Goal: Task Accomplishment & Management: Manage account settings

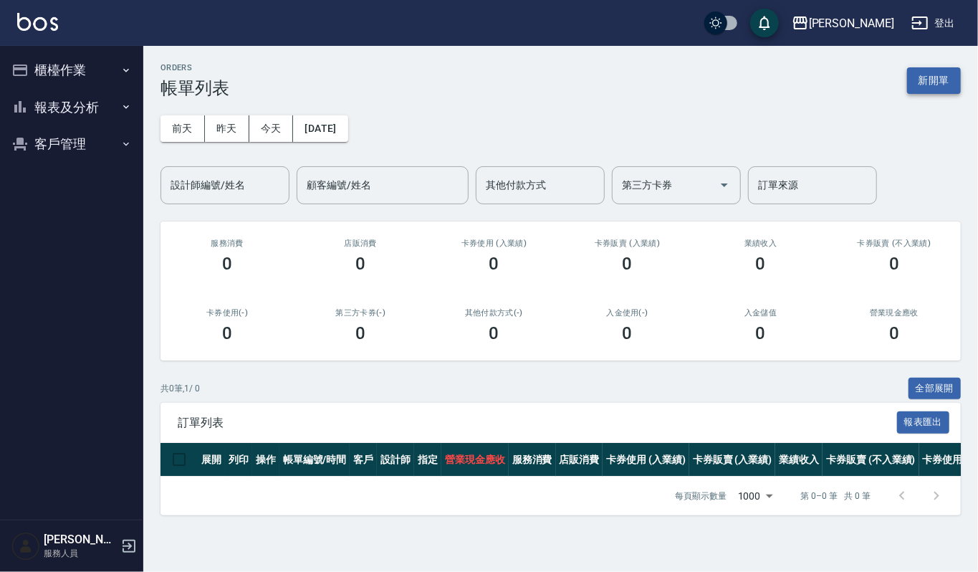
click at [938, 69] on button "新開單" at bounding box center [934, 80] width 54 height 27
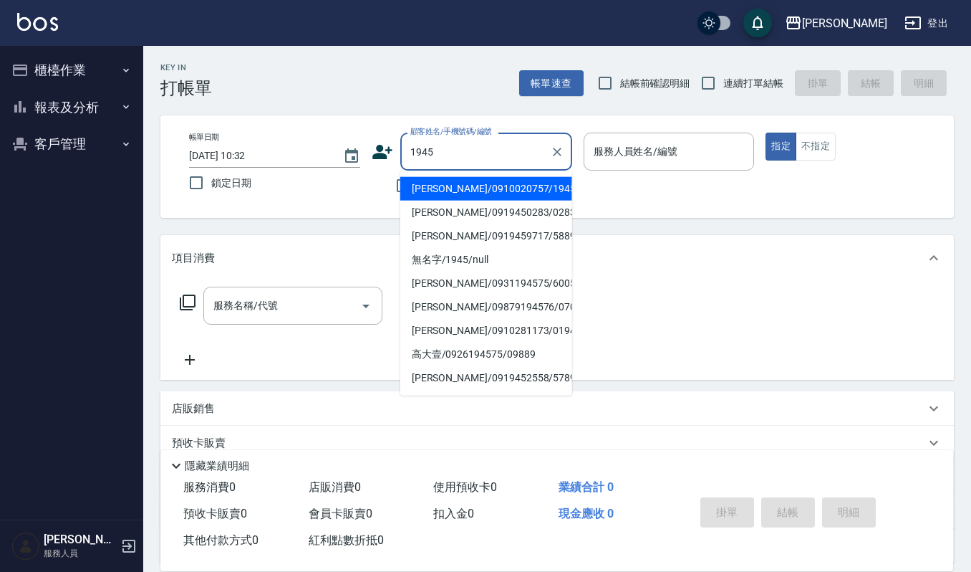
click at [496, 190] on li "[PERSON_NAME]/0910020757/1945" at bounding box center [486, 189] width 172 height 24
type input "[PERSON_NAME]/0910020757/1945"
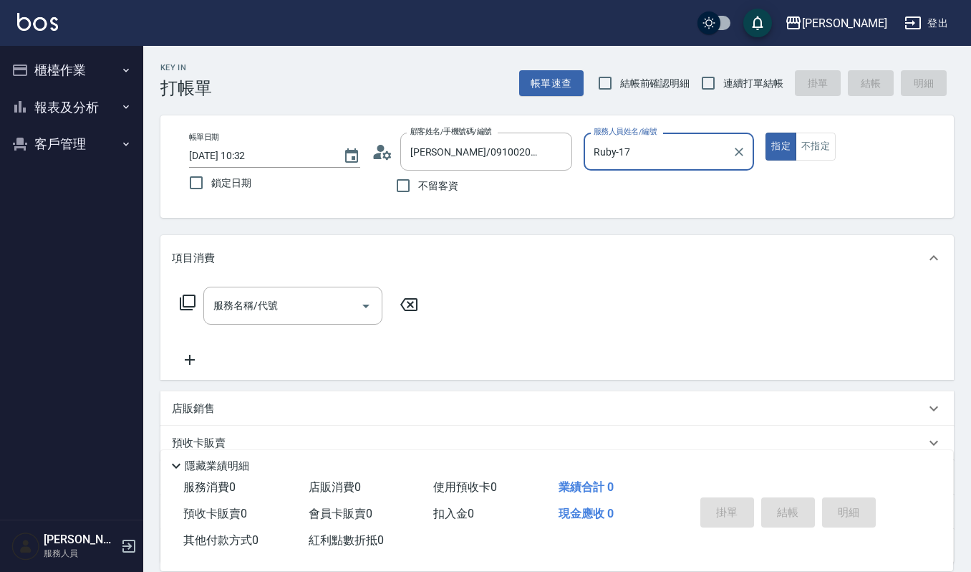
click at [671, 150] on input "Ruby-17" at bounding box center [658, 151] width 137 height 25
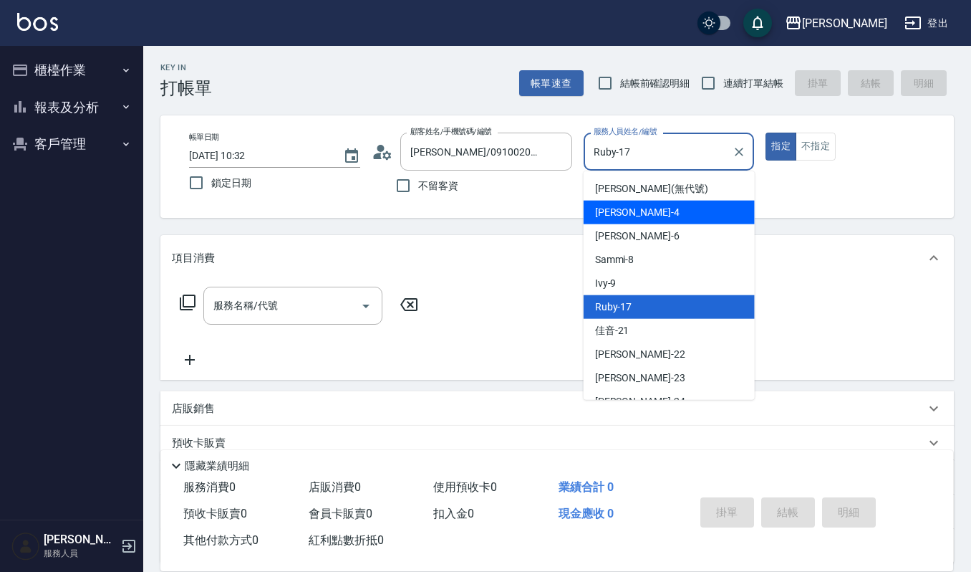
click at [654, 216] on div "吉兒 -4" at bounding box center [669, 213] width 171 height 24
type input "[PERSON_NAME]-4"
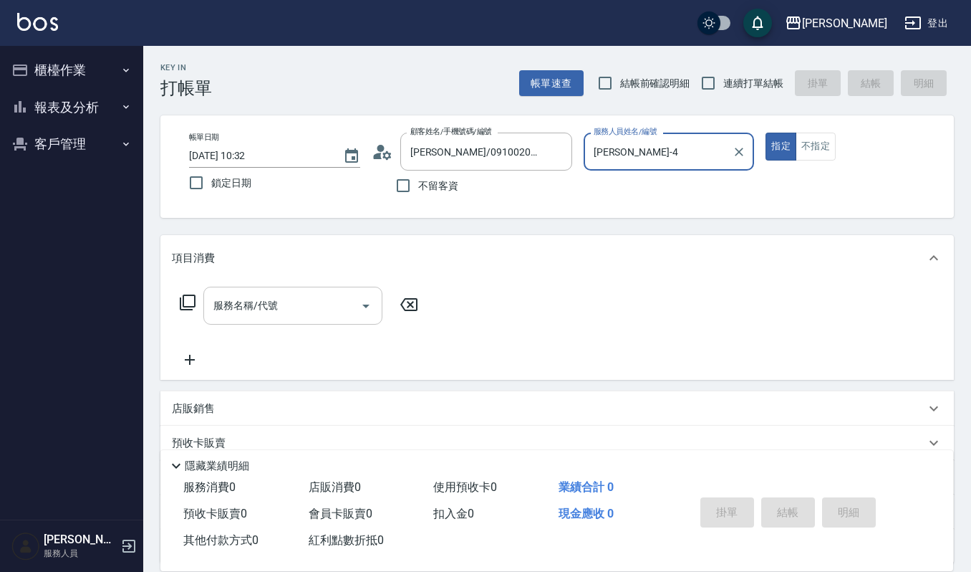
click at [315, 318] on input "服務名稱/代號" at bounding box center [282, 305] width 145 height 25
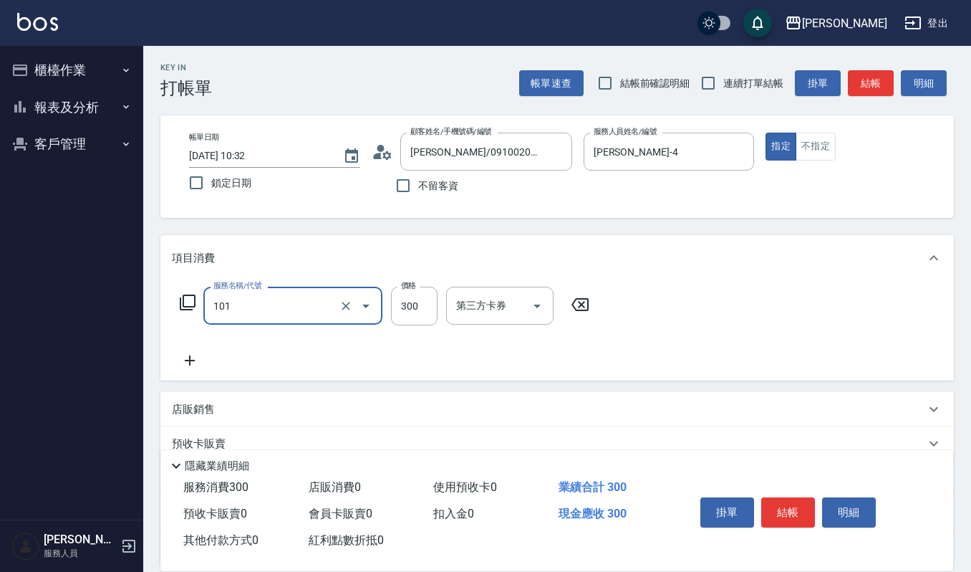
type input "一般洗髮(101)"
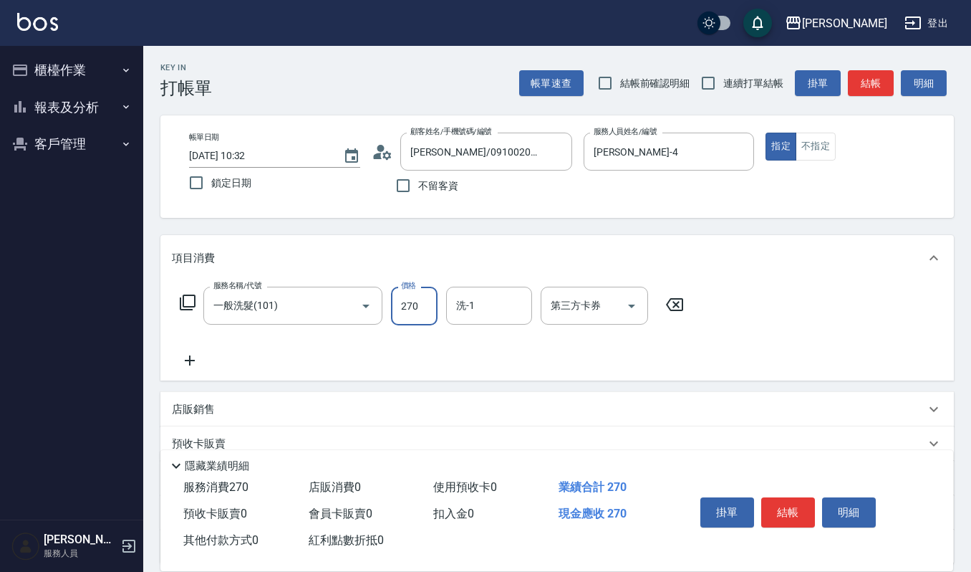
type input "270"
type input "[PERSON_NAME]-22"
click at [779, 507] on button "結帳" at bounding box center [788, 512] width 54 height 30
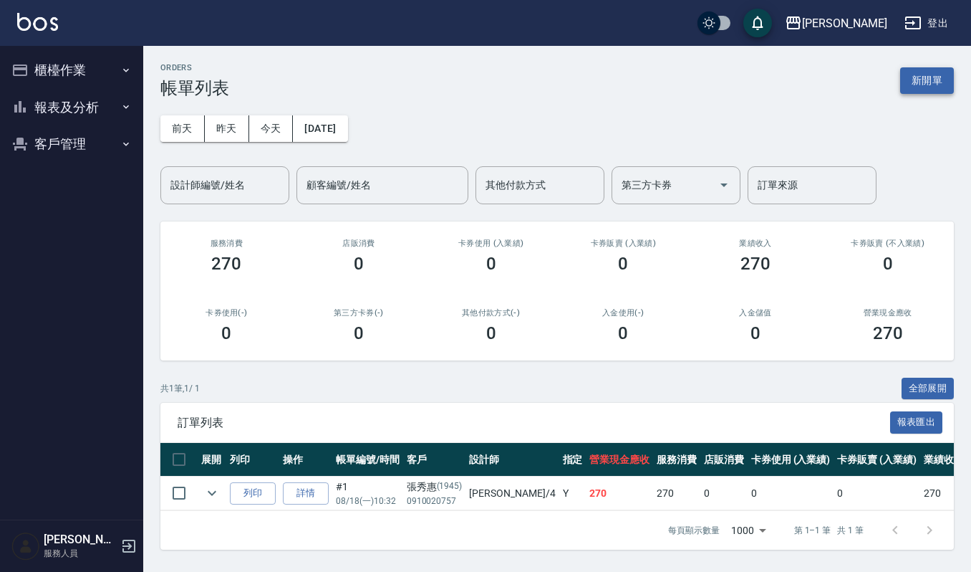
click at [940, 78] on button "新開單" at bounding box center [927, 80] width 54 height 27
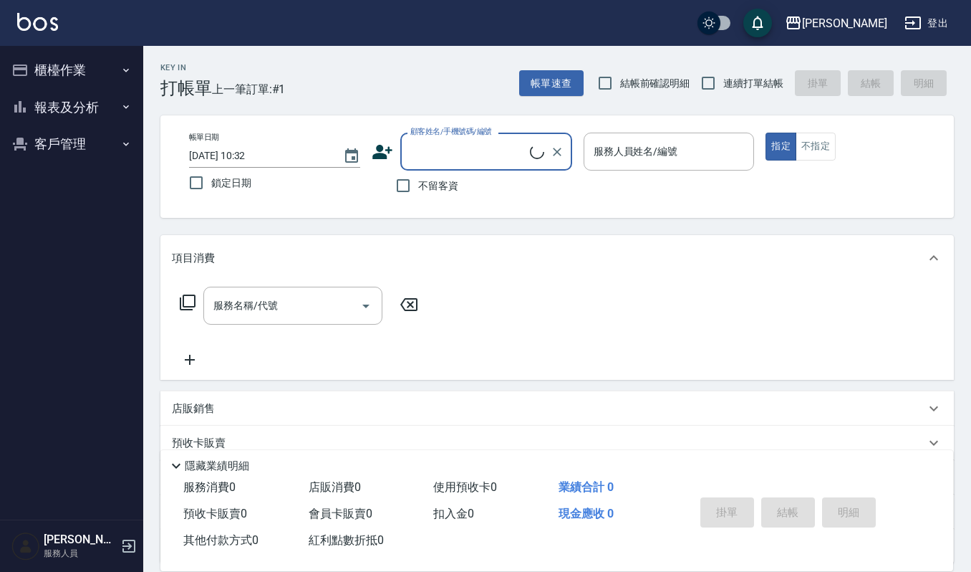
click at [505, 160] on input "顧客姓名/手機號碼/編號" at bounding box center [468, 151] width 123 height 25
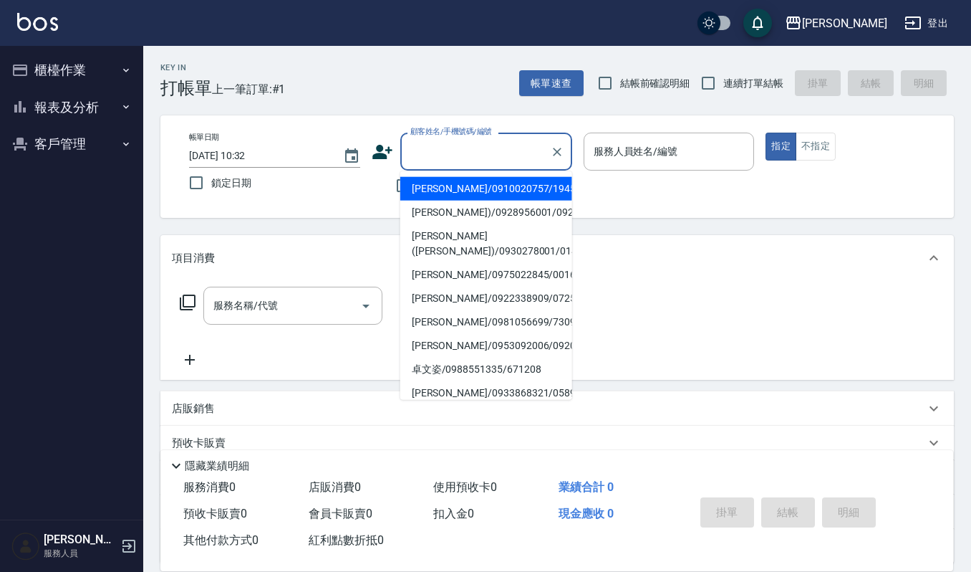
click at [478, 184] on li "[PERSON_NAME]/0910020757/1945" at bounding box center [486, 189] width 172 height 24
type input "[PERSON_NAME]/0910020757/1945"
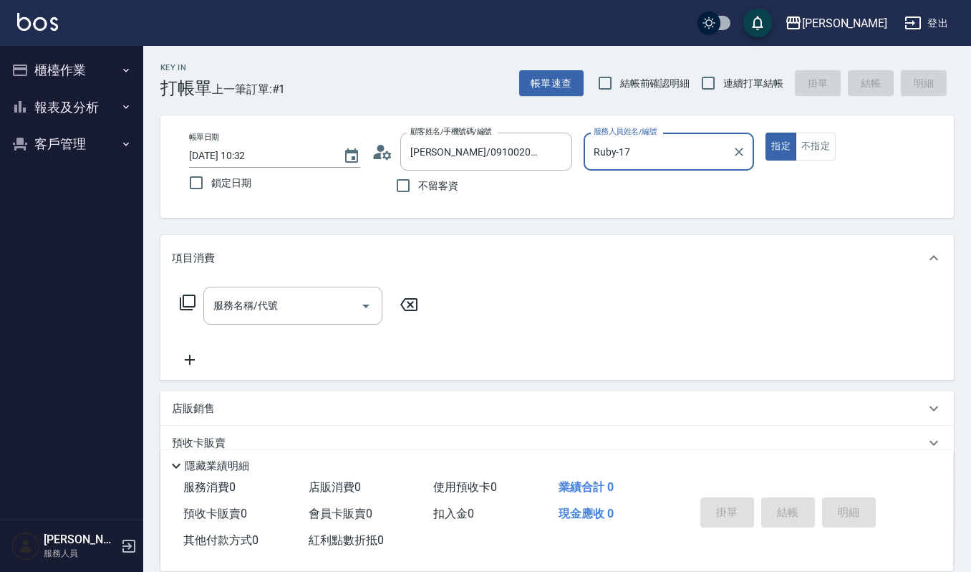
click at [663, 142] on input "Ruby-17" at bounding box center [658, 151] width 137 height 25
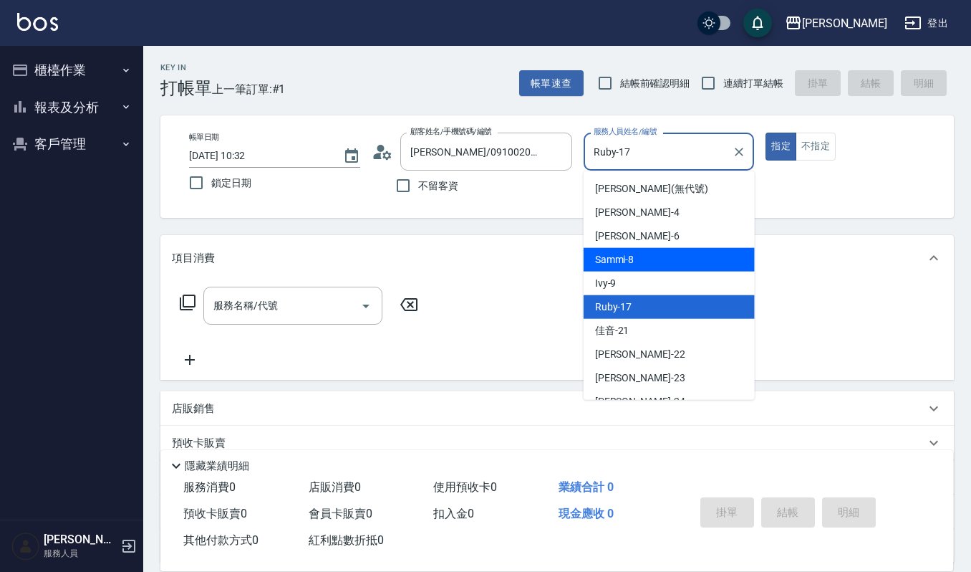
click at [647, 259] on div "Sammi -8" at bounding box center [669, 260] width 171 height 24
type input "Sammi-8"
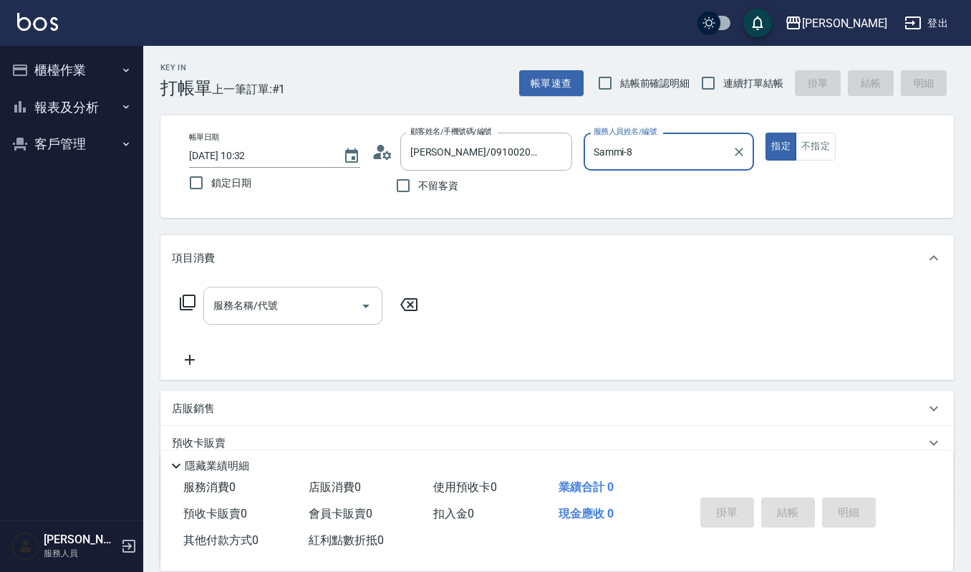
click at [252, 302] on div "服務名稱/代號 服務名稱/代號" at bounding box center [292, 305] width 179 height 38
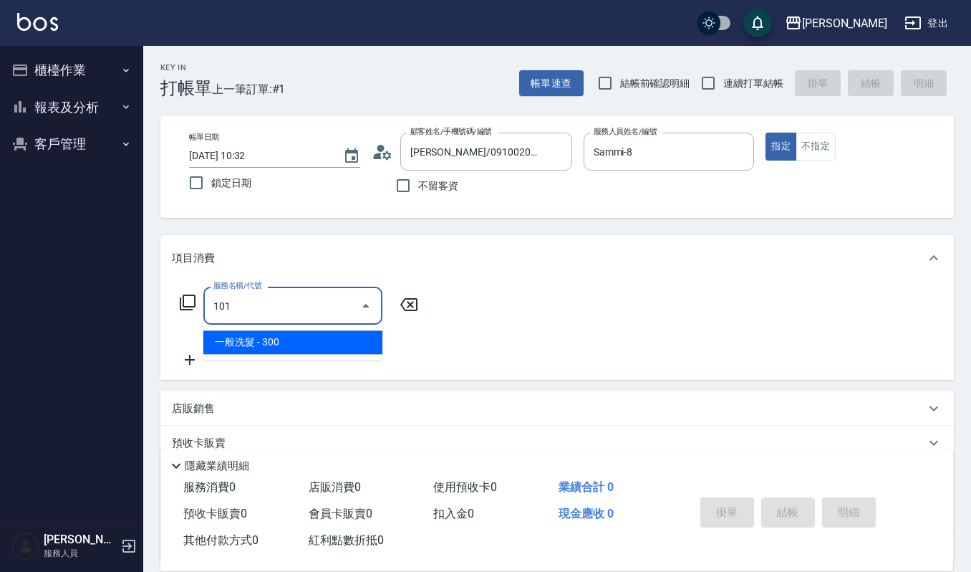
type input "一般洗髮(101)"
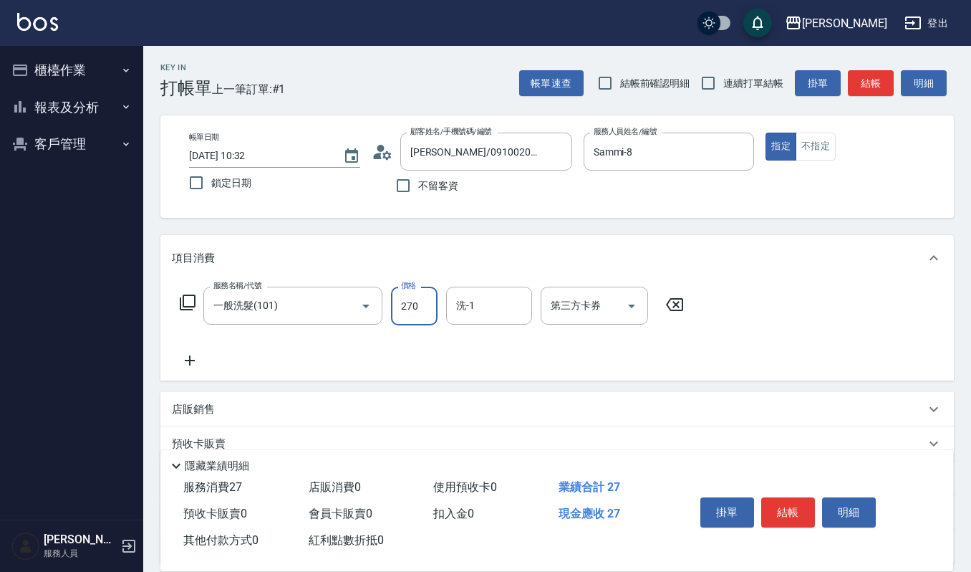
type input "270"
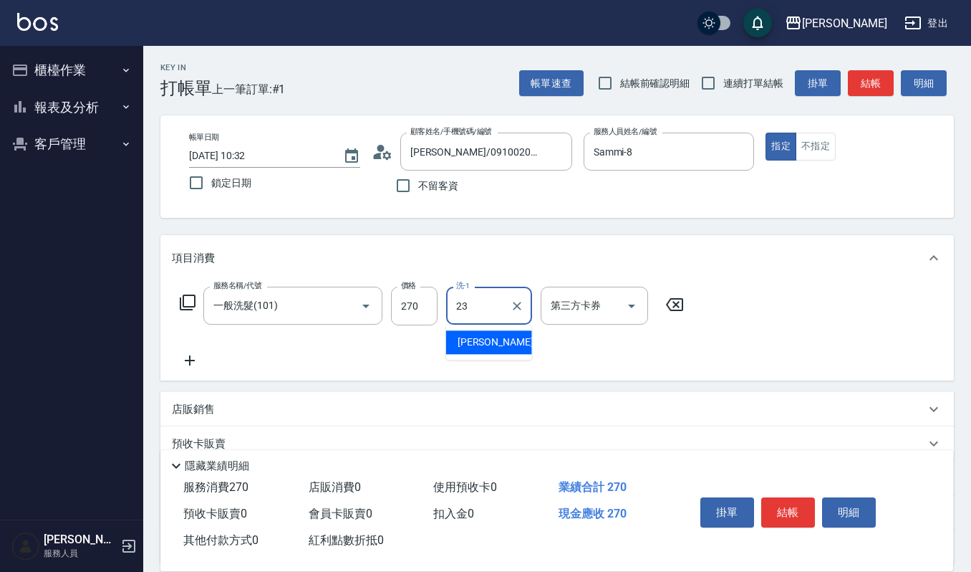
type input "郁涵-23"
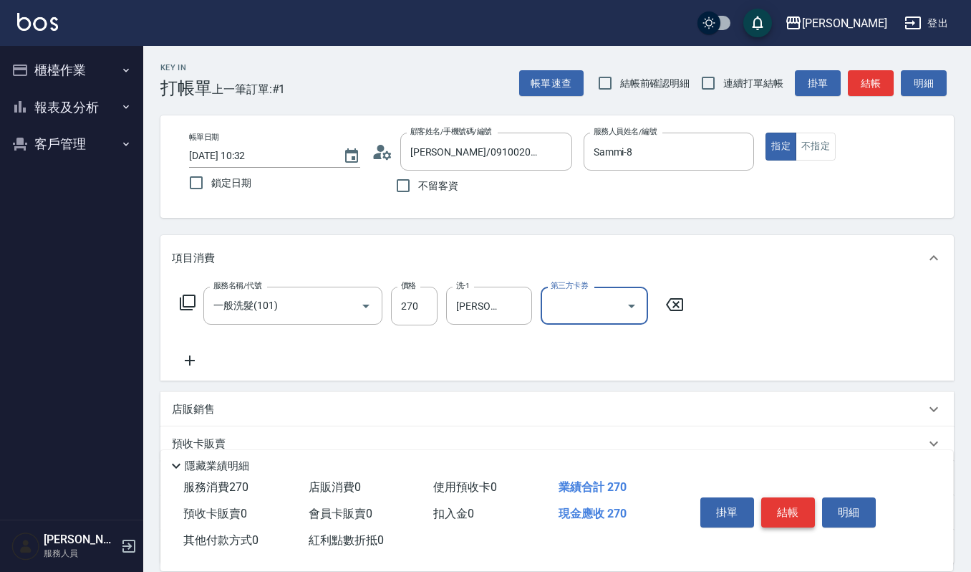
click at [788, 514] on button "結帳" at bounding box center [788, 512] width 54 height 30
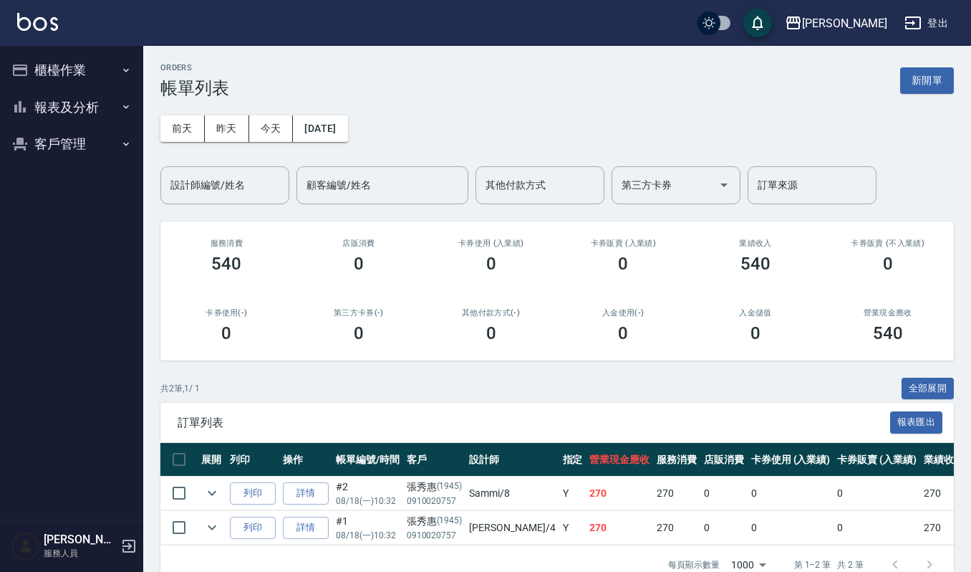
click at [685, 390] on div "共 2 筆, 1 / 1 全部展開" at bounding box center [557, 388] width 794 height 22
click at [49, 69] on button "櫃檯作業" at bounding box center [72, 70] width 132 height 37
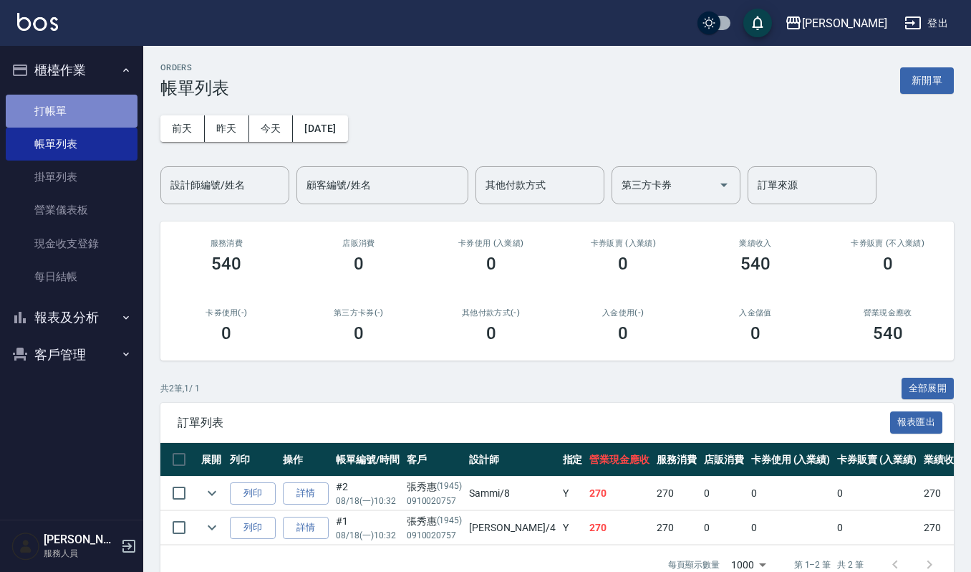
click at [53, 110] on link "打帳單" at bounding box center [72, 111] width 132 height 33
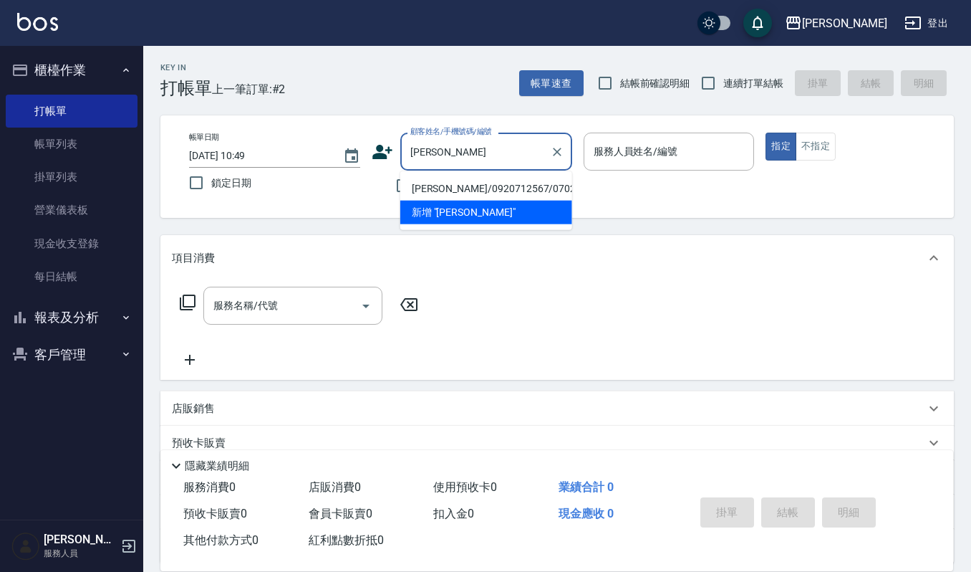
click at [433, 196] on li "[PERSON_NAME]/0920712567/070209" at bounding box center [486, 189] width 172 height 24
type input "[PERSON_NAME]/0920712567/070209"
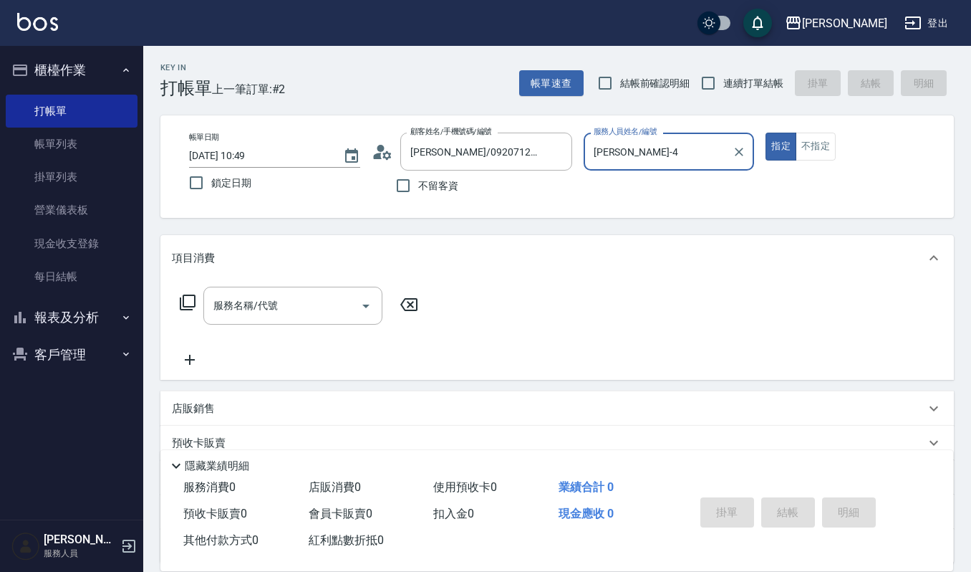
type input "[PERSON_NAME]-4"
click at [310, 302] on input "服務名稱/代號" at bounding box center [282, 305] width 145 height 25
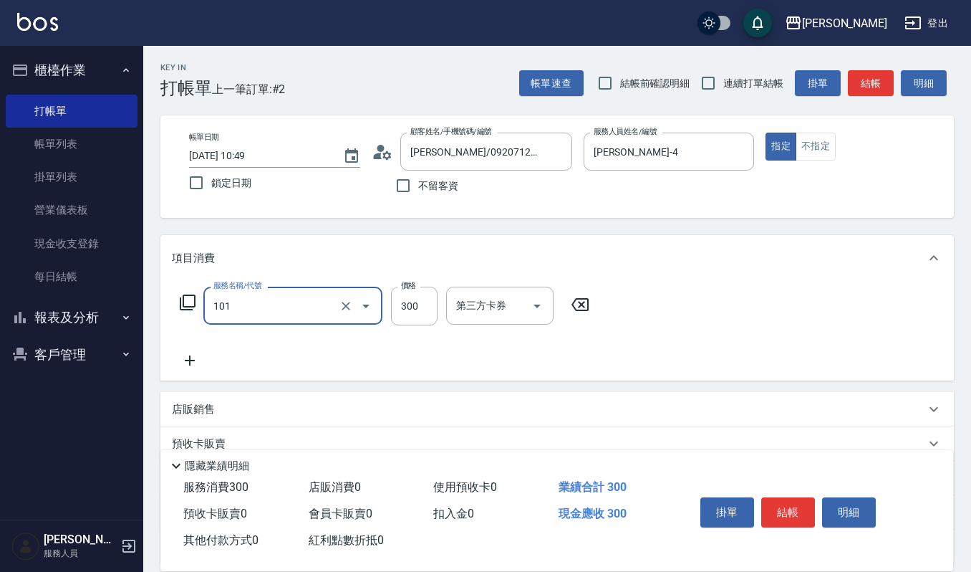
type input "一般洗髮(101)"
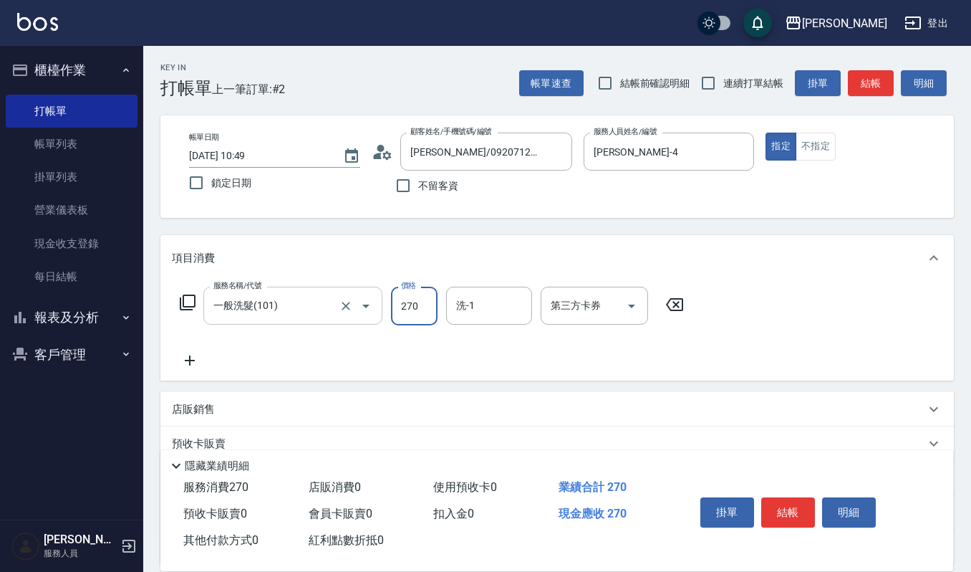
type input "270"
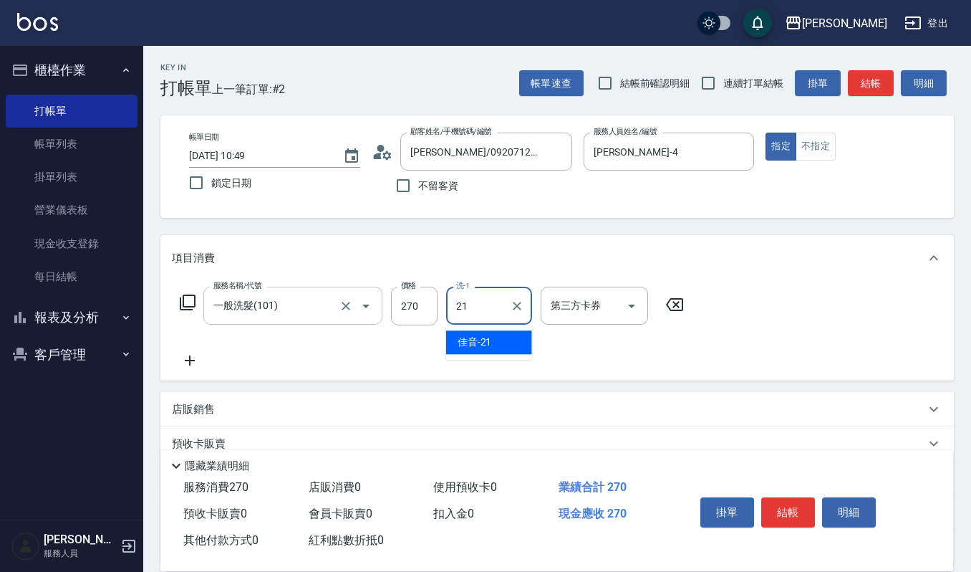
type input "佳音-21"
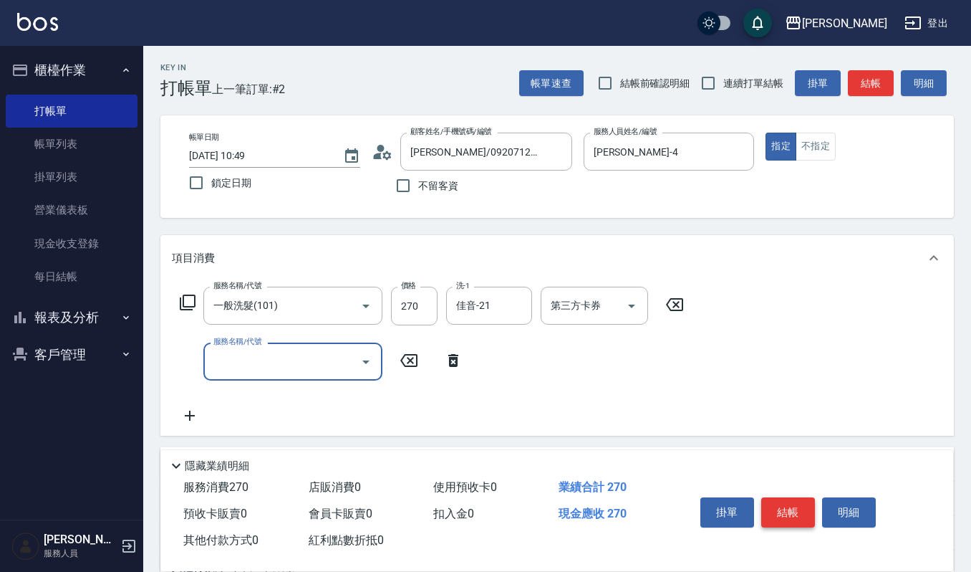
click at [785, 516] on button "結帳" at bounding box center [788, 512] width 54 height 30
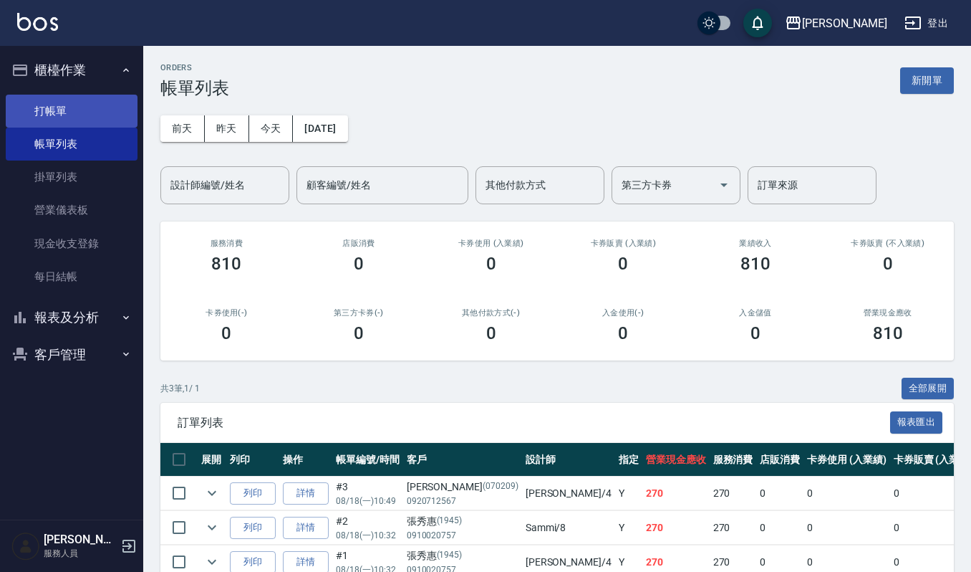
click at [60, 107] on link "打帳單" at bounding box center [72, 111] width 132 height 33
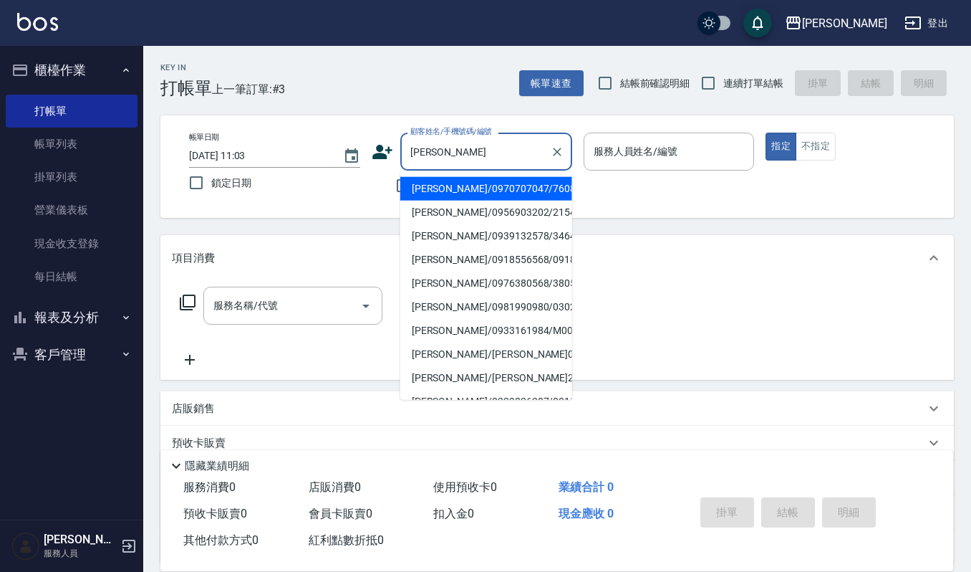
click at [454, 180] on li "[PERSON_NAME]/0970707047/760815" at bounding box center [486, 189] width 172 height 24
type input "[PERSON_NAME]/0970707047/760815"
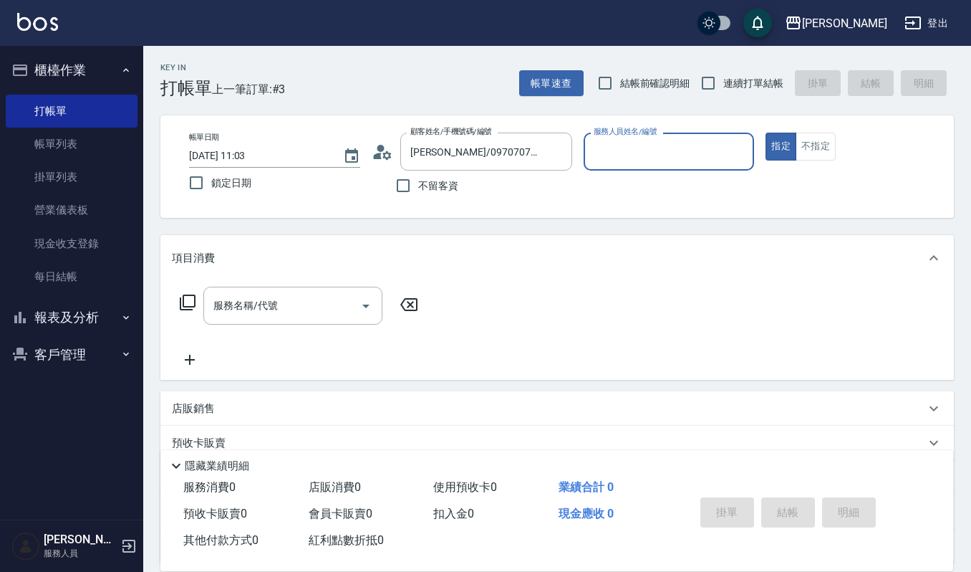
type input "[PERSON_NAME]-4"
click at [388, 148] on icon at bounding box center [382, 151] width 21 height 21
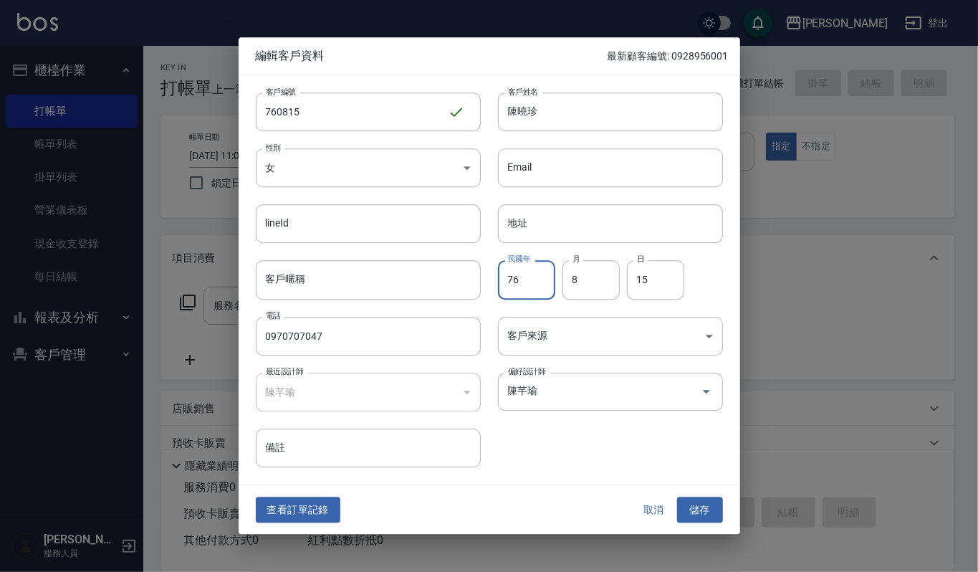
click at [539, 284] on input "76" at bounding box center [526, 280] width 57 height 39
type input "7"
type input "73"
click at [683, 505] on button "儲存" at bounding box center [700, 509] width 46 height 27
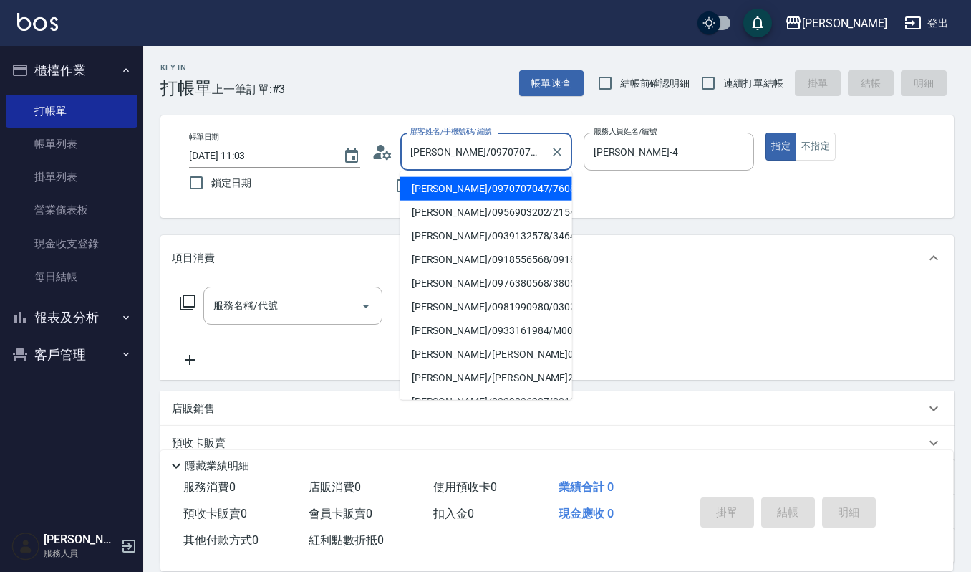
click at [521, 152] on input "[PERSON_NAME]/0970707047/760815" at bounding box center [476, 151] width 138 height 25
click at [431, 147] on input "[PERSON_NAME]/0970707047/760815" at bounding box center [476, 151] width 138 height 25
click at [430, 147] on input "[PERSON_NAME]/0970707047/760815" at bounding box center [476, 151] width 138 height 25
click at [428, 147] on input "[PERSON_NAME]/0970707047/760815" at bounding box center [476, 151] width 138 height 25
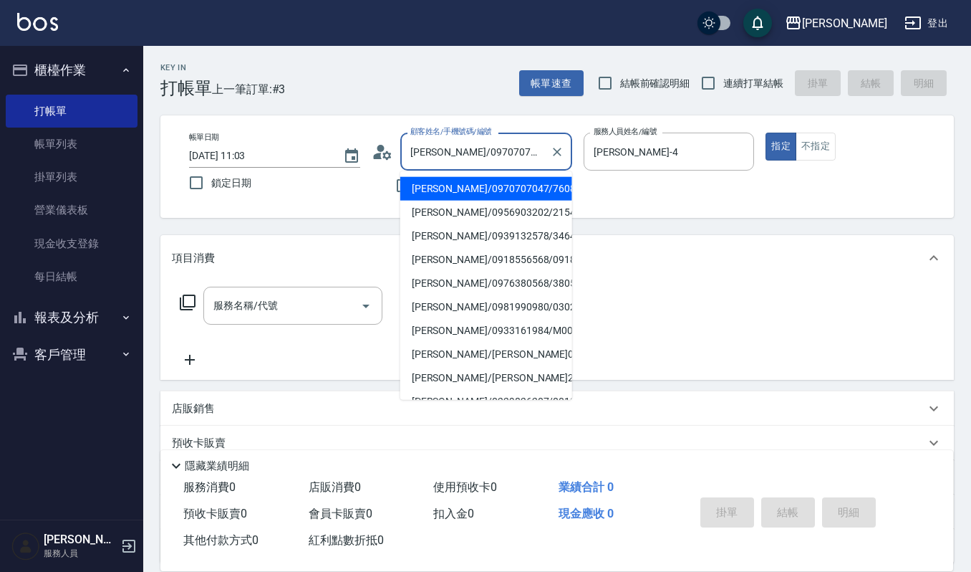
click at [427, 147] on input "[PERSON_NAME]/0970707047/760815" at bounding box center [476, 151] width 138 height 25
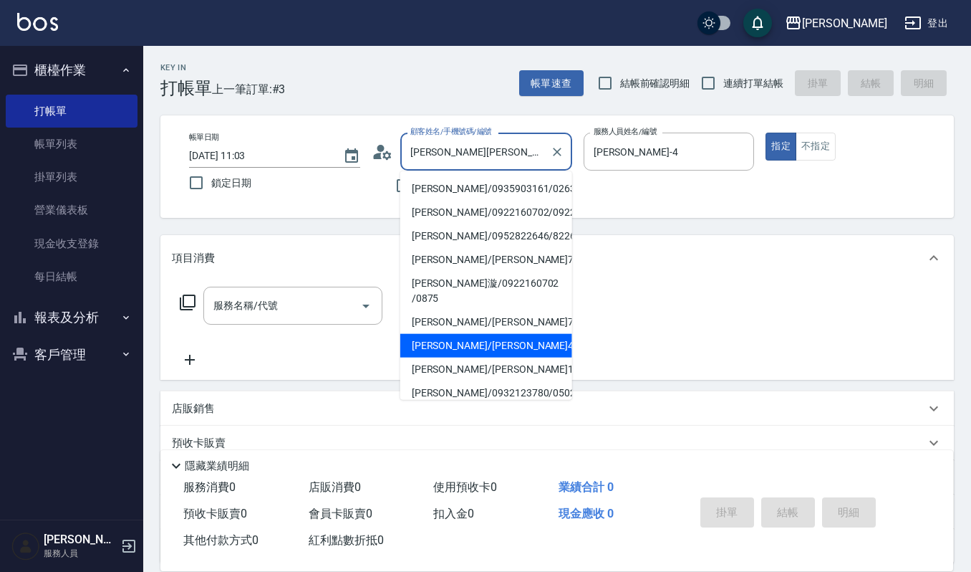
type input "[PERSON_NAME]/0970707047/760815"
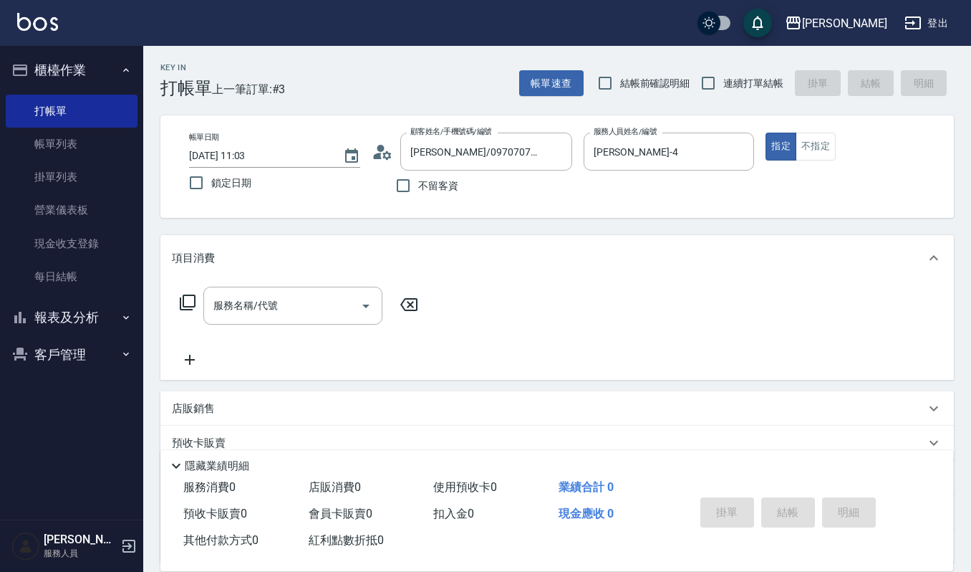
click at [496, 347] on div "服務名稱/代號 服務名稱/代號" at bounding box center [557, 330] width 794 height 99
click at [106, 350] on button "客戶管理" at bounding box center [72, 354] width 132 height 37
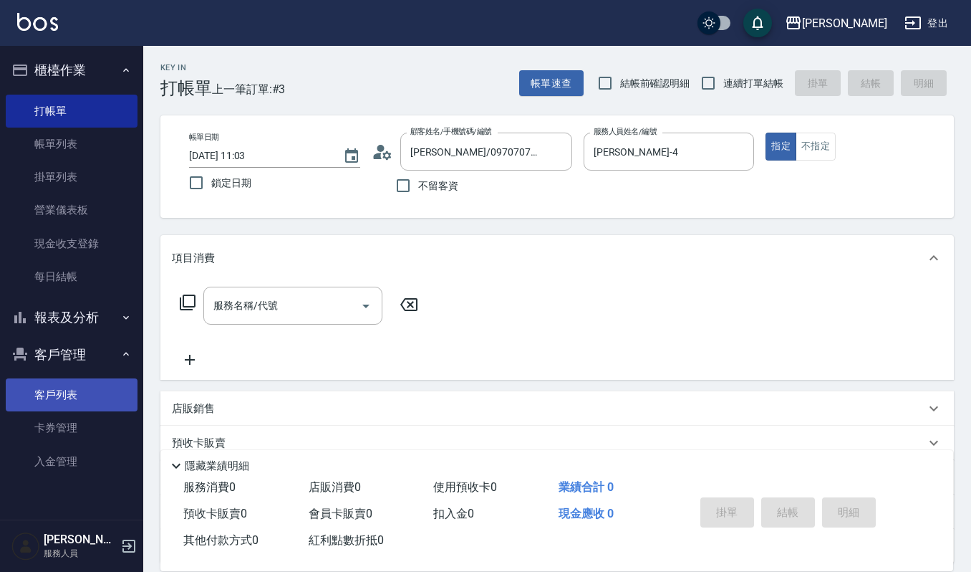
click at [93, 390] on link "客戶列表" at bounding box center [72, 394] width 132 height 33
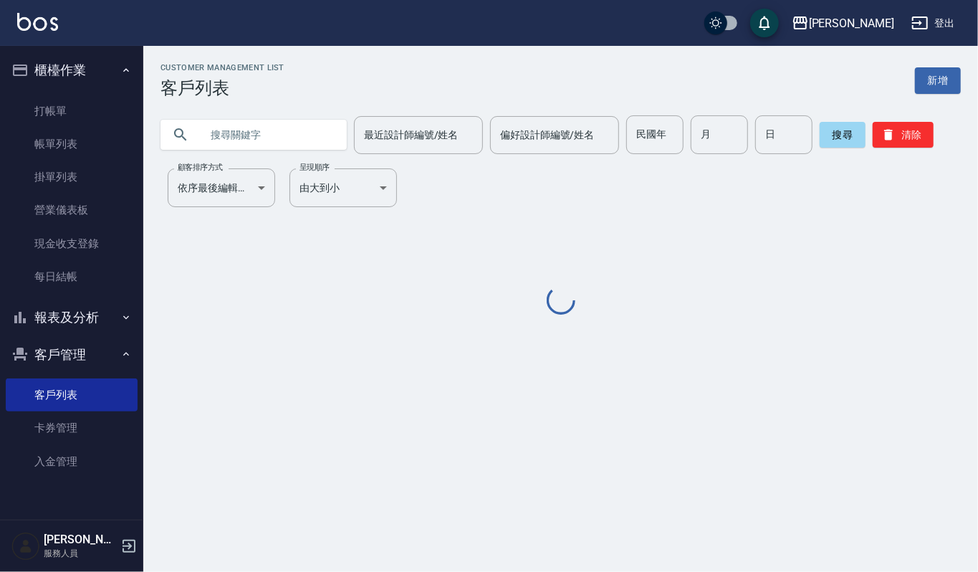
click at [236, 152] on input "text" at bounding box center [268, 134] width 135 height 39
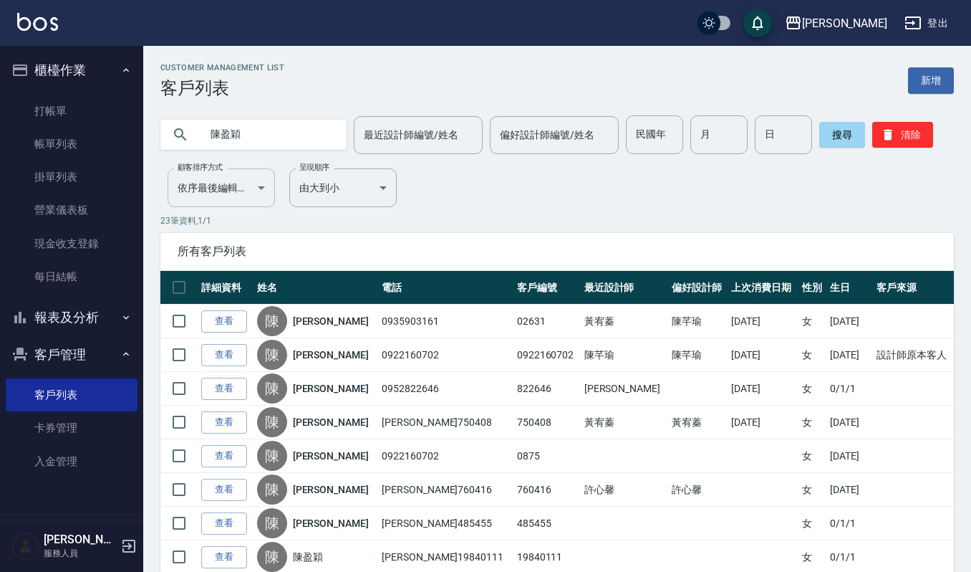
type input "陳盈穎"
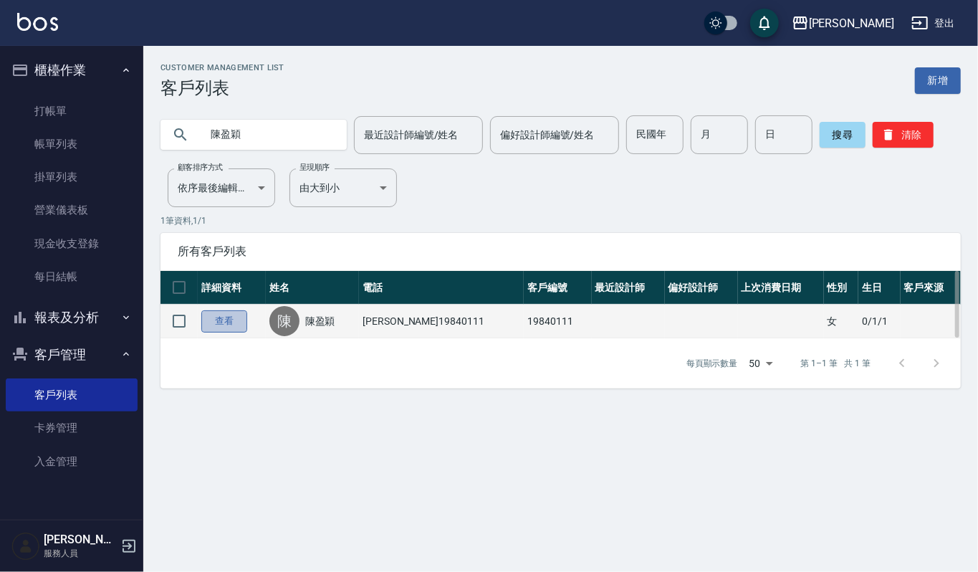
click at [209, 322] on link "查看" at bounding box center [224, 321] width 46 height 22
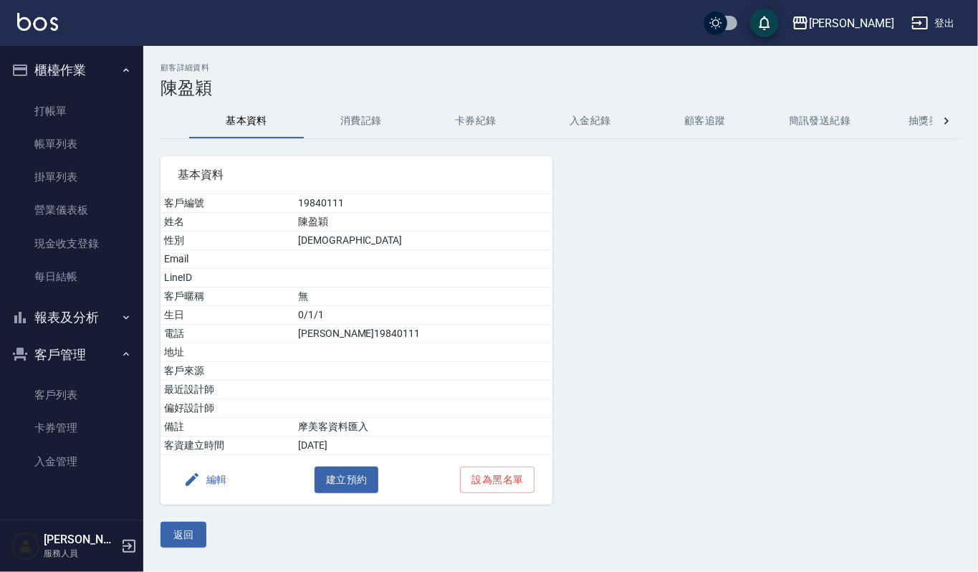
click at [364, 116] on button "消費記錄" at bounding box center [361, 121] width 115 height 34
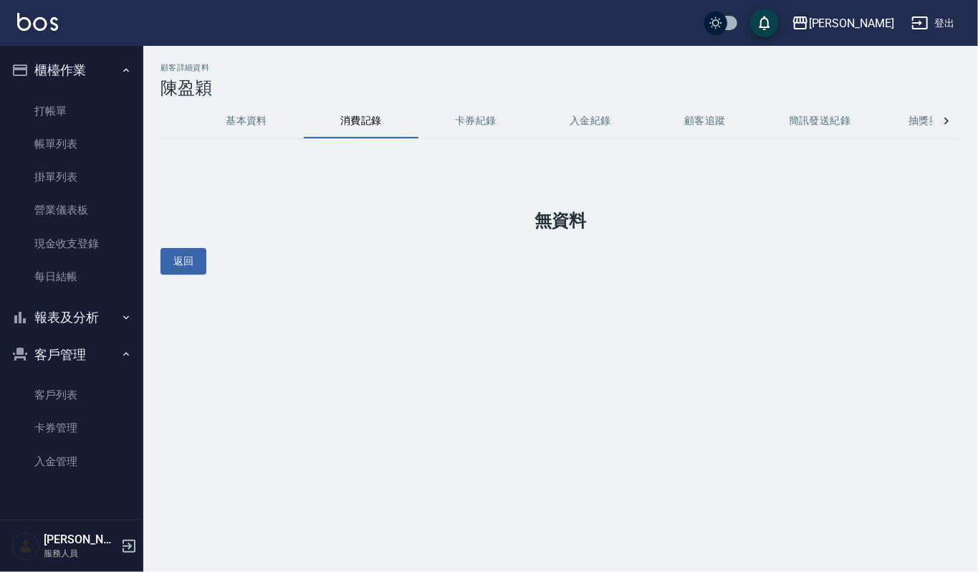
click at [203, 105] on button "基本資料" at bounding box center [246, 121] width 115 height 34
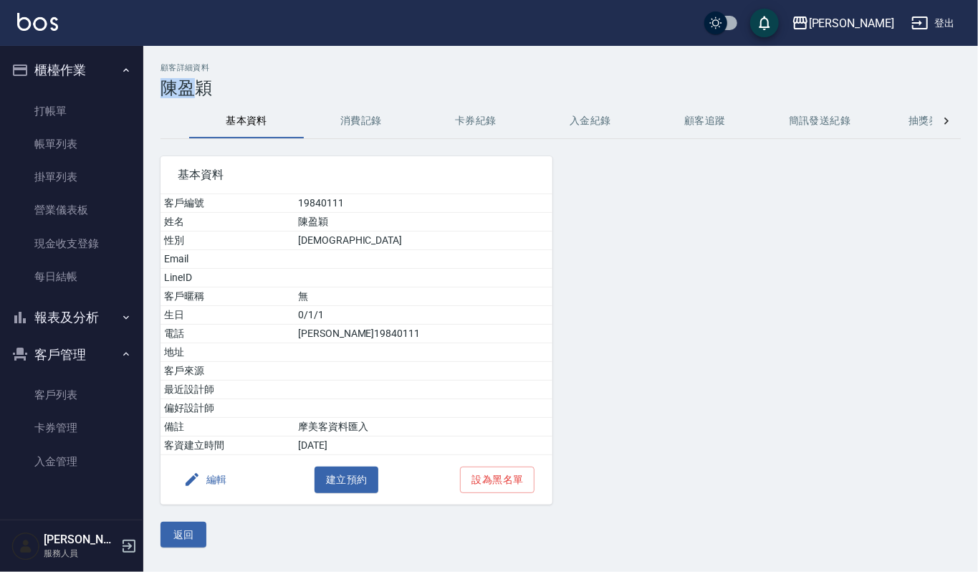
drag, startPoint x: 199, startPoint y: 92, endPoint x: 168, endPoint y: 95, distance: 31.7
click at [168, 95] on h3 "陳盈穎" at bounding box center [560, 88] width 800 height 20
copy h3 "[PERSON_NAME]"
click at [40, 41] on div "上越傑森 登出" at bounding box center [489, 23] width 978 height 46
click at [47, 21] on img at bounding box center [37, 22] width 41 height 18
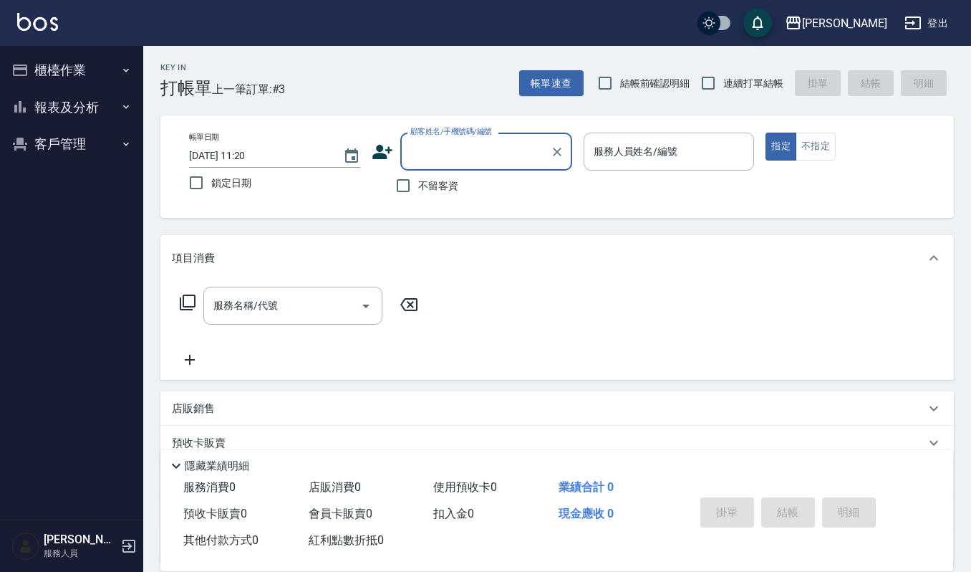
click at [52, 144] on button "客戶管理" at bounding box center [72, 143] width 132 height 37
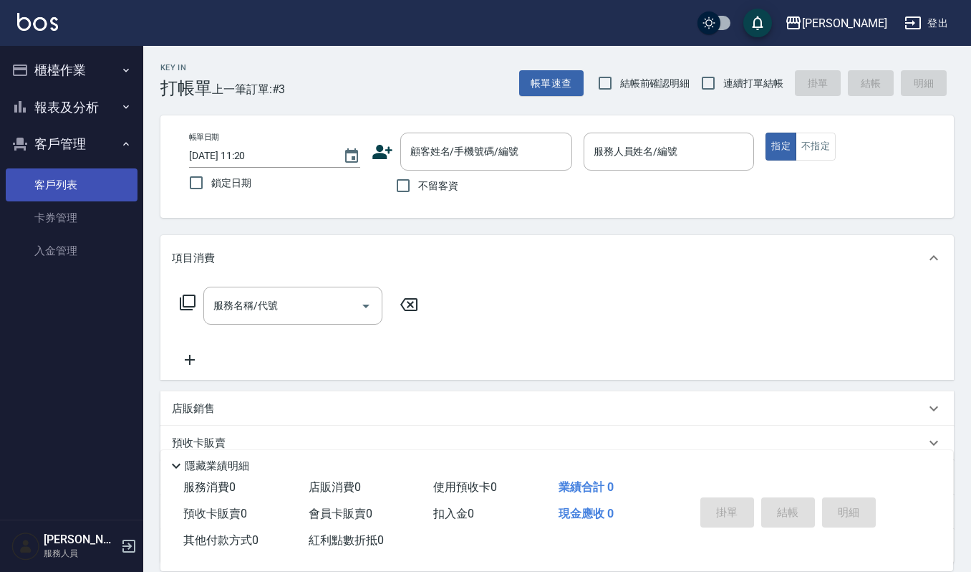
click at [60, 198] on link "客戶列表" at bounding box center [72, 184] width 132 height 33
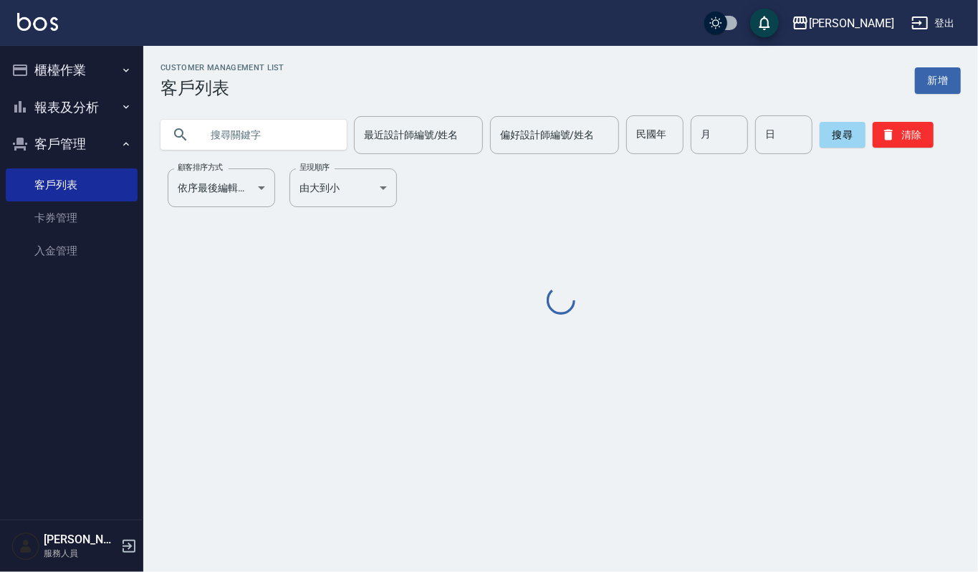
click at [279, 125] on input "text" at bounding box center [268, 134] width 135 height 39
paste input "[PERSON_NAME]"
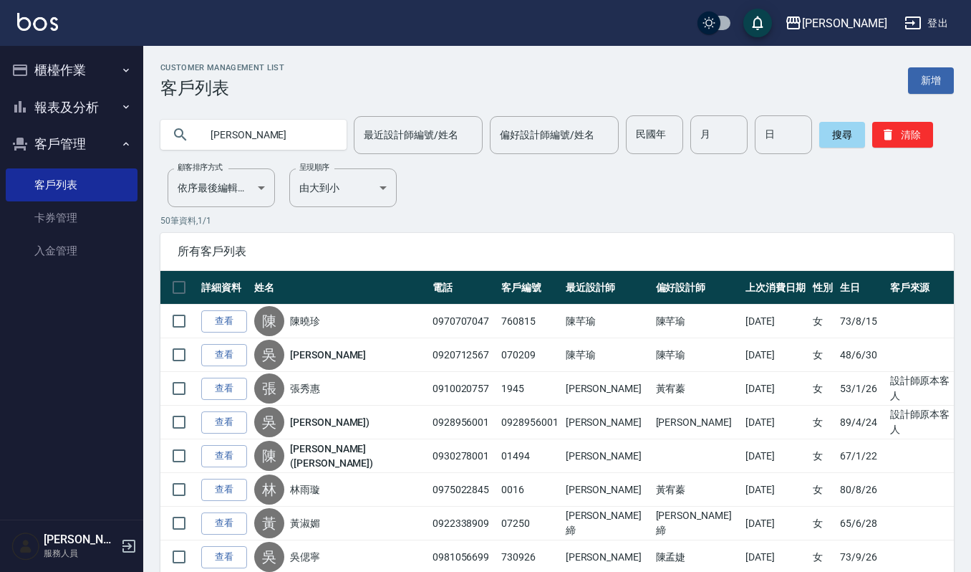
type input "[PERSON_NAME]"
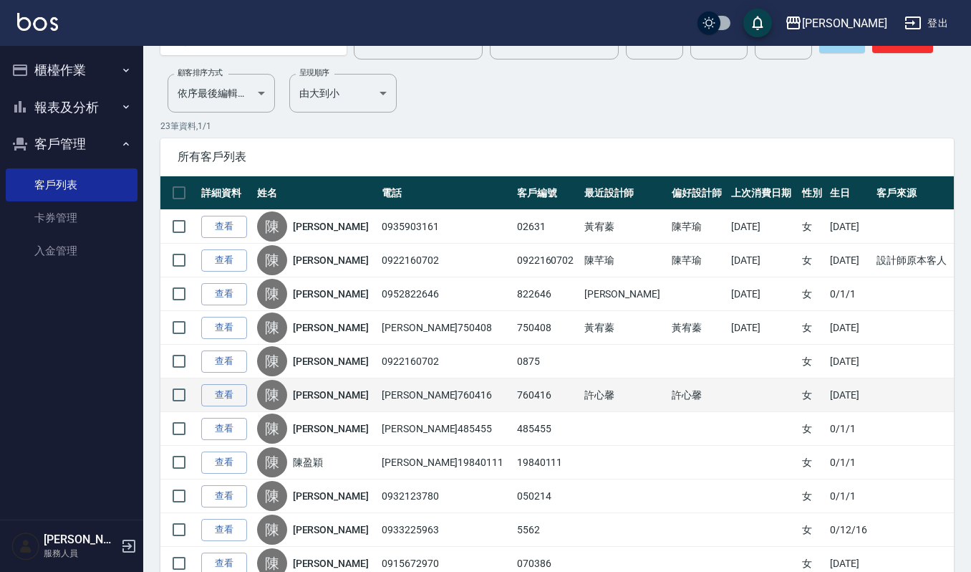
scroll to position [95, 0]
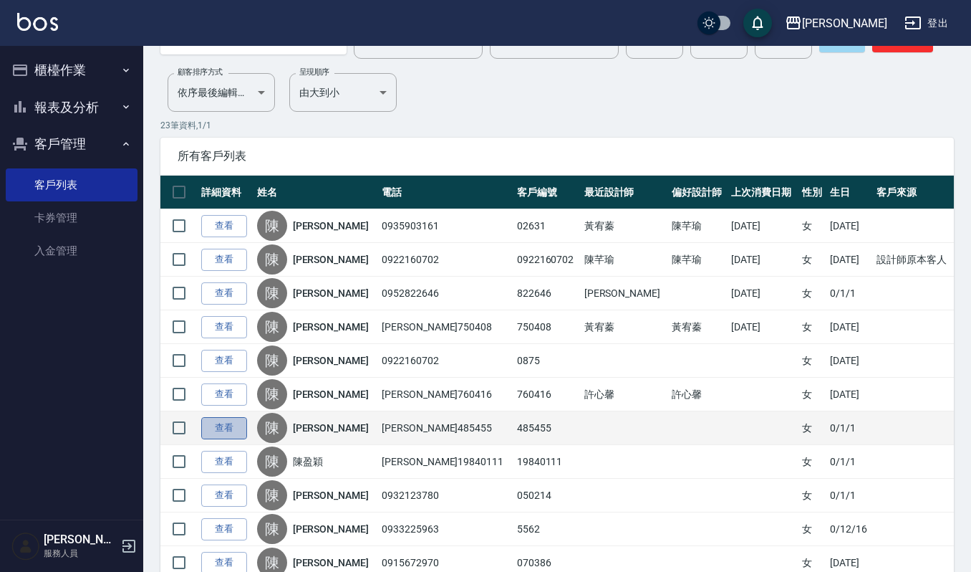
click at [207, 428] on link "查看" at bounding box center [224, 428] width 46 height 22
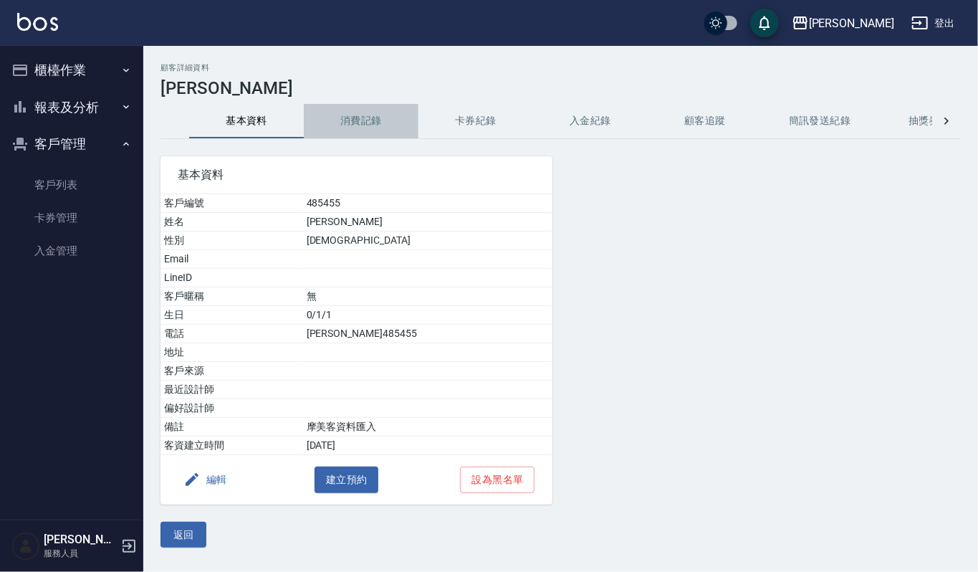
click at [367, 118] on button "消費記錄" at bounding box center [361, 121] width 115 height 34
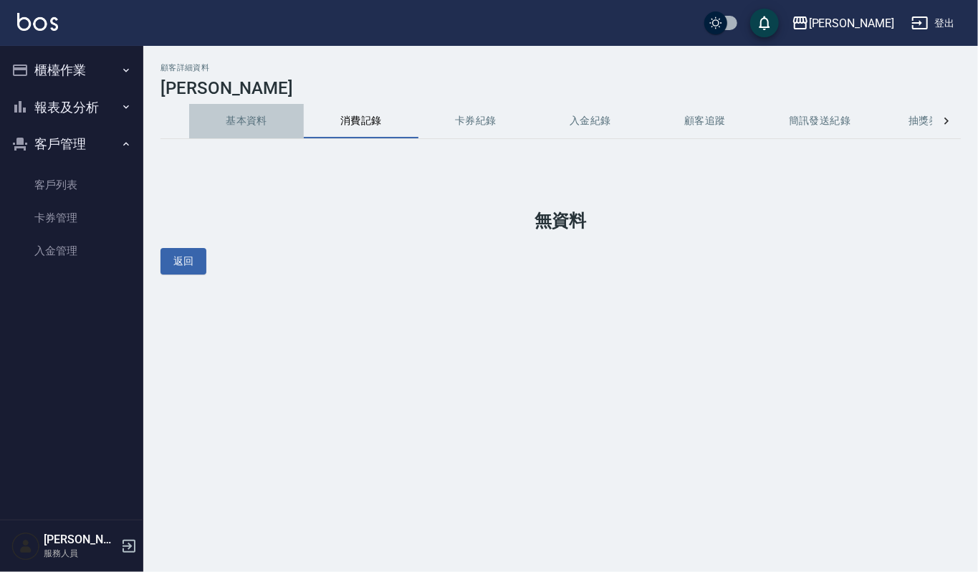
click at [256, 126] on button "基本資料" at bounding box center [246, 121] width 115 height 34
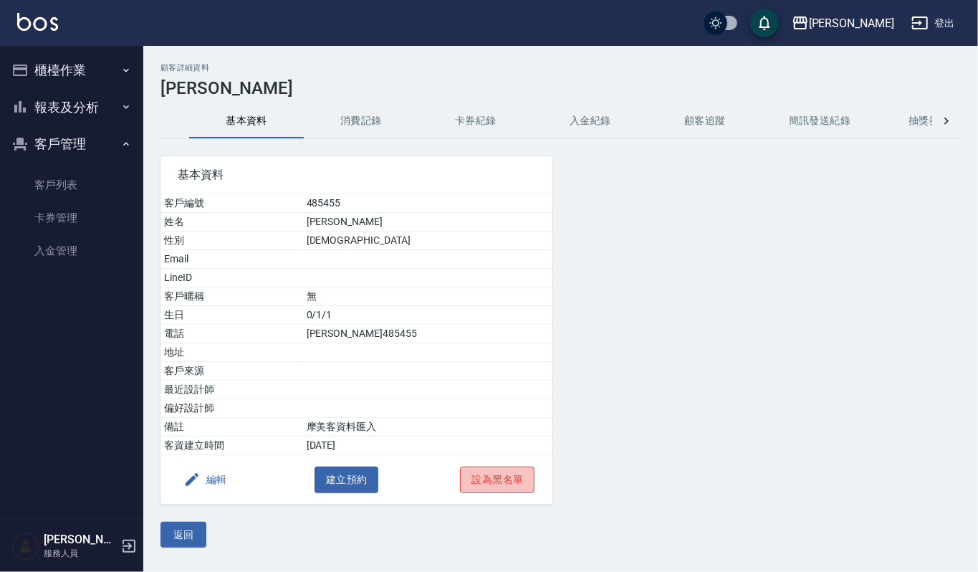
click at [486, 485] on button "設為黑名單" at bounding box center [497, 479] width 74 height 27
click at [486, 485] on button "解除黑名單" at bounding box center [497, 479] width 74 height 27
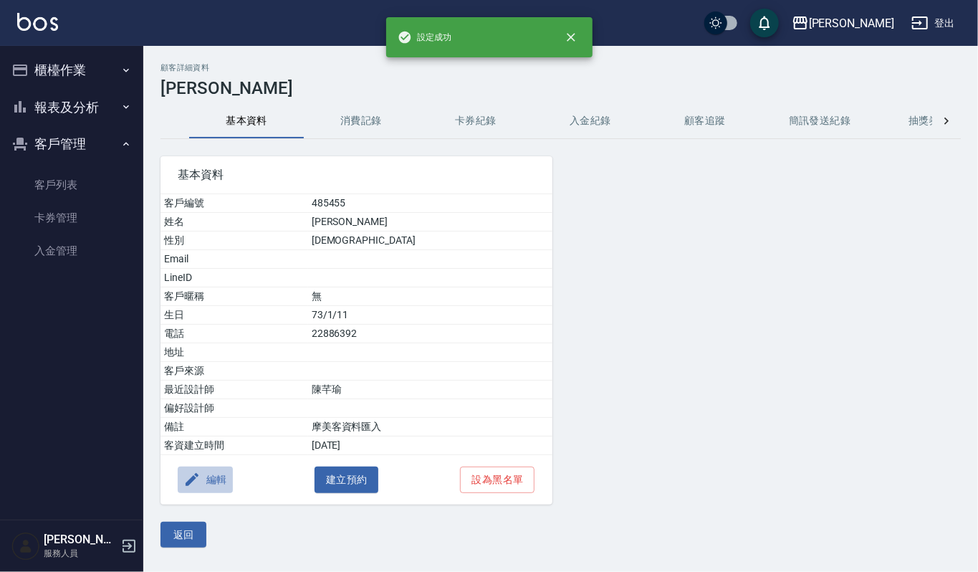
click at [201, 478] on button "編輯" at bounding box center [205, 479] width 55 height 27
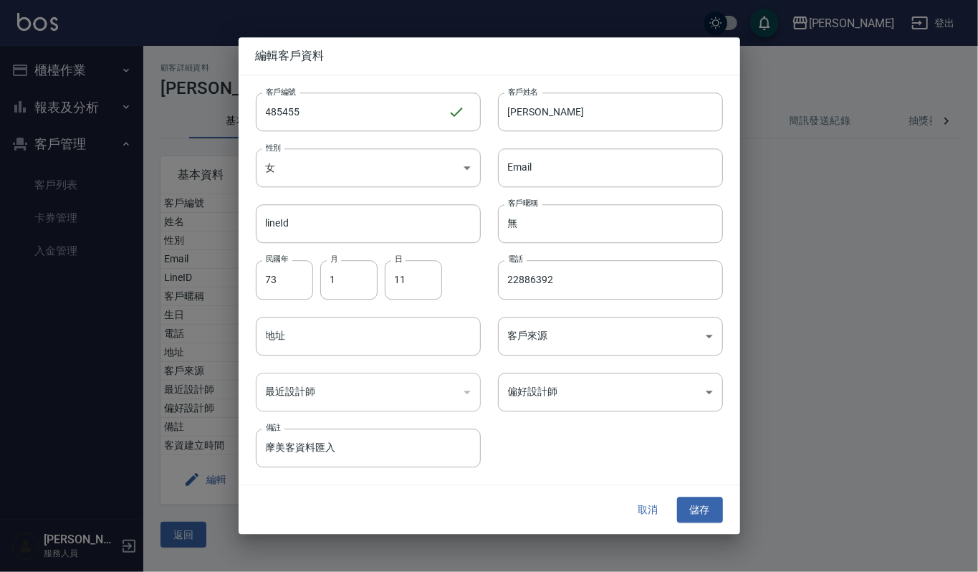
click at [649, 508] on button "取消" at bounding box center [648, 509] width 46 height 27
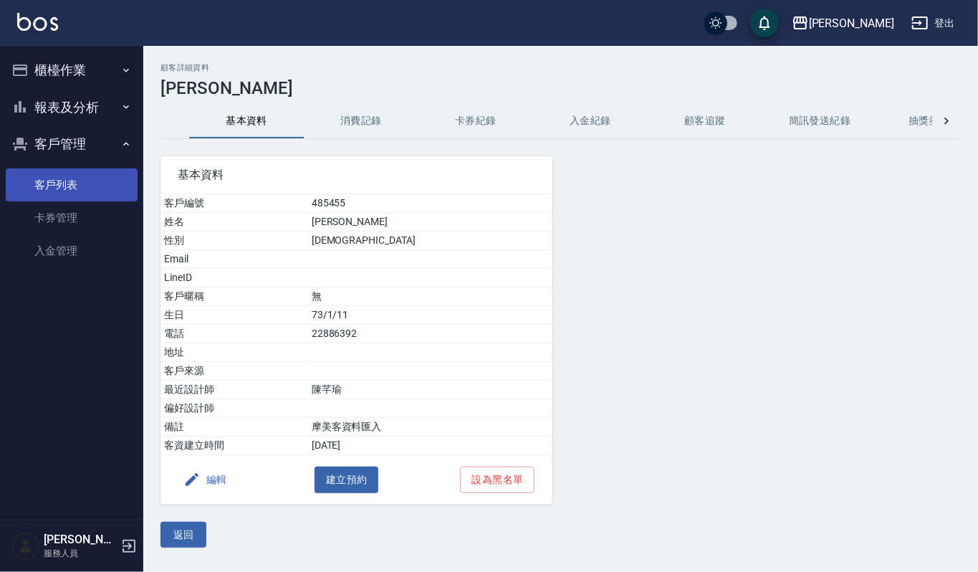
click at [72, 188] on link "客戶列表" at bounding box center [72, 184] width 132 height 33
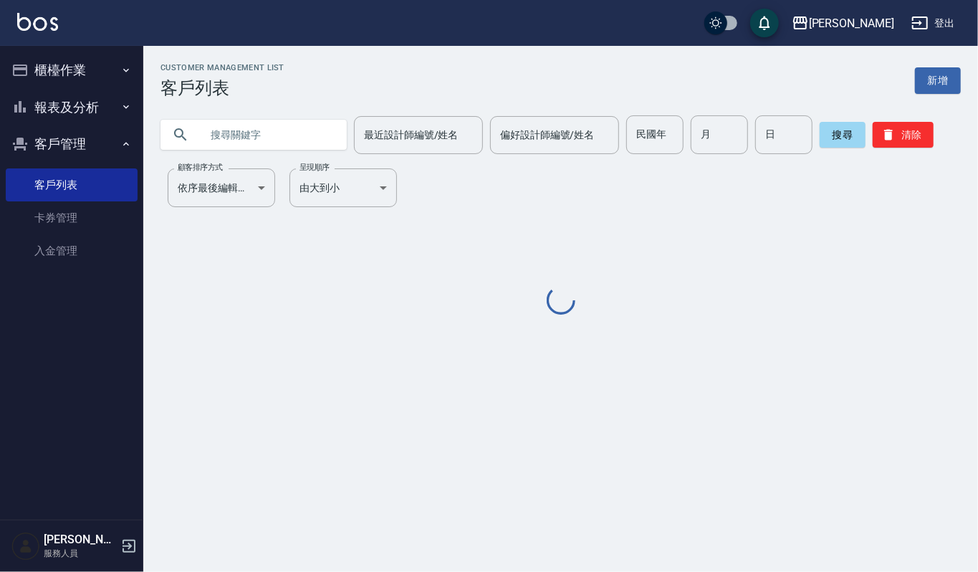
click at [276, 130] on input "text" at bounding box center [268, 134] width 135 height 39
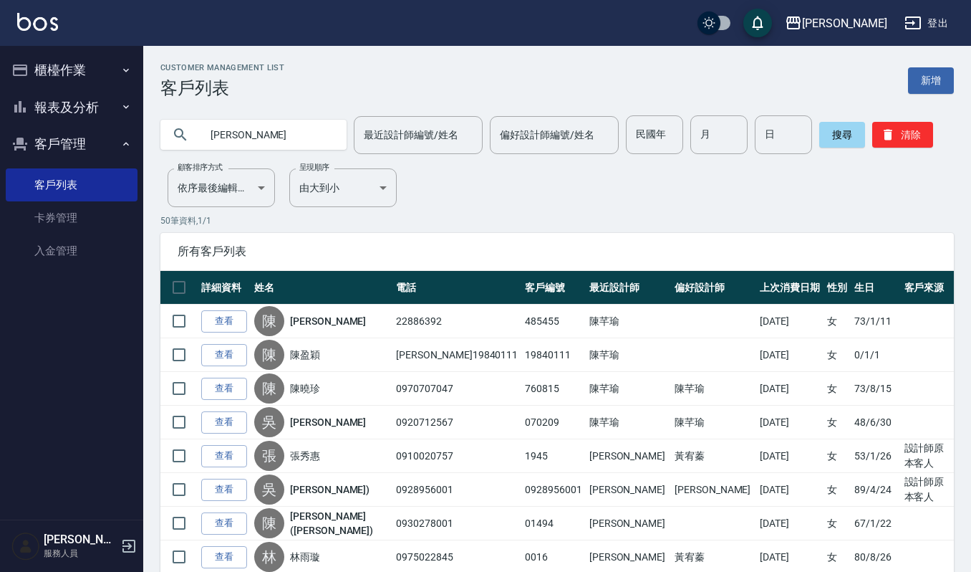
type input "[PERSON_NAME]"
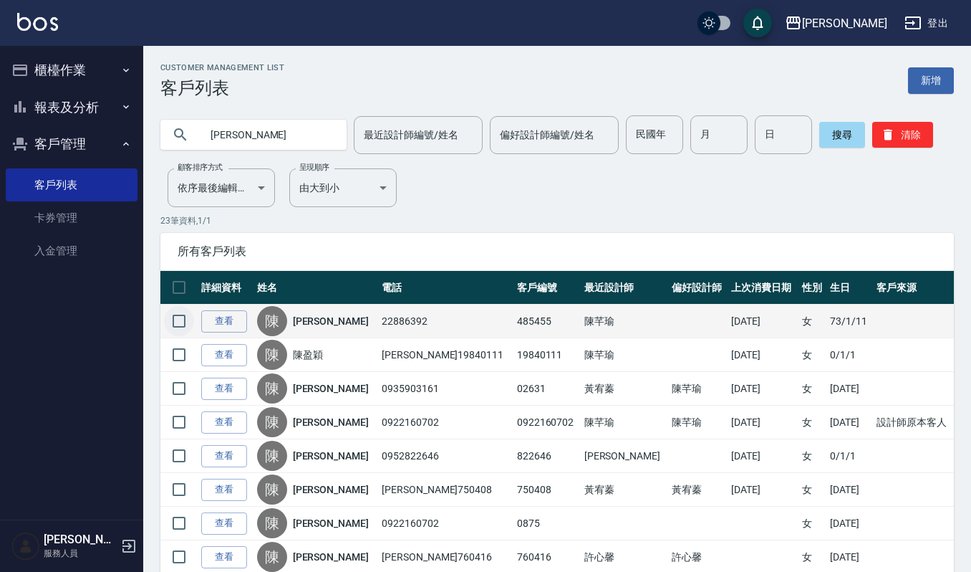
click at [193, 314] on input "checkbox" at bounding box center [179, 321] width 30 height 30
checkbox input "true"
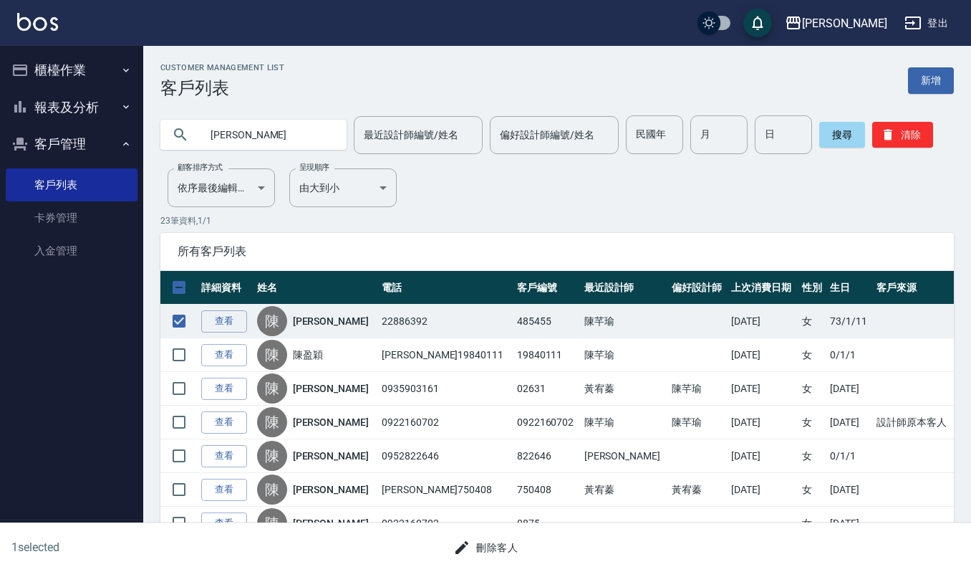
click at [493, 540] on button "刪除客人" at bounding box center [486, 547] width 76 height 27
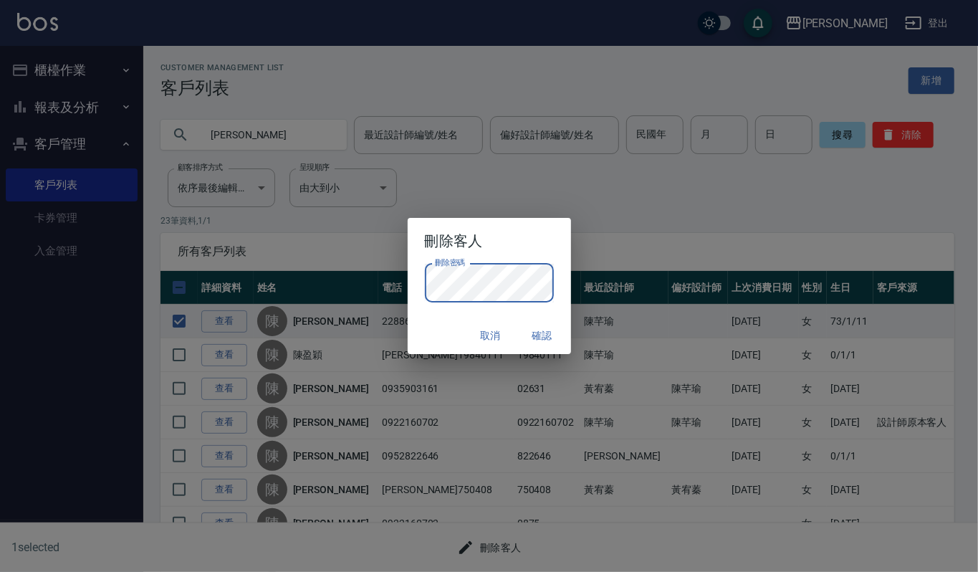
drag, startPoint x: 422, startPoint y: 329, endPoint x: 433, endPoint y: 327, distance: 11.1
click at [422, 329] on div "取消 確認" at bounding box center [489, 336] width 163 height 38
click at [548, 332] on button "確認" at bounding box center [542, 335] width 46 height 27
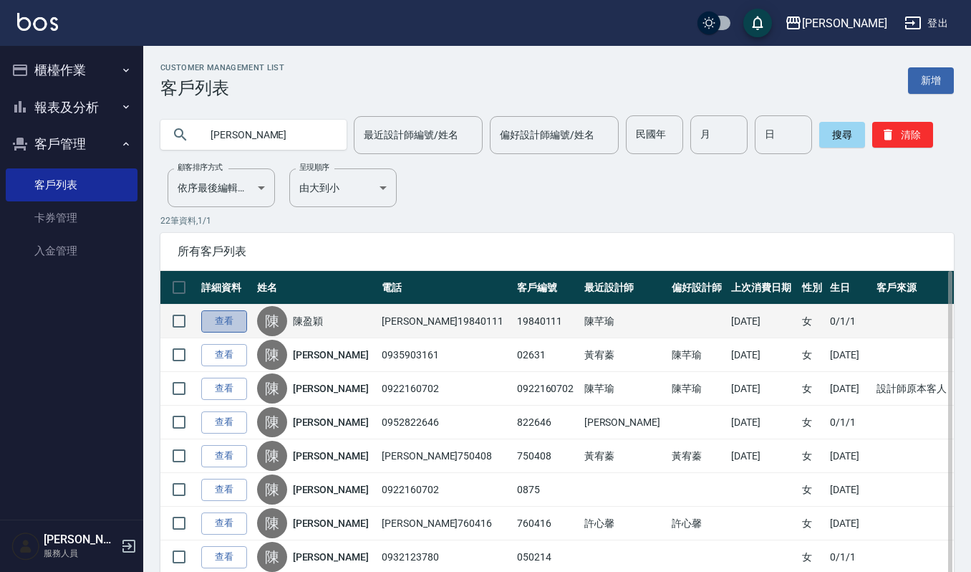
click at [230, 324] on link "查看" at bounding box center [224, 321] width 46 height 22
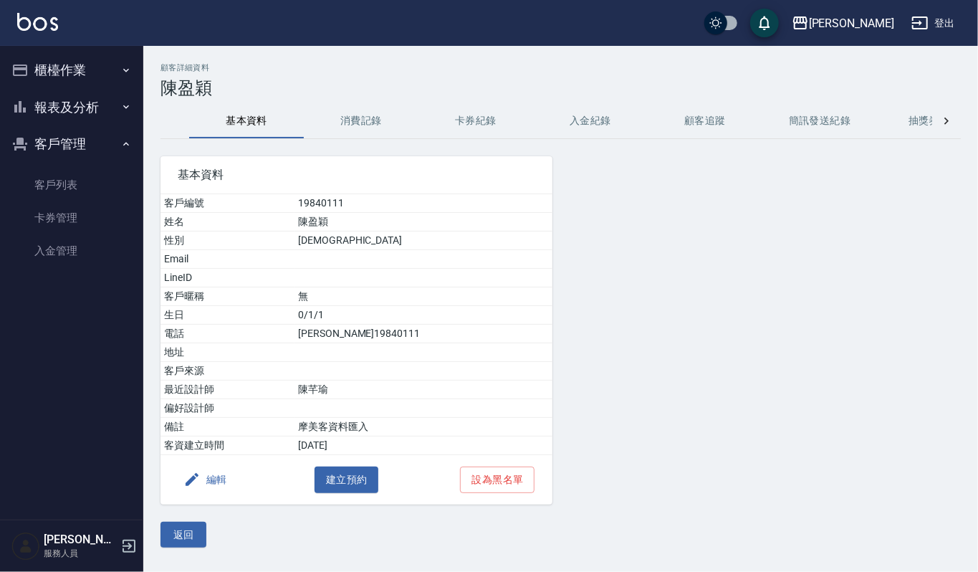
click at [207, 476] on button "編輯" at bounding box center [205, 479] width 55 height 27
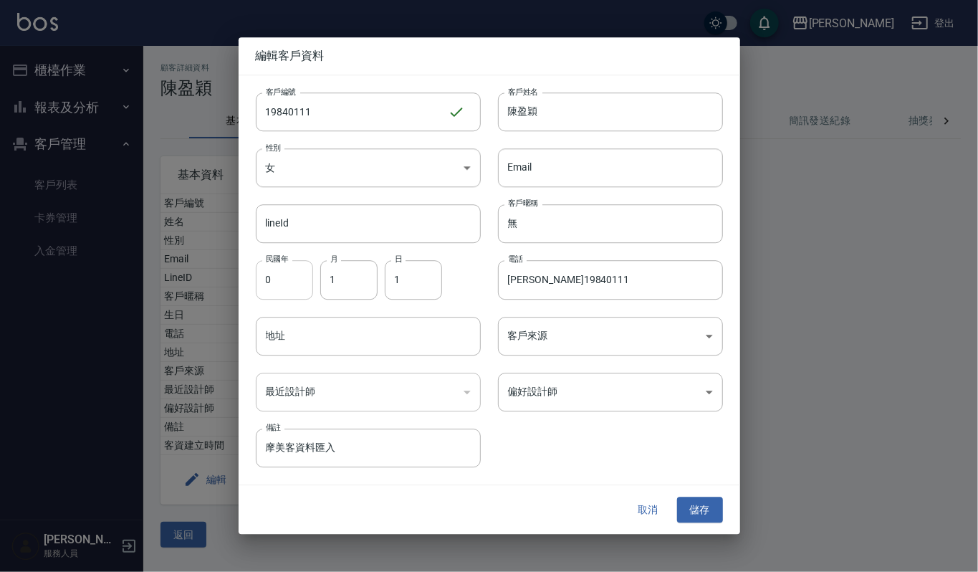
click at [281, 290] on input "0" at bounding box center [284, 280] width 57 height 39
type input "73"
click at [421, 285] on input "1" at bounding box center [413, 280] width 57 height 39
type input "11"
drag, startPoint x: 623, startPoint y: 285, endPoint x: 378, endPoint y: 331, distance: 249.2
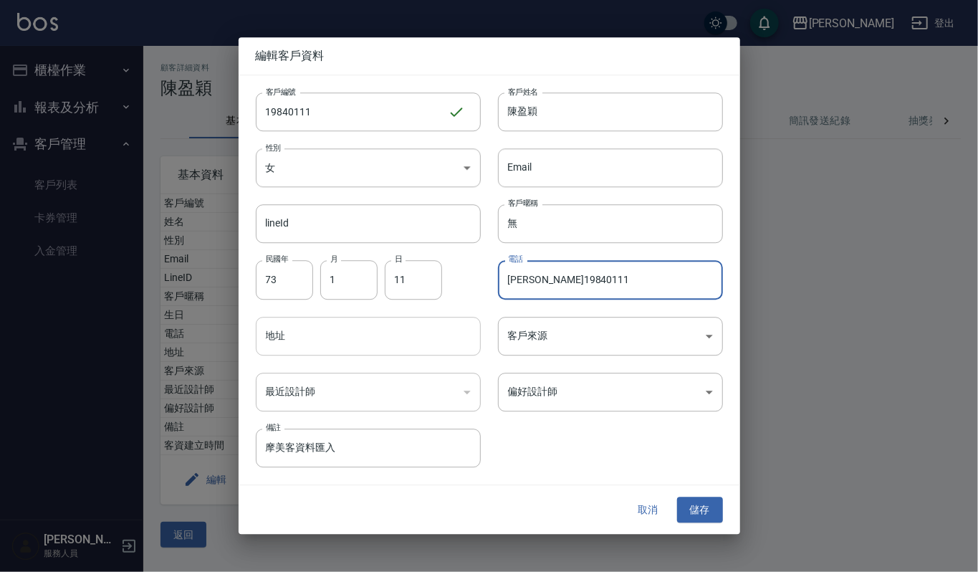
click at [378, 331] on div "客戶編號 19840111 ​ 客戶編號 客戶姓名 陳盈穎 客戶姓名 性別 女 FEMALE 性別 Email Email lineId lineId 客戶暱…" at bounding box center [481, 271] width 484 height 392
type input "22886392"
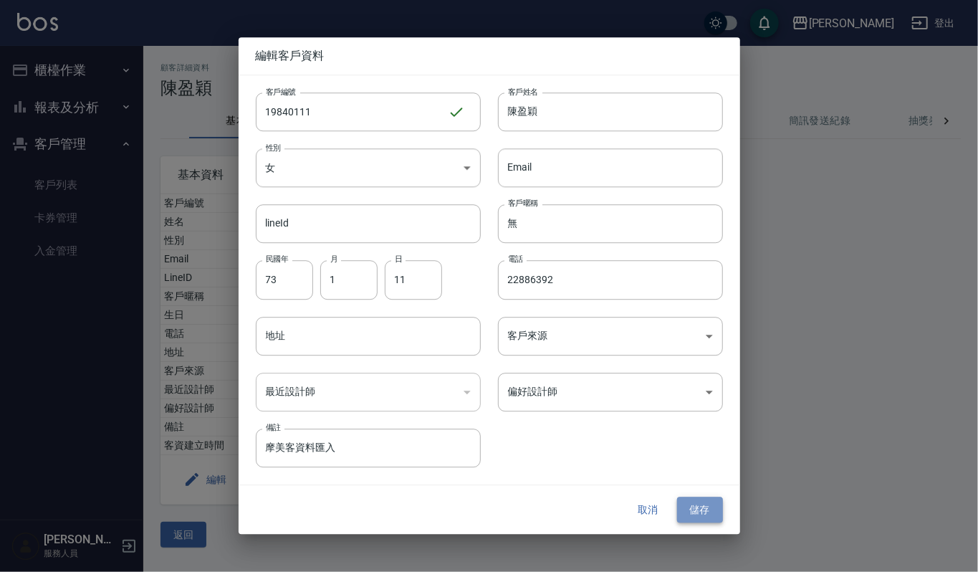
click at [690, 502] on button "儲存" at bounding box center [700, 509] width 46 height 27
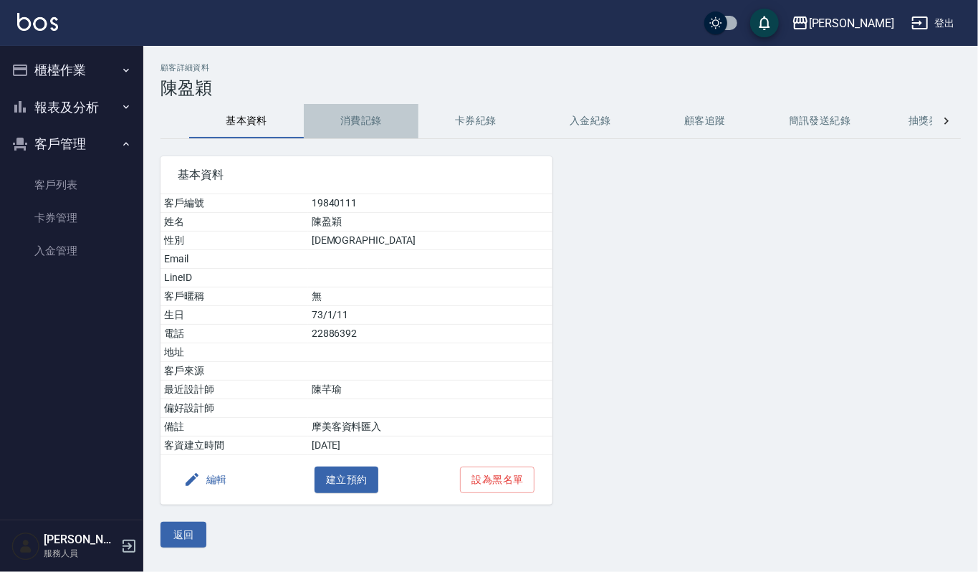
click at [334, 120] on button "消費記錄" at bounding box center [361, 121] width 115 height 34
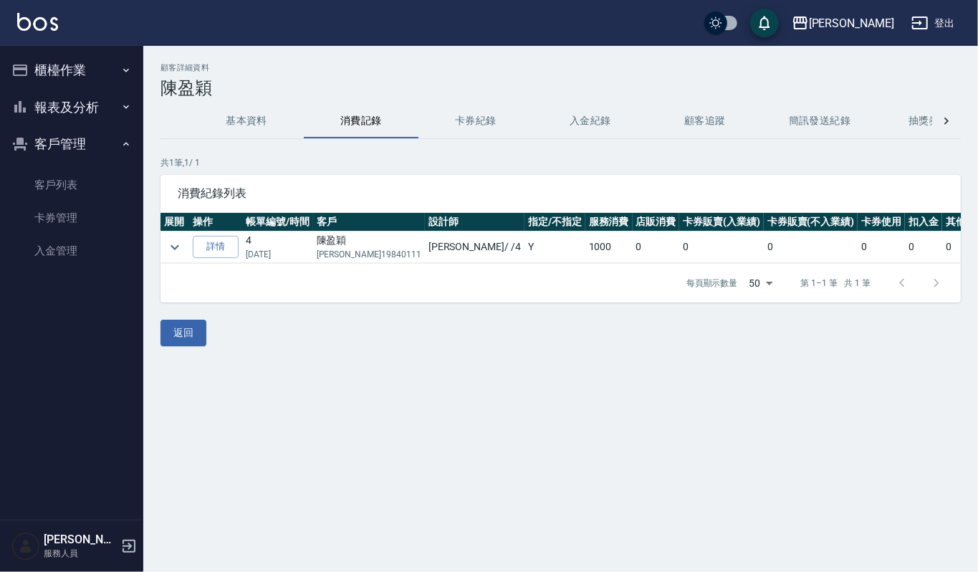
click at [56, 80] on button "櫃檯作業" at bounding box center [72, 70] width 132 height 37
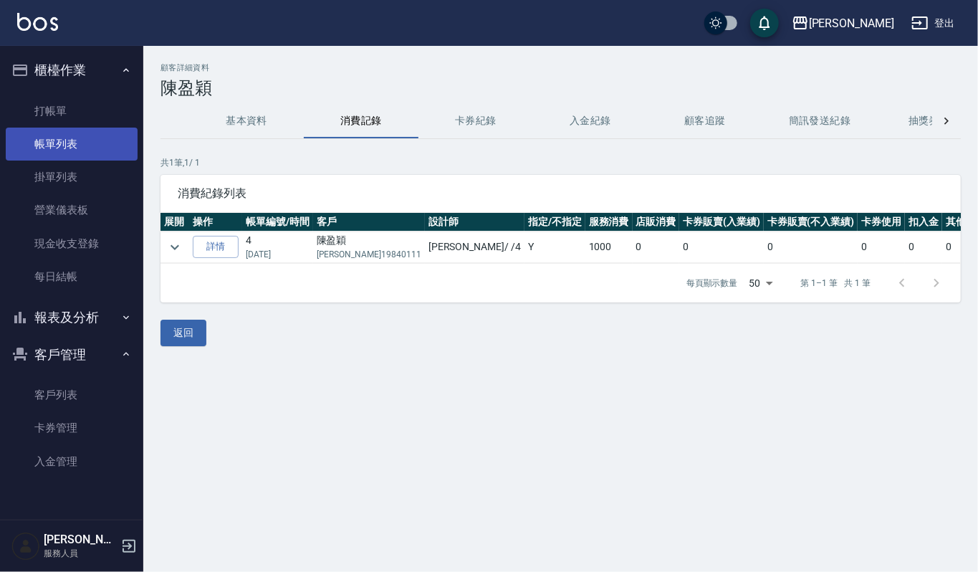
click at [72, 147] on link "帳單列表" at bounding box center [72, 143] width 132 height 33
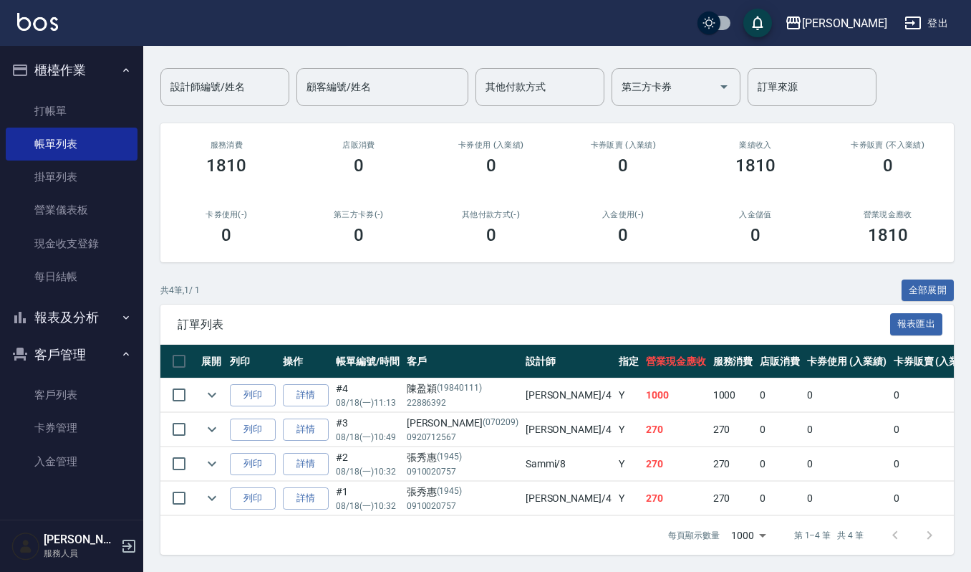
scroll to position [115, 0]
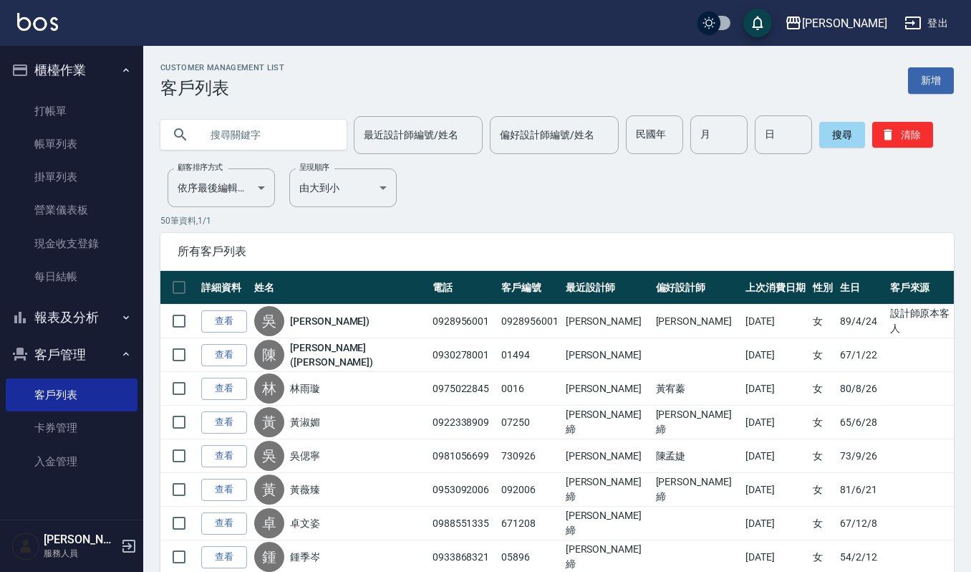
click at [213, 129] on input "text" at bounding box center [268, 134] width 135 height 39
paste input "[PERSON_NAME]/0970707047/760815"
click at [844, 139] on button "搜尋" at bounding box center [842, 135] width 46 height 26
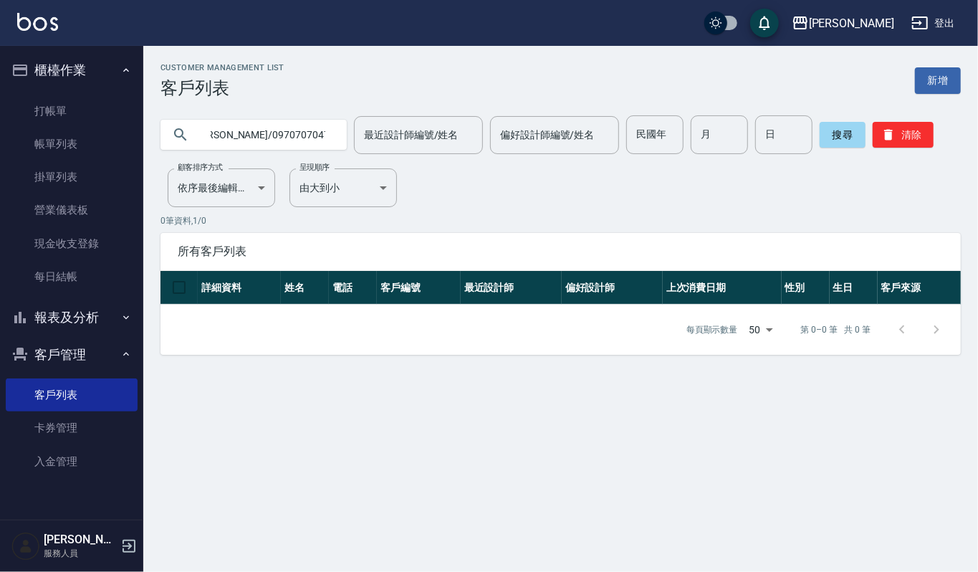
drag, startPoint x: 305, startPoint y: 141, endPoint x: 482, endPoint y: 143, distance: 176.9
click at [482, 143] on div "[PERSON_NAME]/0970707047/760815 最近設計師編號/姓名 最近設計師編號/姓名 偏好設計師編號/姓名 偏好設計師編號/姓名 民國年…" at bounding box center [560, 134] width 800 height 39
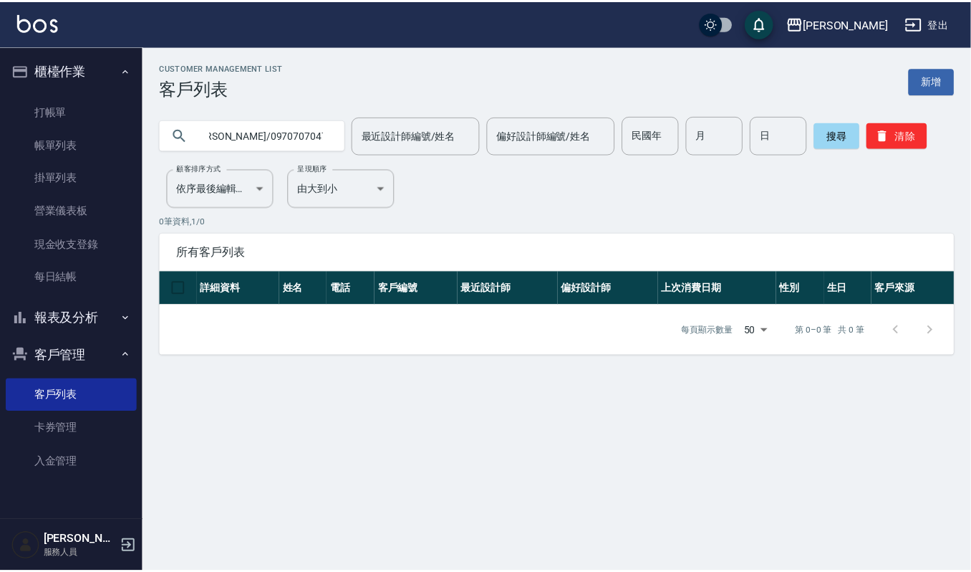
scroll to position [0, 0]
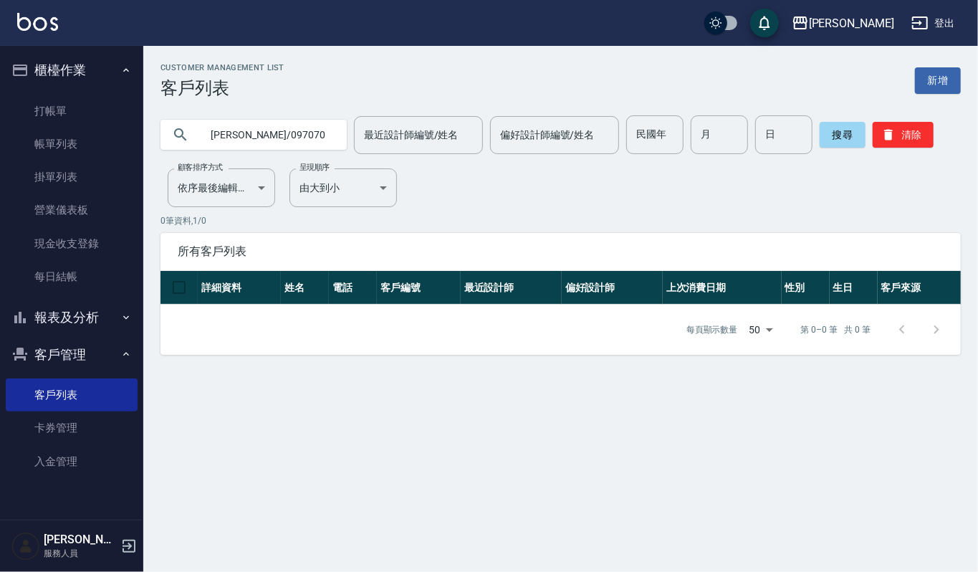
drag, startPoint x: 297, startPoint y: 130, endPoint x: 258, endPoint y: 147, distance: 42.3
click at [258, 147] on input "[PERSON_NAME]/0970707047" at bounding box center [268, 134] width 135 height 39
drag, startPoint x: 273, startPoint y: 136, endPoint x: 242, endPoint y: 142, distance: 31.3
click at [242, 142] on input "[PERSON_NAME]/0970707047" at bounding box center [268, 134] width 135 height 39
type input "陳"
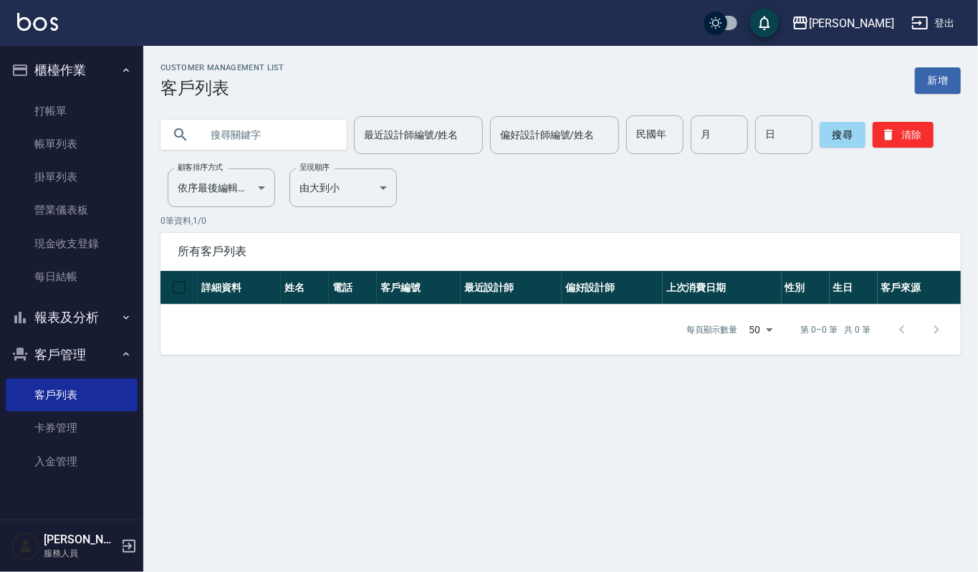
paste input "/0970707047"
click at [216, 135] on input "/0970707047" at bounding box center [268, 134] width 135 height 39
type input "0970707047"
click at [829, 130] on button "搜尋" at bounding box center [842, 135] width 46 height 26
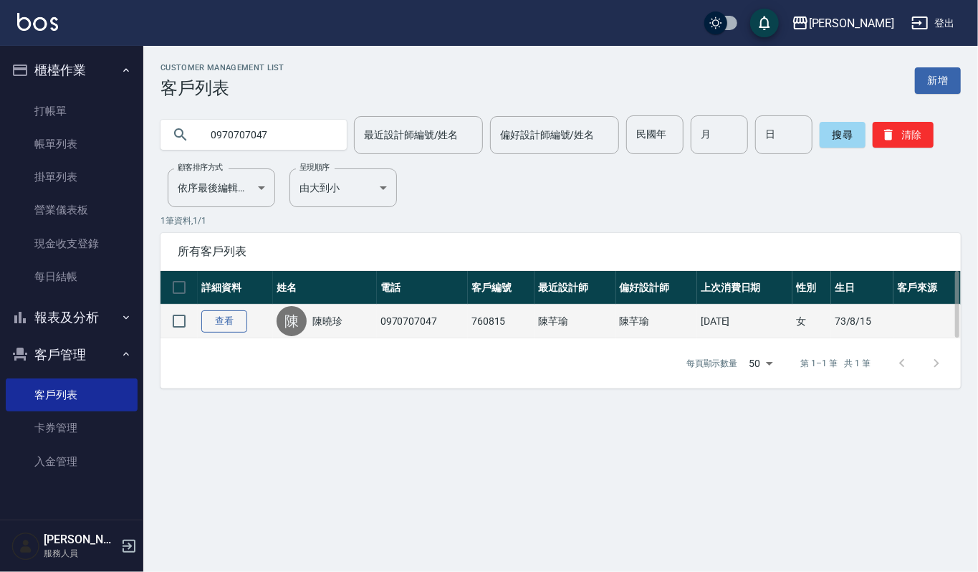
click at [207, 322] on link "查看" at bounding box center [224, 321] width 46 height 22
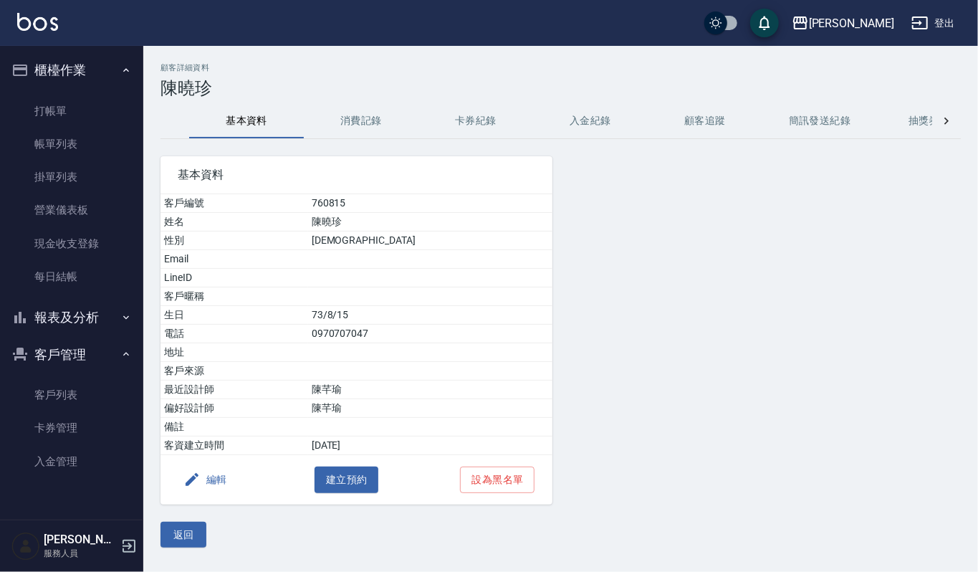
click at [462, 125] on button "卡券紀錄" at bounding box center [475, 121] width 115 height 34
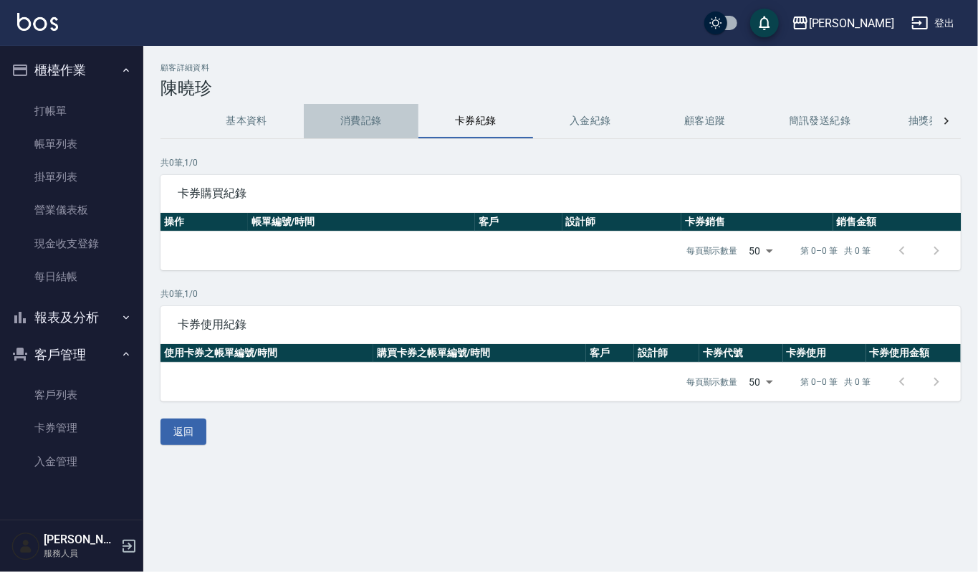
click at [348, 121] on button "消費記錄" at bounding box center [361, 121] width 115 height 34
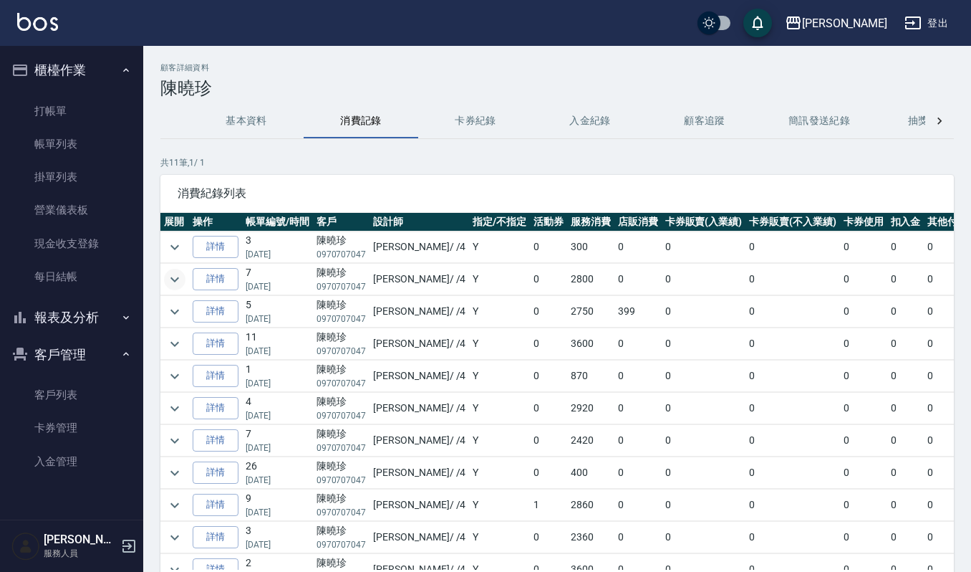
click at [175, 274] on icon "expand row" at bounding box center [174, 279] width 17 height 17
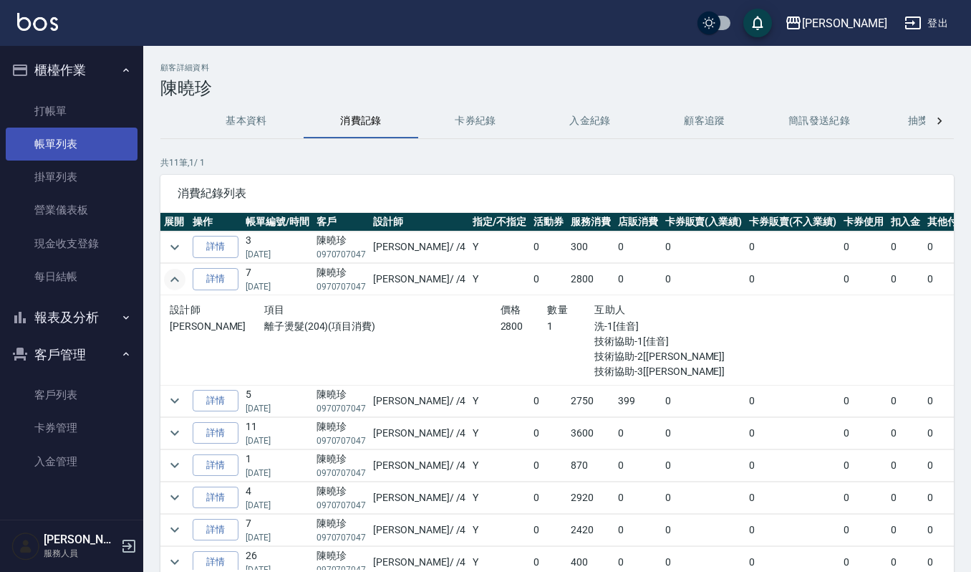
click at [50, 136] on link "帳單列表" at bounding box center [72, 143] width 132 height 33
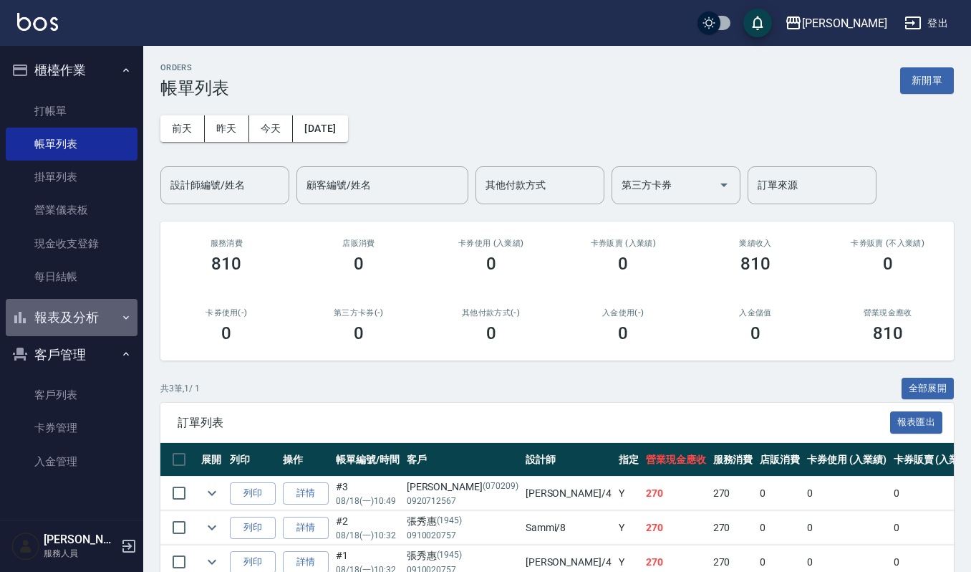
click at [89, 315] on button "報表及分析" at bounding box center [72, 317] width 132 height 37
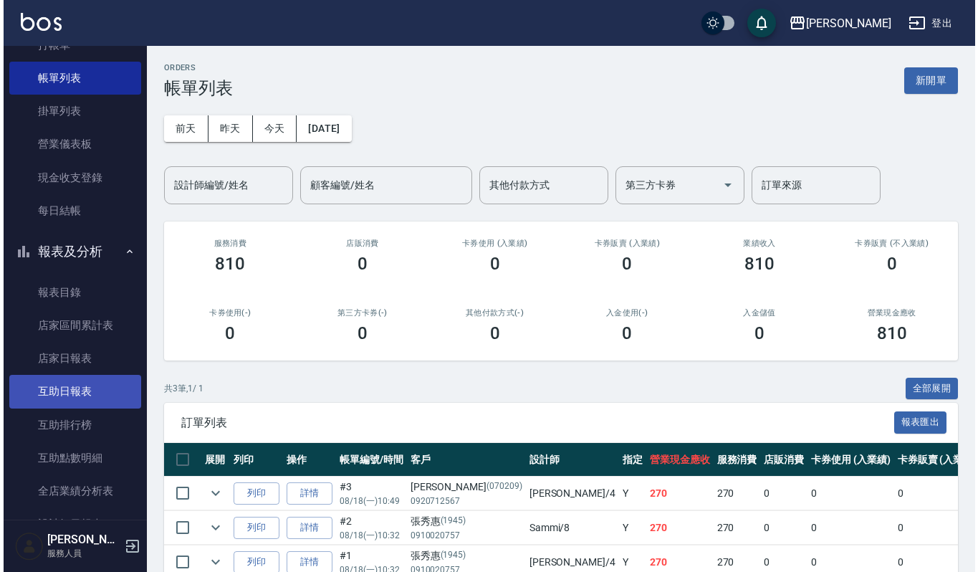
scroll to position [191, 0]
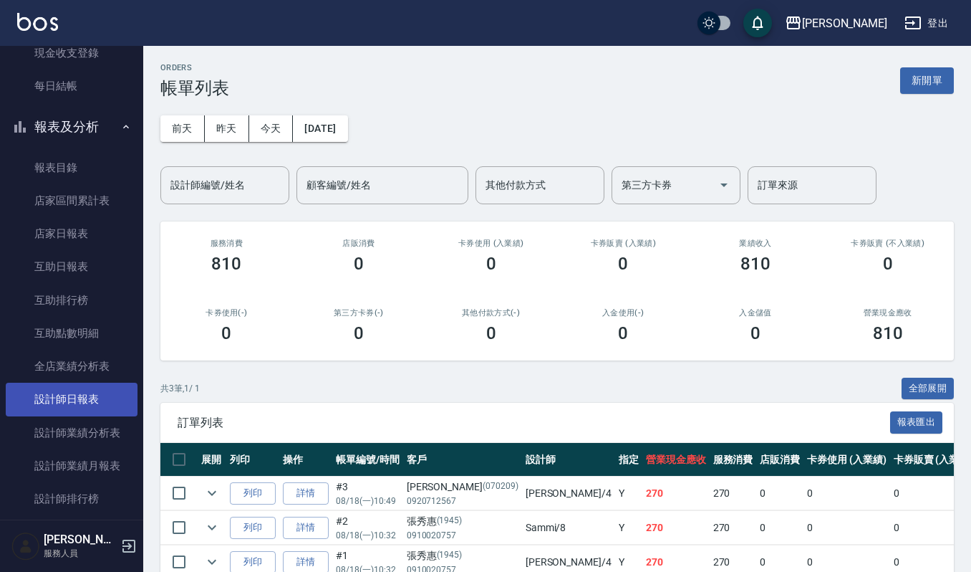
click at [47, 391] on link "設計師日報表" at bounding box center [72, 398] width 132 height 33
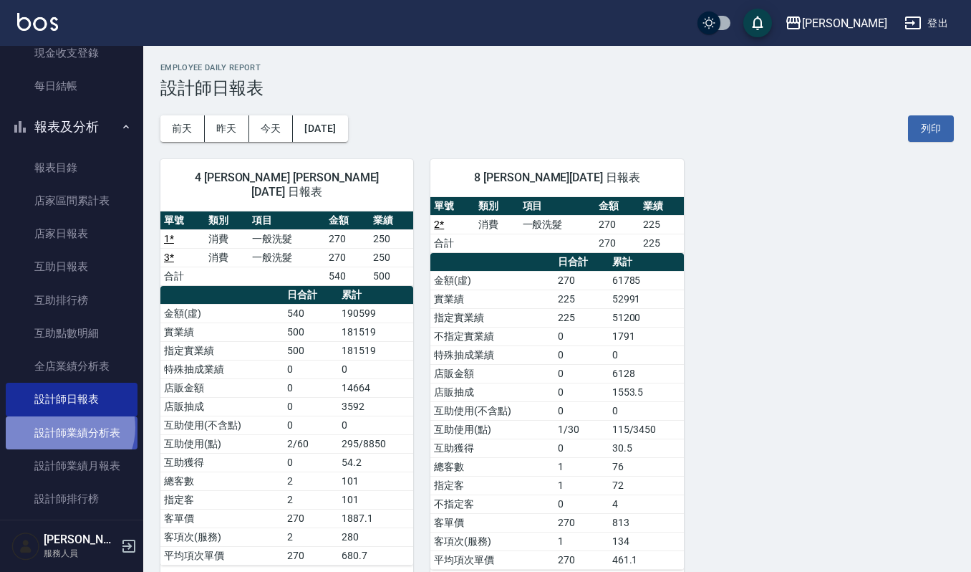
click at [67, 427] on link "設計師業績分析表" at bounding box center [72, 432] width 132 height 33
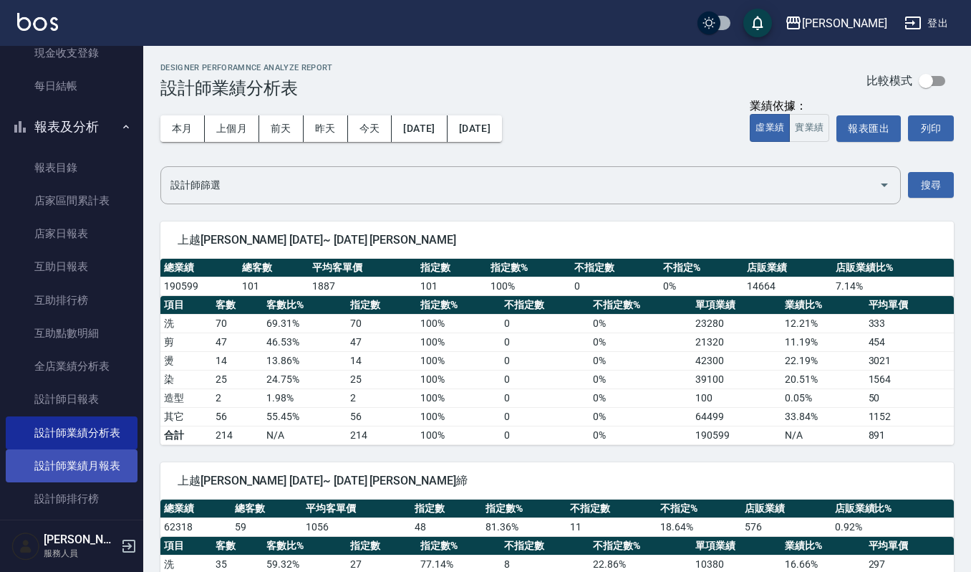
click at [64, 454] on link "設計師業績月報表" at bounding box center [72, 465] width 132 height 33
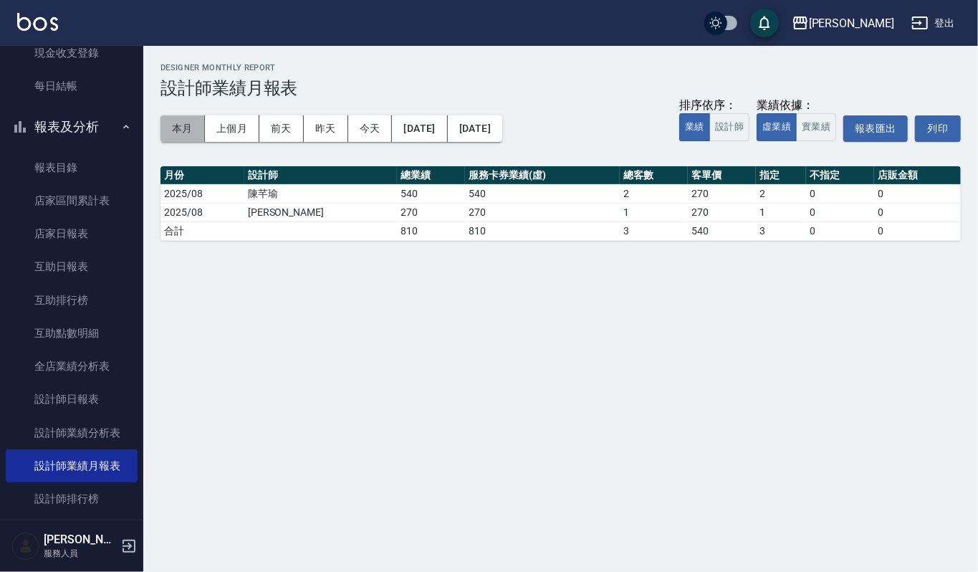
click at [187, 123] on button "本月" at bounding box center [182, 128] width 44 height 27
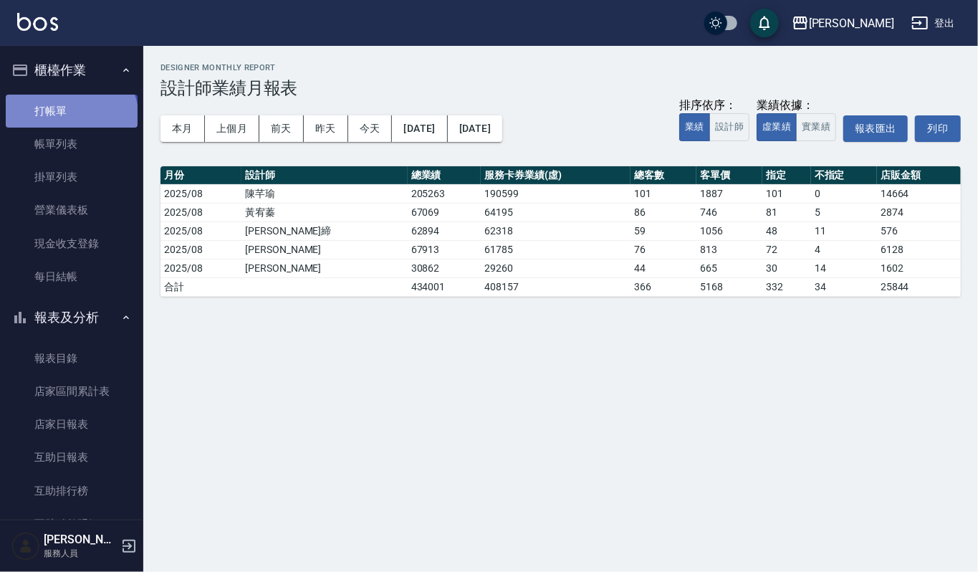
click at [69, 118] on link "打帳單" at bounding box center [72, 111] width 132 height 33
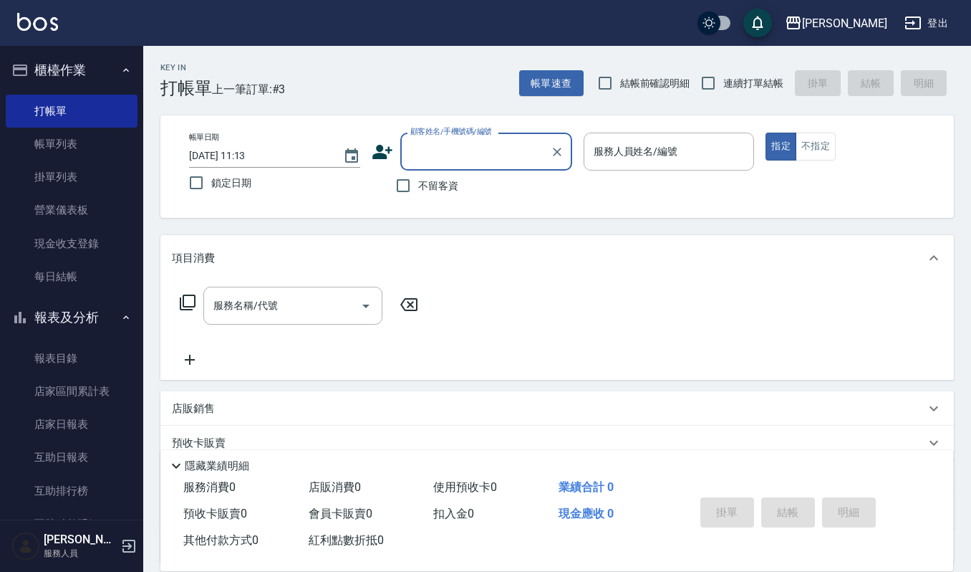
click at [498, 153] on input "顧客姓名/手機號碼/編號" at bounding box center [476, 151] width 138 height 25
type input "陳"
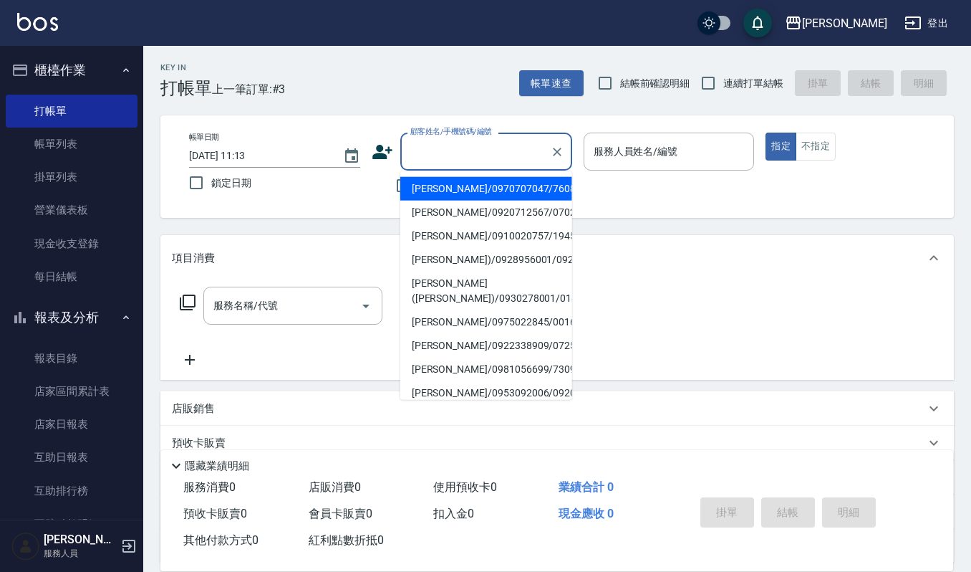
paste input "[PERSON_NAME]"
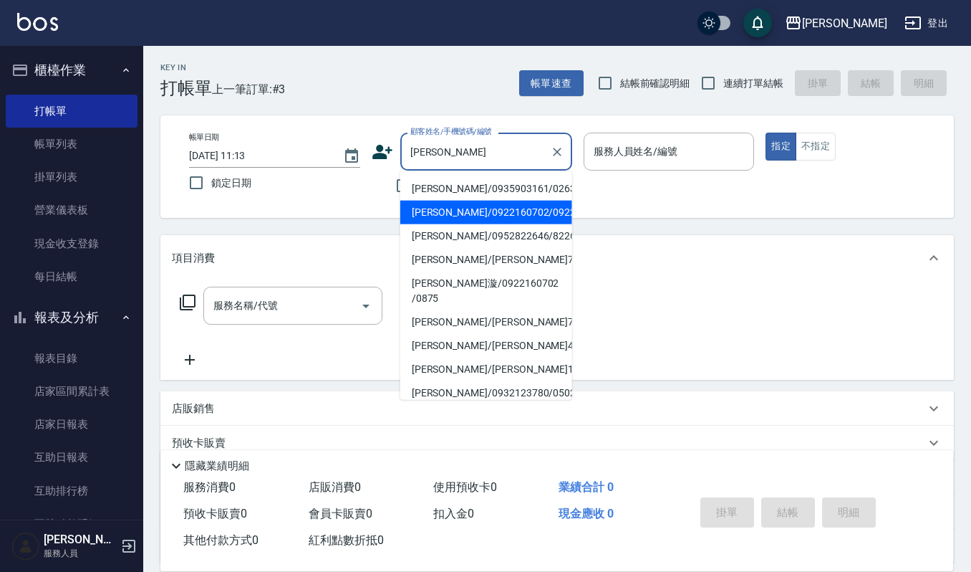
click at [463, 221] on li "[PERSON_NAME]/0922160702/0922160702" at bounding box center [486, 213] width 172 height 24
type input "[PERSON_NAME]/0922160702/0922160702"
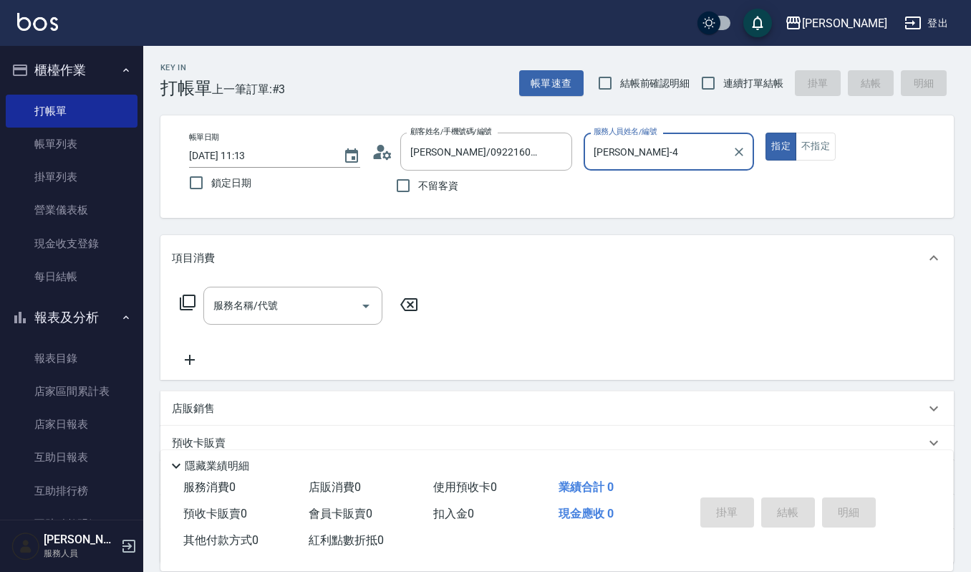
type input "[PERSON_NAME]-4"
click at [550, 148] on icon "Clear" at bounding box center [557, 152] width 14 height 14
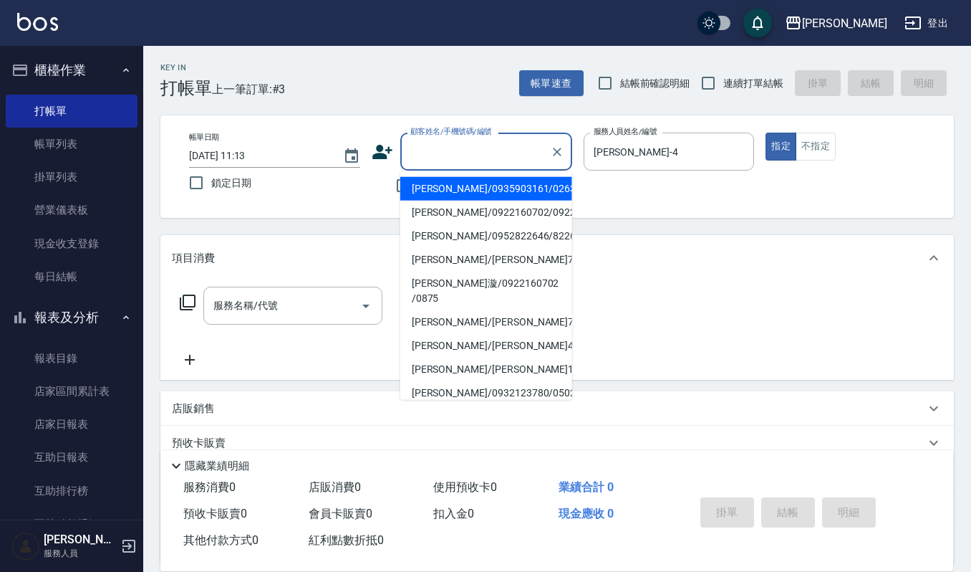
click at [509, 150] on input "顧客姓名/手機號碼/編號" at bounding box center [476, 151] width 138 height 25
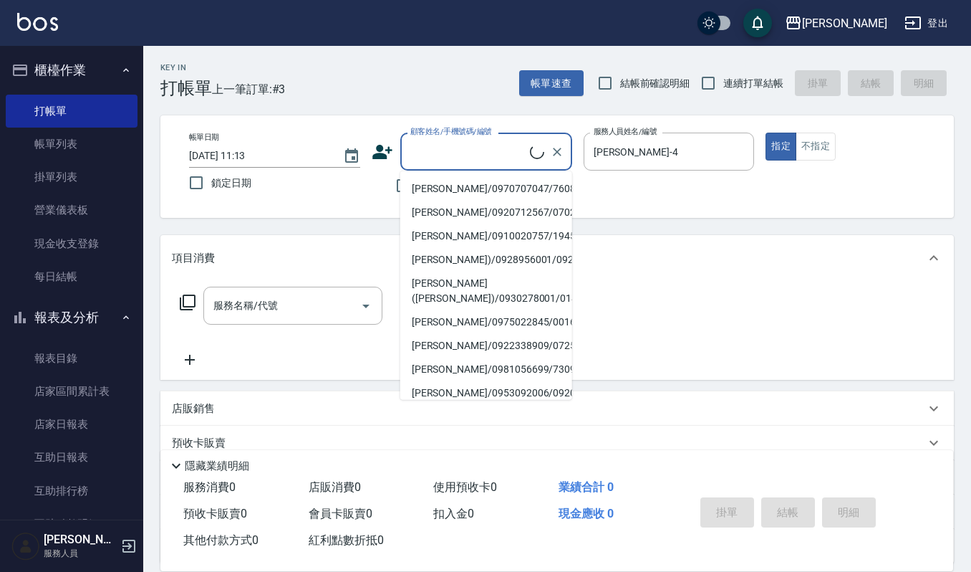
paste input "[PERSON_NAME]"
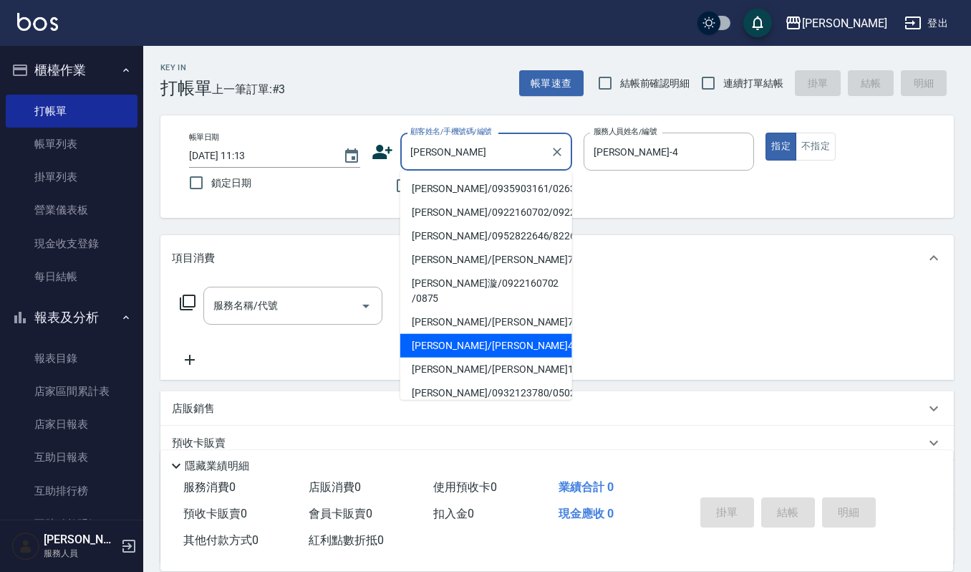
click at [460, 345] on li "[PERSON_NAME]/[PERSON_NAME]485455/485455" at bounding box center [486, 346] width 172 height 24
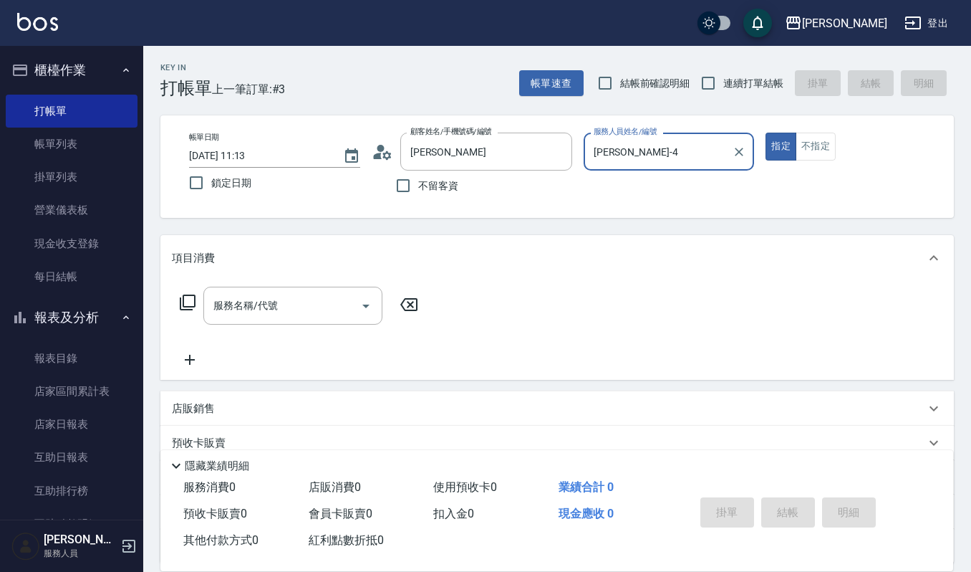
type input "[PERSON_NAME]/[PERSON_NAME]485455/485455"
click at [265, 286] on div "服務名稱/代號" at bounding box center [292, 305] width 179 height 38
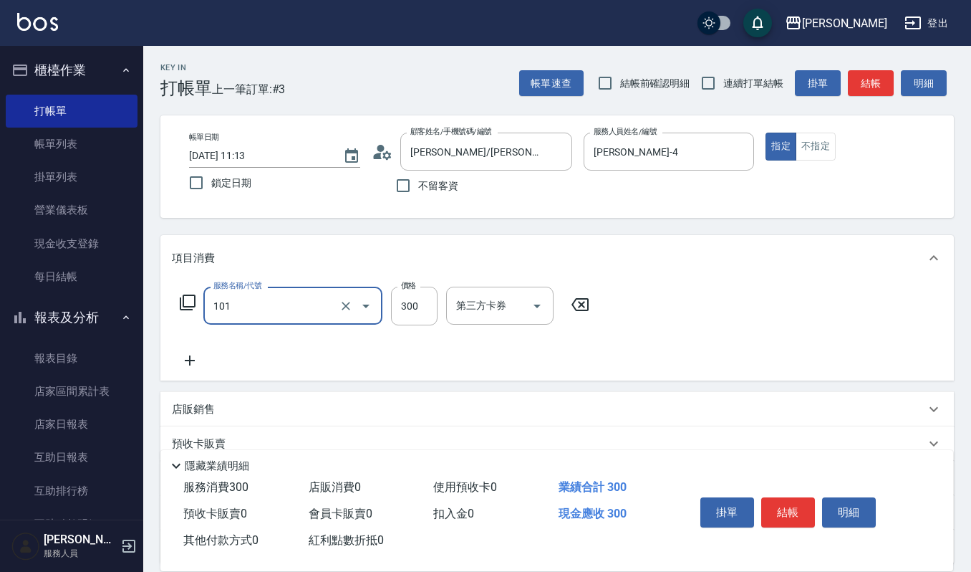
type input "一般洗髮(101)"
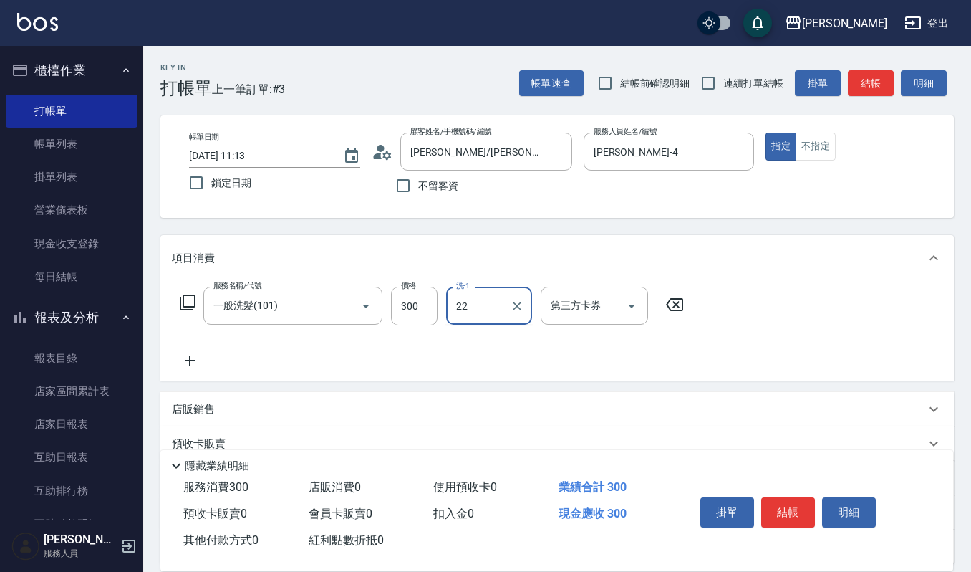
type input "[PERSON_NAME]-22"
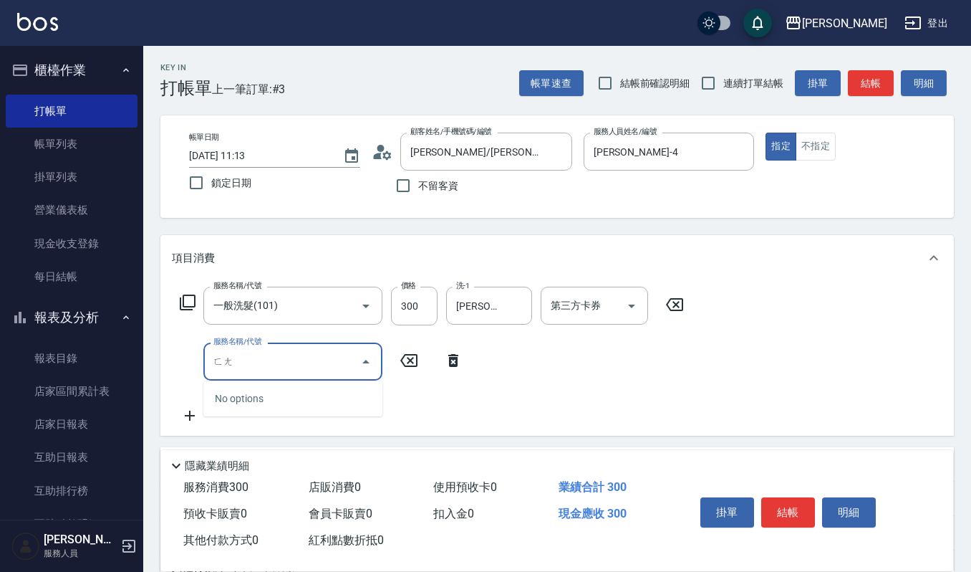
type input "放"
type input "副"
type input "複方精油(5ml)(629)"
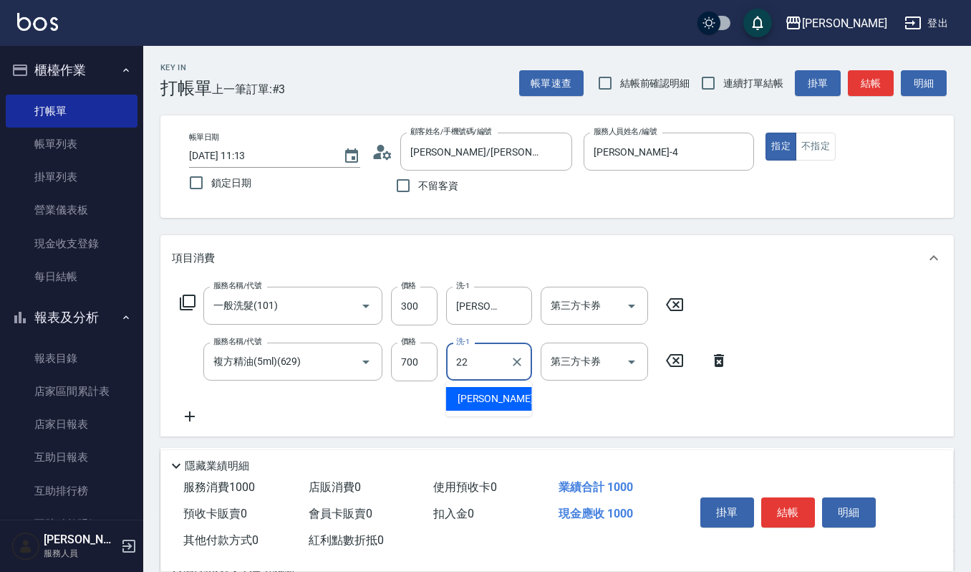
type input "[PERSON_NAME]-22"
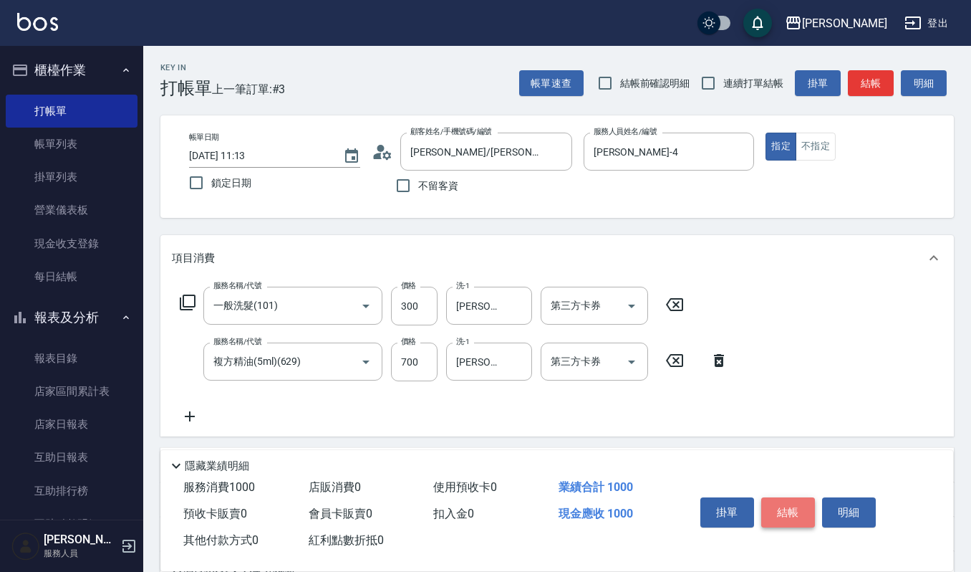
click at [789, 509] on button "結帳" at bounding box center [788, 512] width 54 height 30
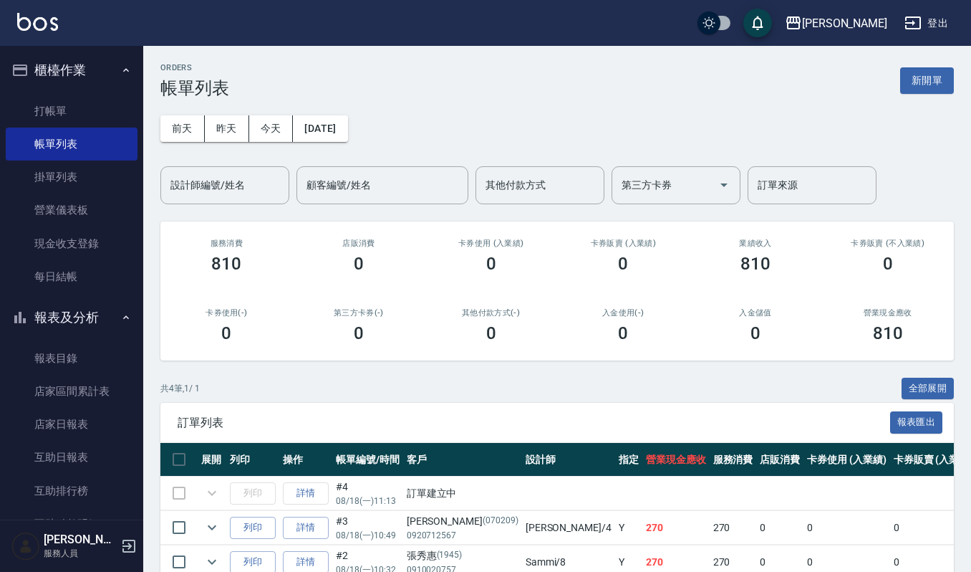
click at [556, 370] on div "ORDERS 帳單列表 新開單 [DATE] [DATE] [DATE] [DATE] 設計師編號/姓名 設計師編號/姓名 顧客編號/姓名 顧客編號/姓名 其…" at bounding box center [557, 358] width 828 height 624
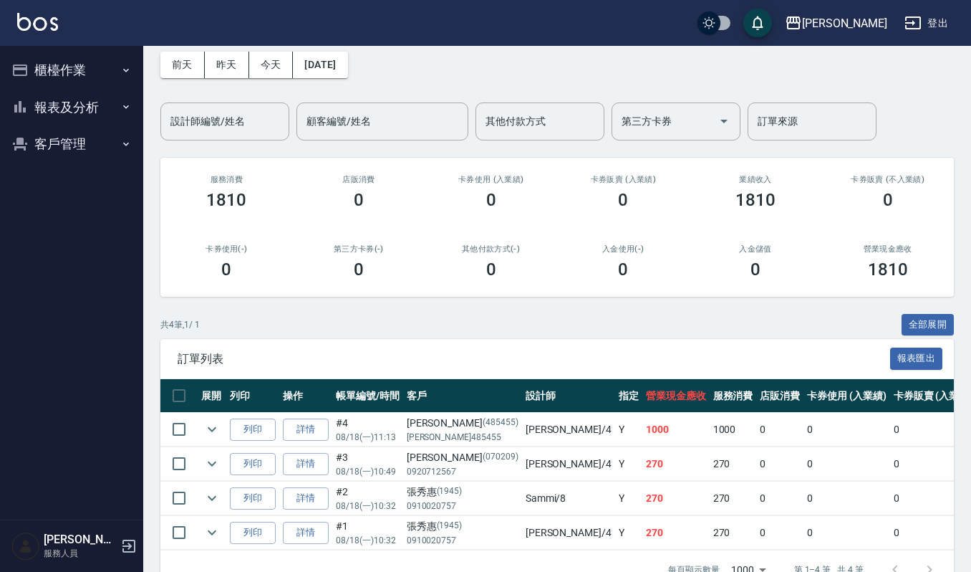
scroll to position [95, 0]
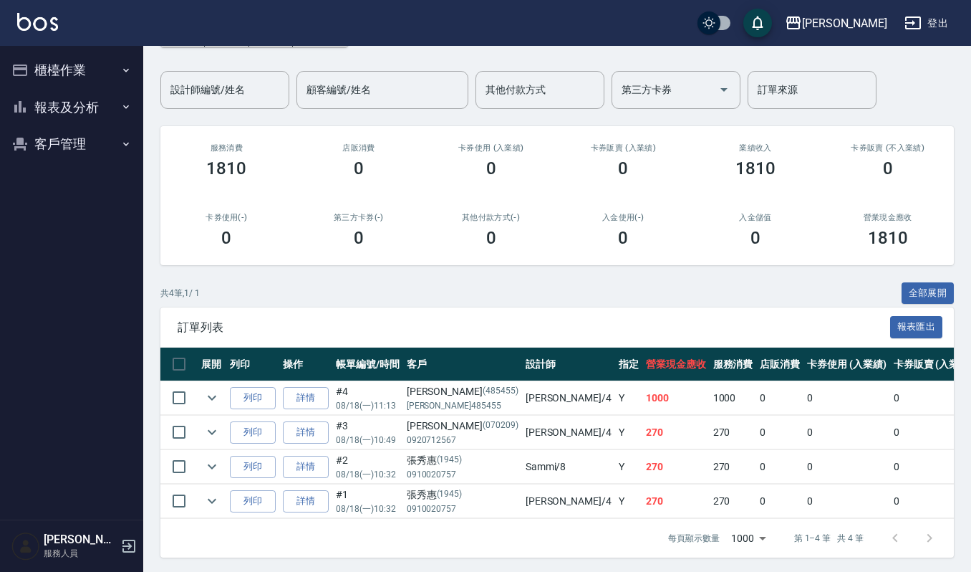
click at [83, 133] on button "客戶管理" at bounding box center [72, 143] width 132 height 37
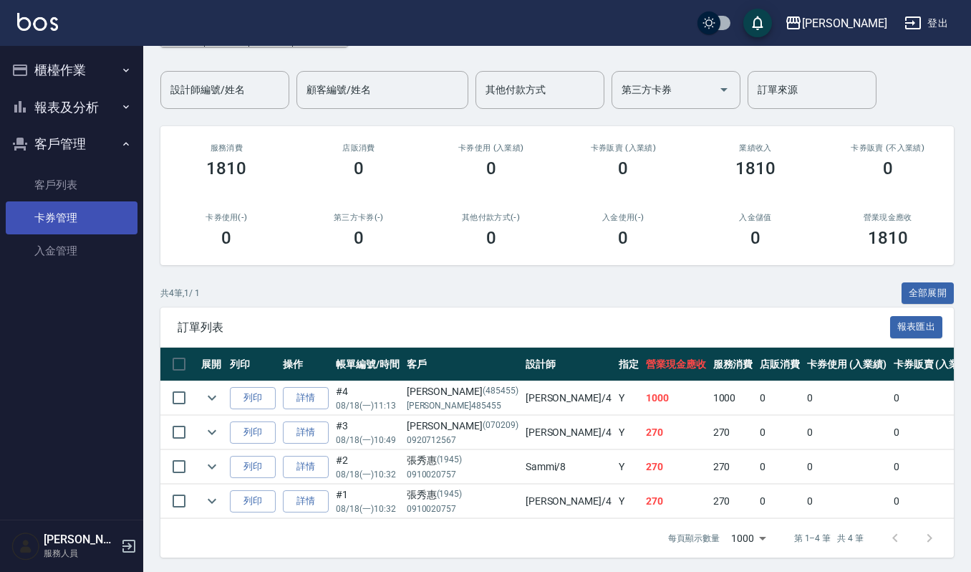
click at [72, 203] on link "卡券管理" at bounding box center [72, 217] width 132 height 33
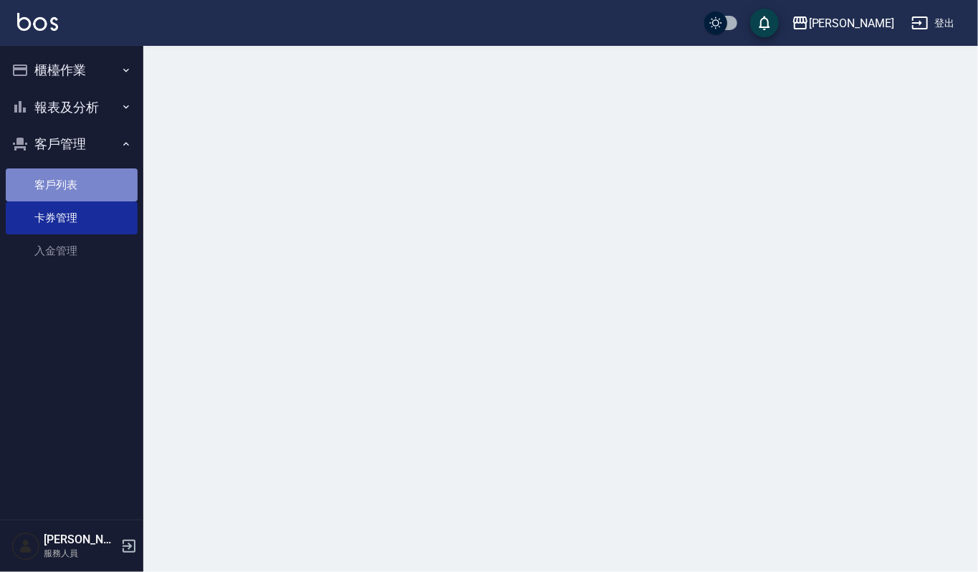
click at [77, 183] on link "客戶列表" at bounding box center [72, 184] width 132 height 33
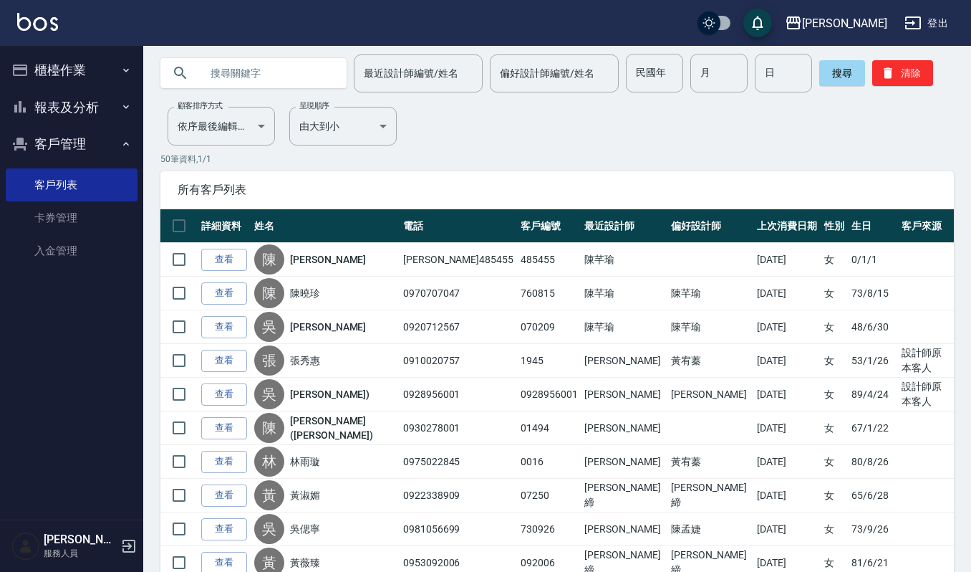
scroll to position [95, 0]
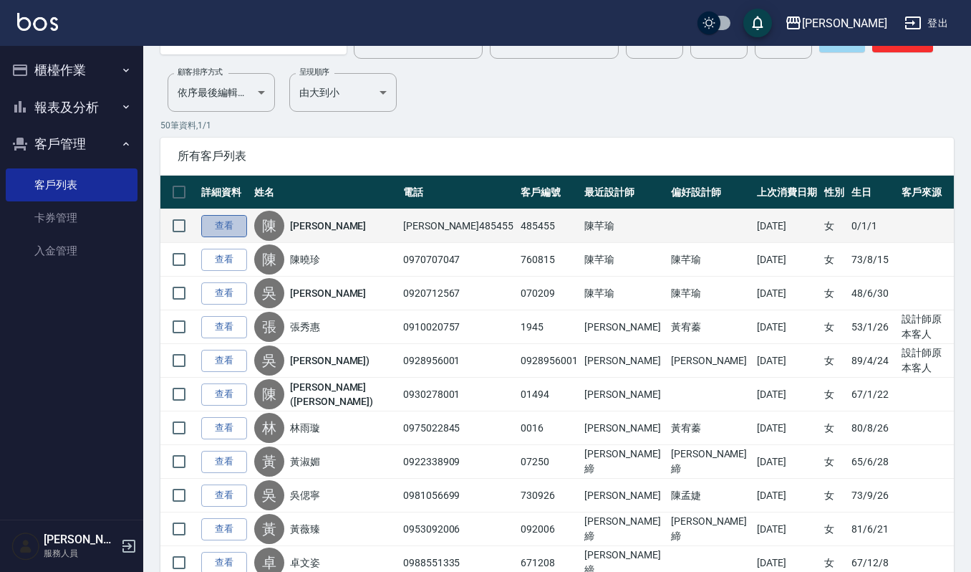
click at [236, 221] on link "查看" at bounding box center [224, 226] width 46 height 22
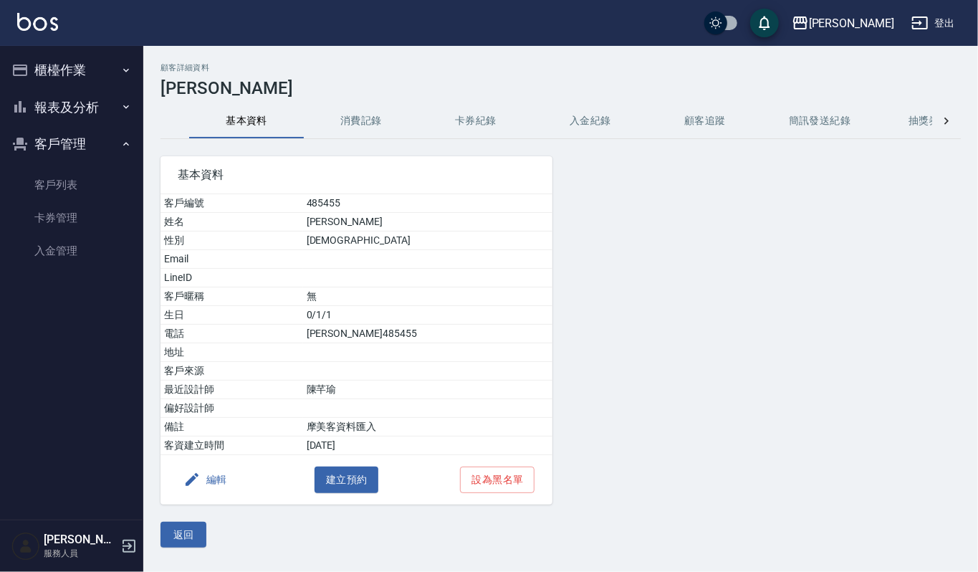
click at [188, 480] on icon "button" at bounding box center [191, 479] width 17 height 17
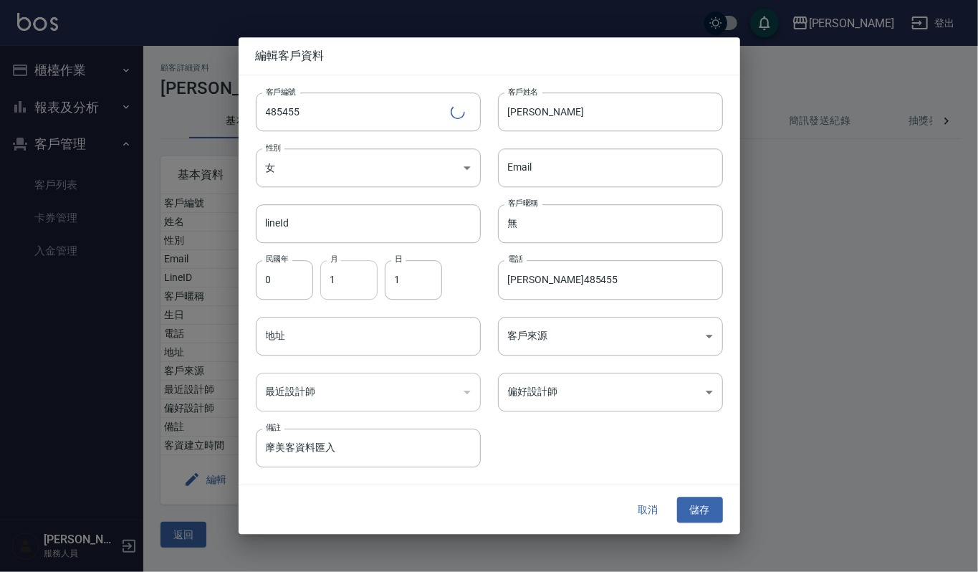
click at [345, 270] on input "1" at bounding box center [348, 280] width 57 height 39
click at [418, 284] on input "1" at bounding box center [413, 280] width 57 height 39
type input "11"
click at [279, 274] on input "0" at bounding box center [284, 280] width 57 height 39
type input "73"
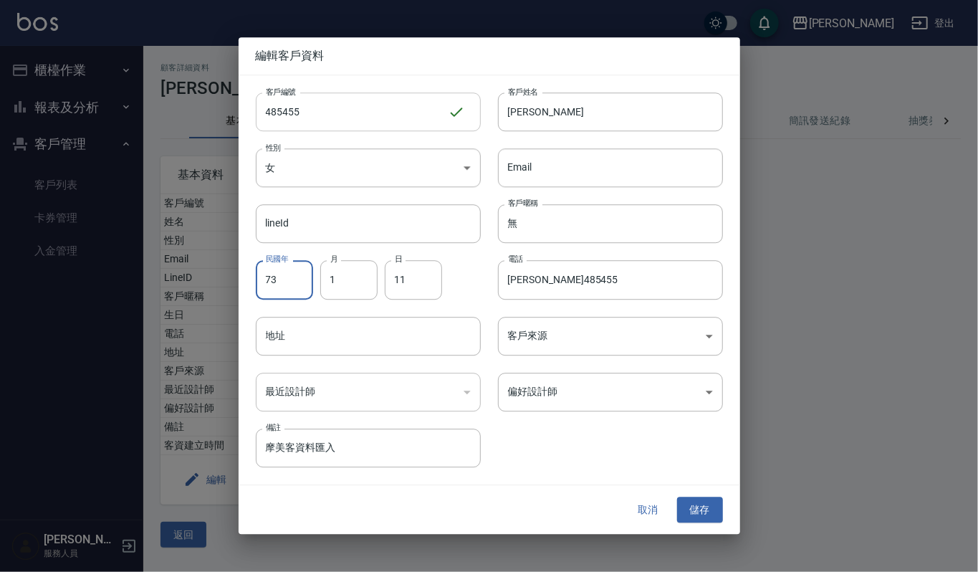
click at [392, 116] on input "485455" at bounding box center [352, 111] width 192 height 39
drag, startPoint x: 660, startPoint y: 276, endPoint x: 428, endPoint y: 286, distance: 232.3
click at [427, 273] on div "客戶編號 485455 ​ 客戶編號 客戶姓名 陳盈潁 客戶姓名 性別 女 FEMALE 性別 Email Email lineId lineId 客戶暱稱 …" at bounding box center [481, 271] width 484 height 392
type input "22886392"
click at [697, 499] on button "儲存" at bounding box center [700, 509] width 46 height 27
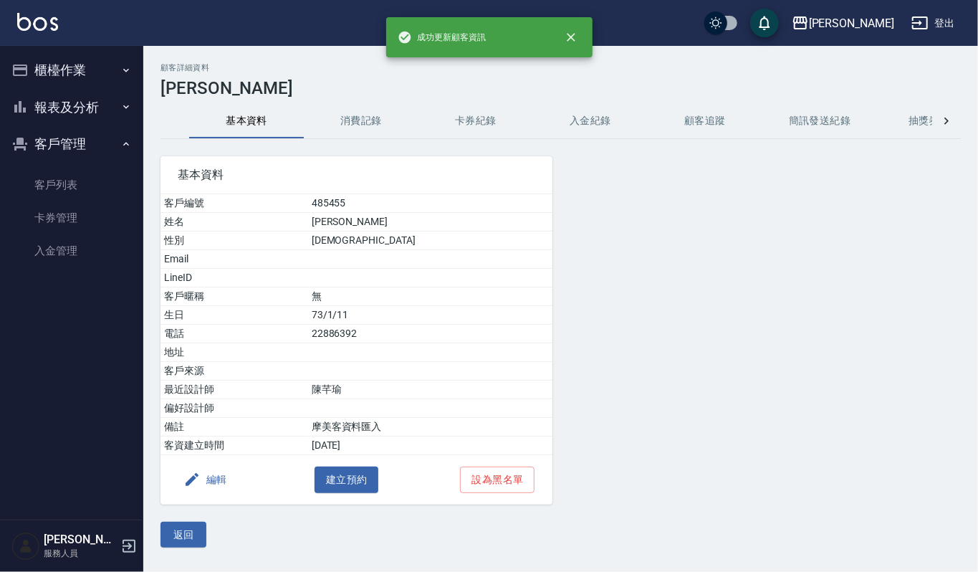
click at [673, 481] on div at bounding box center [688, 321] width 272 height 365
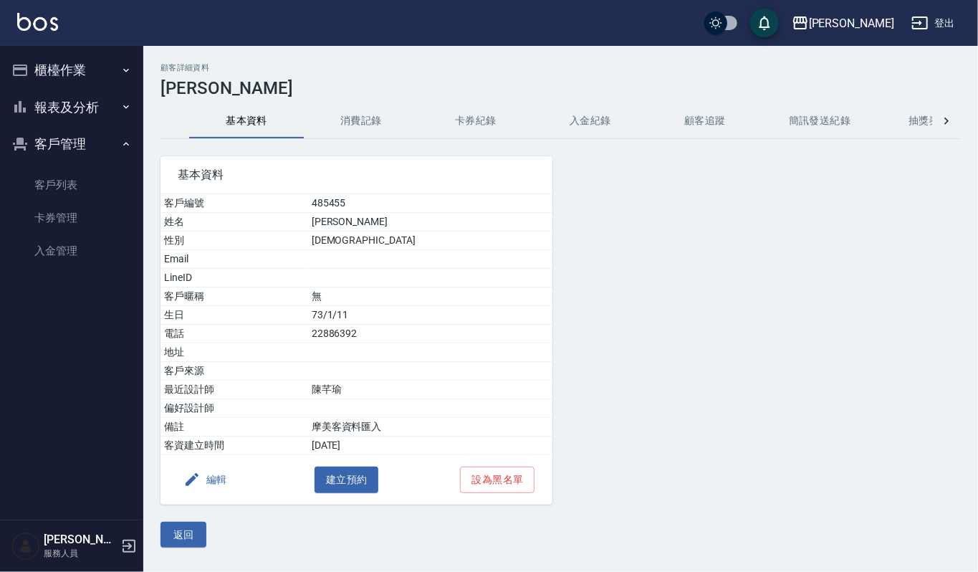
click at [376, 106] on button "消費記錄" at bounding box center [361, 121] width 115 height 34
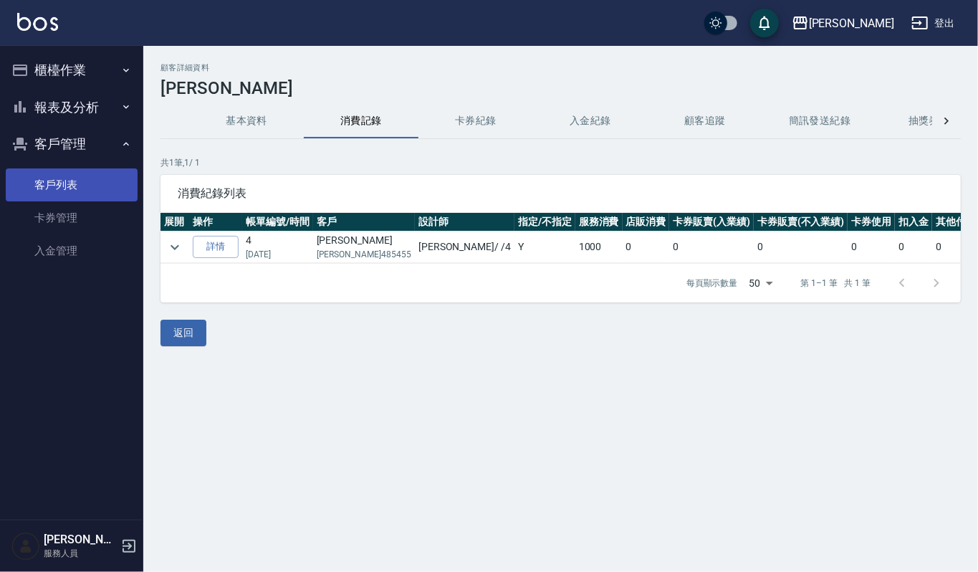
click at [80, 192] on link "客戶列表" at bounding box center [72, 184] width 132 height 33
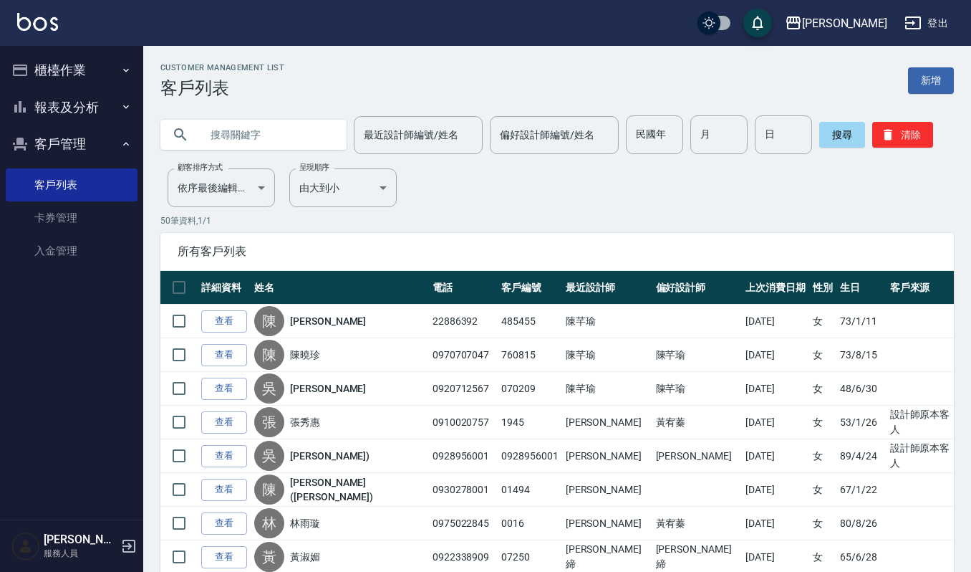
click at [83, 83] on button "櫃檯作業" at bounding box center [72, 70] width 132 height 37
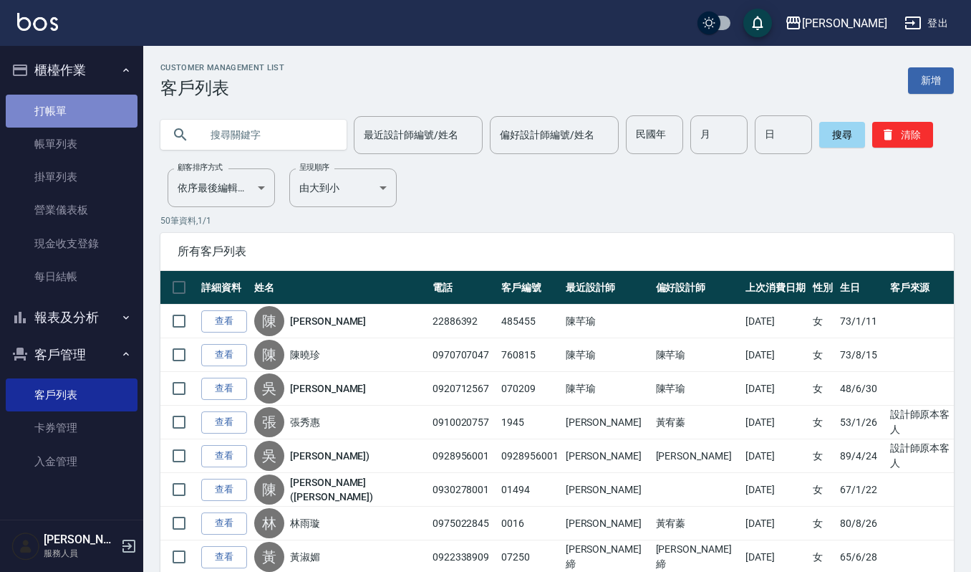
click at [82, 120] on link "打帳單" at bounding box center [72, 111] width 132 height 33
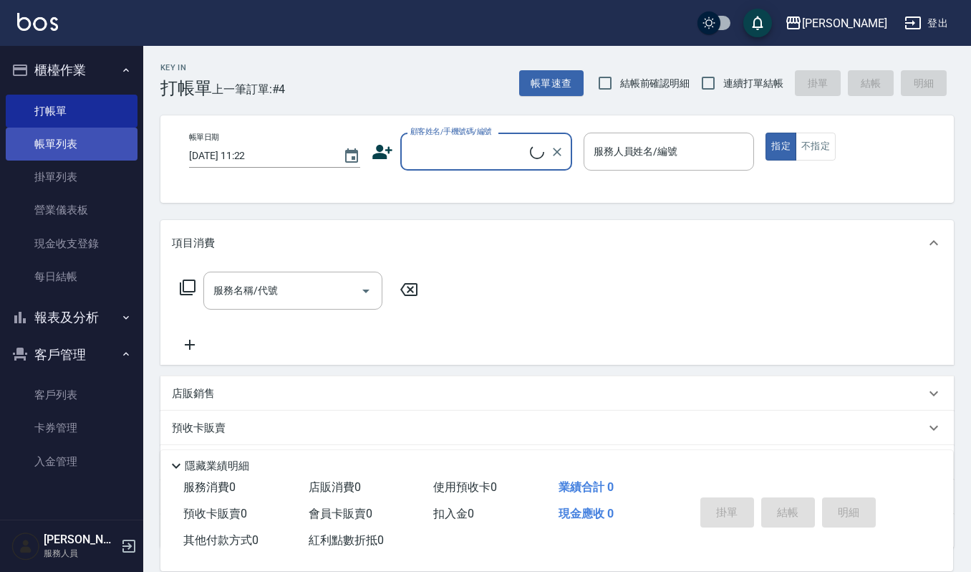
click at [79, 138] on link "帳單列表" at bounding box center [72, 143] width 132 height 33
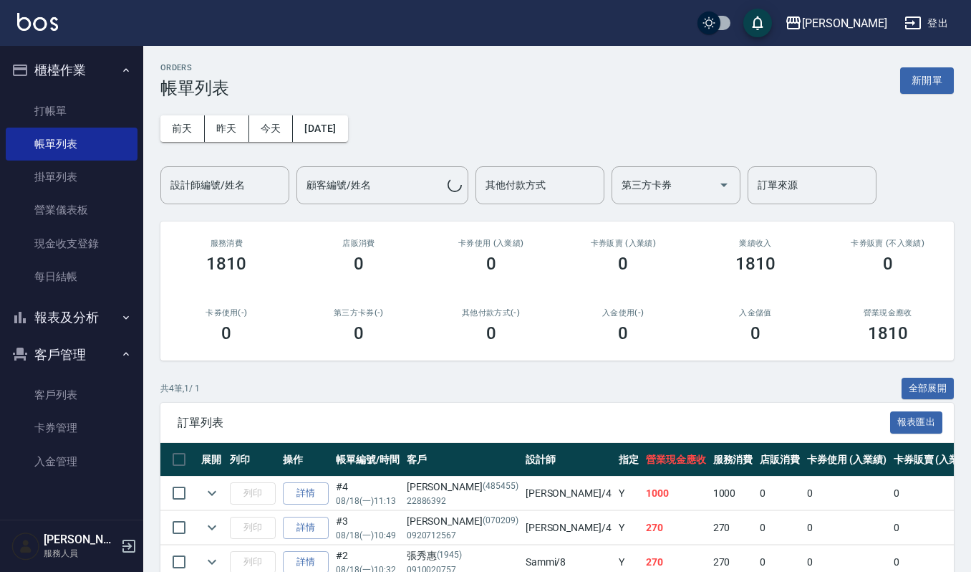
scroll to position [95, 0]
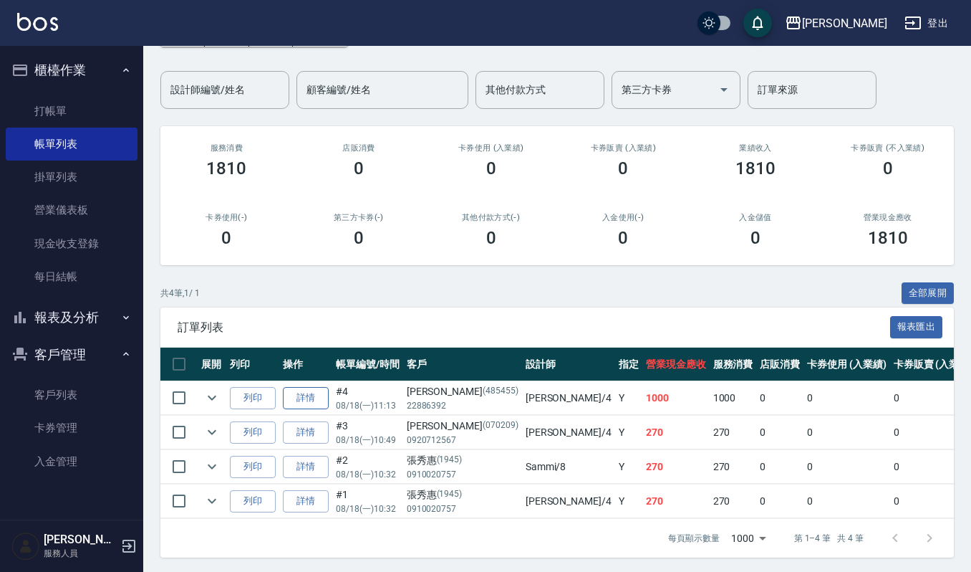
click at [310, 392] on link "詳情" at bounding box center [306, 398] width 46 height 22
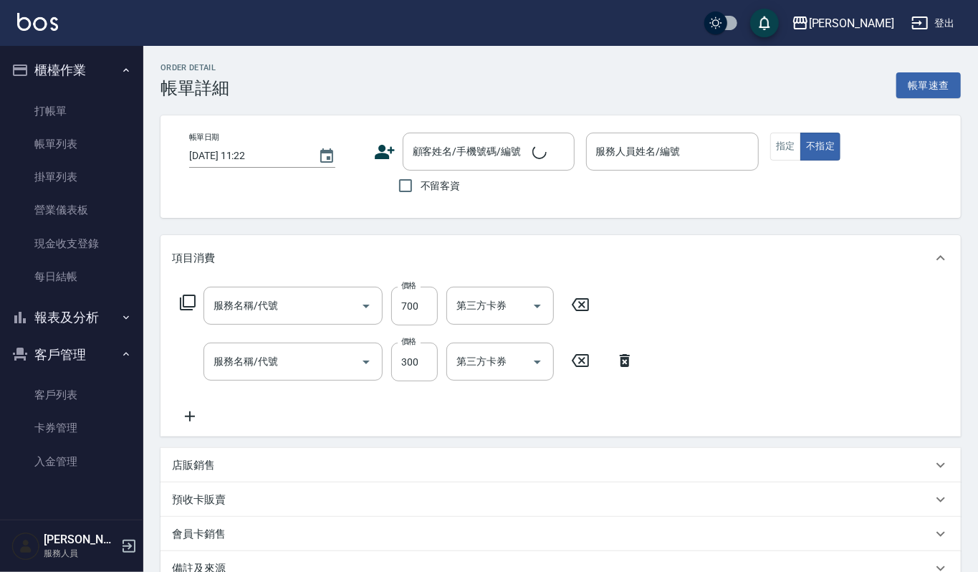
type input "[DATE] 11:13"
type input "[PERSON_NAME]-4"
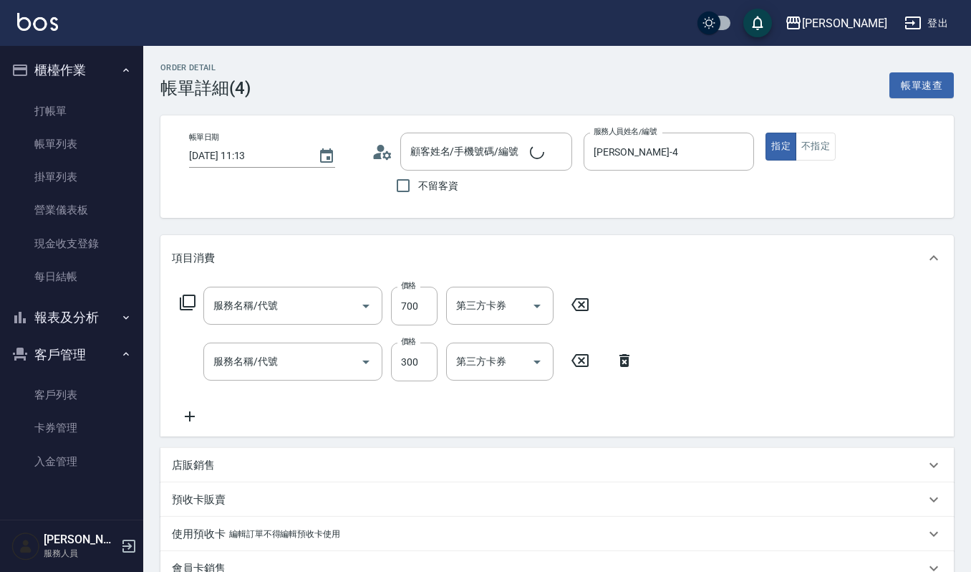
type input "陳盈潁/22886392/485455"
type input "複方精油(5ml)(629)"
type input "一般洗髮(101)"
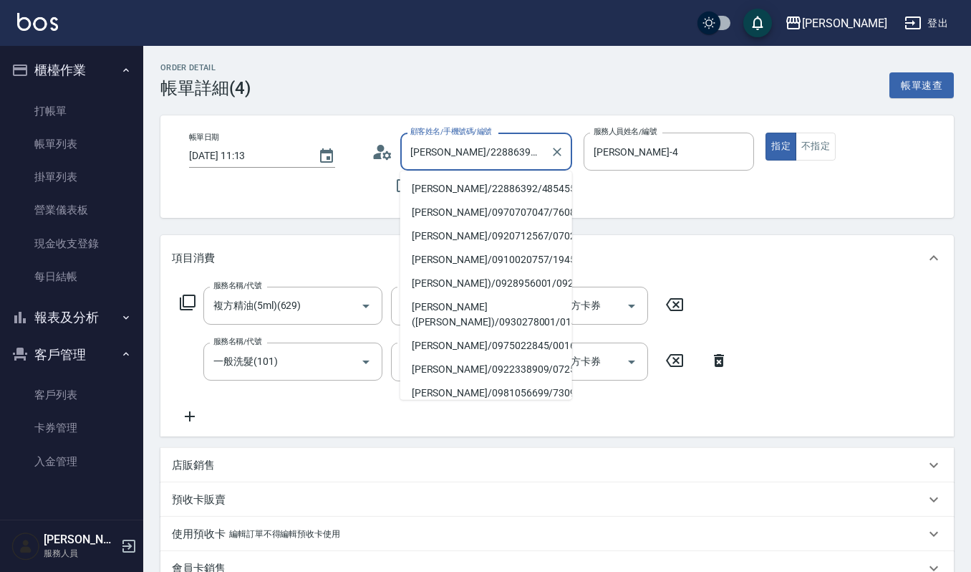
drag, startPoint x: 425, startPoint y: 156, endPoint x: 436, endPoint y: 161, distance: 12.5
click at [424, 161] on input "陳盈潁/22886392/485455" at bounding box center [476, 151] width 138 height 25
click at [441, 162] on input "陳盈潁/22886392/485455" at bounding box center [476, 151] width 138 height 25
drag, startPoint x: 433, startPoint y: 159, endPoint x: 410, endPoint y: 153, distance: 23.8
click at [410, 153] on input "陳盈潁/22886392/485455" at bounding box center [476, 151] width 138 height 25
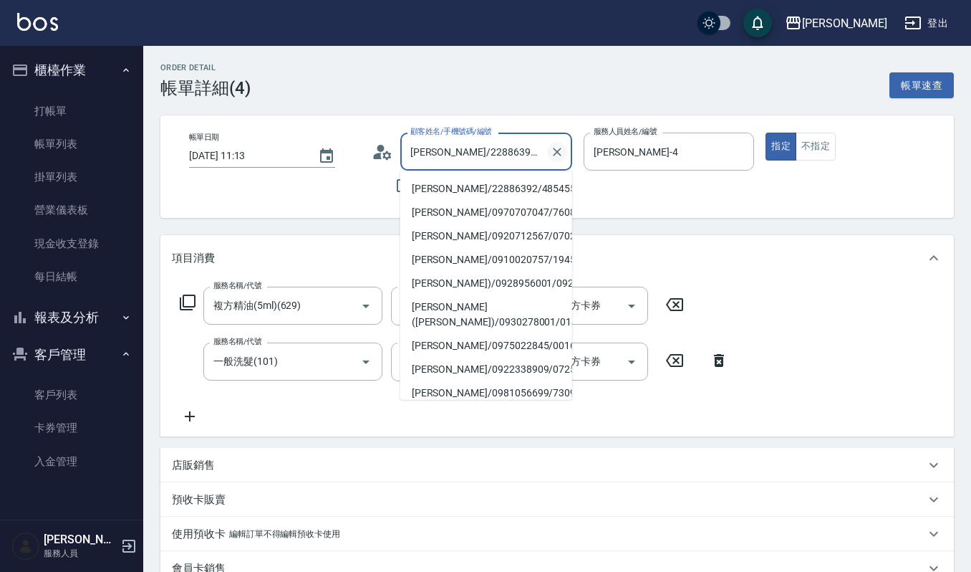
click at [554, 148] on icon "Clear" at bounding box center [557, 152] width 14 height 14
click at [462, 152] on input "顧客姓名/手機號碼/編號" at bounding box center [476, 151] width 138 height 25
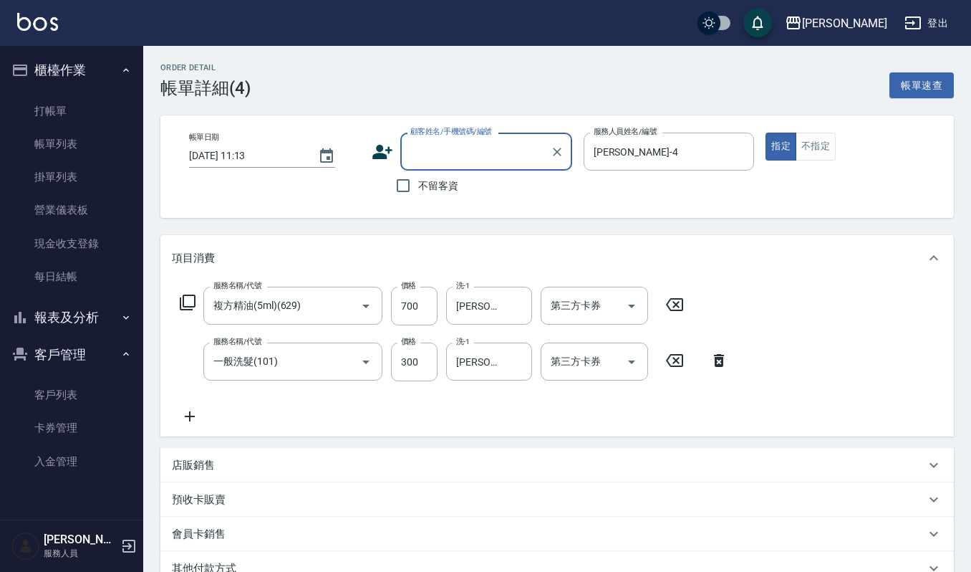
paste input "[PERSON_NAME]"
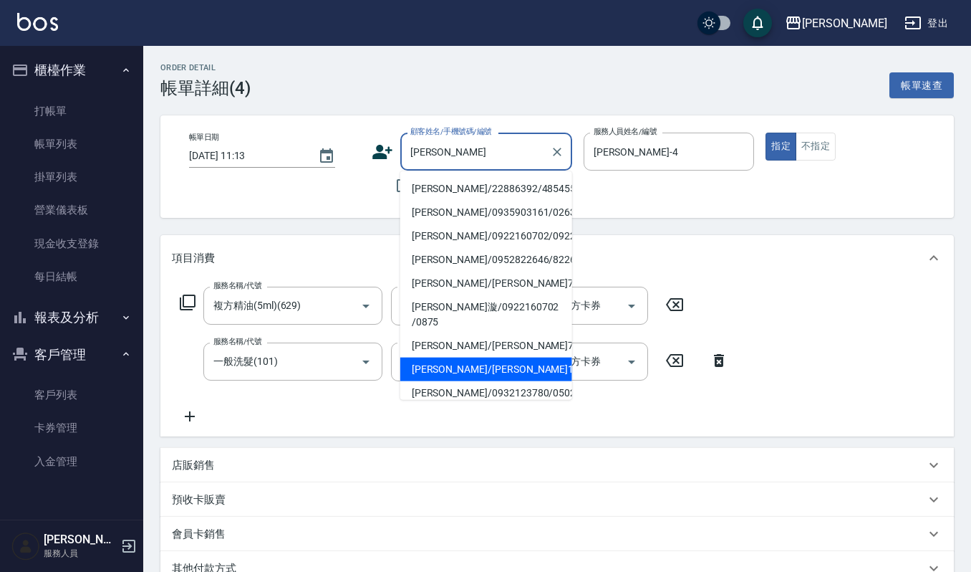
click at [456, 378] on li "[PERSON_NAME]/[PERSON_NAME]19840111/19840111" at bounding box center [486, 369] width 172 height 24
type input "[PERSON_NAME]/[PERSON_NAME]19840111/19840111"
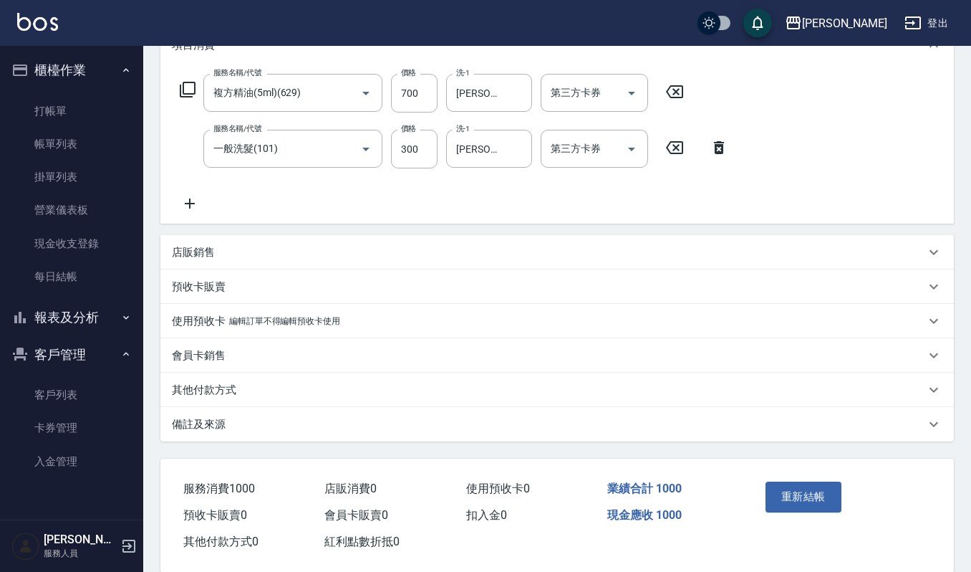
scroll to position [233, 0]
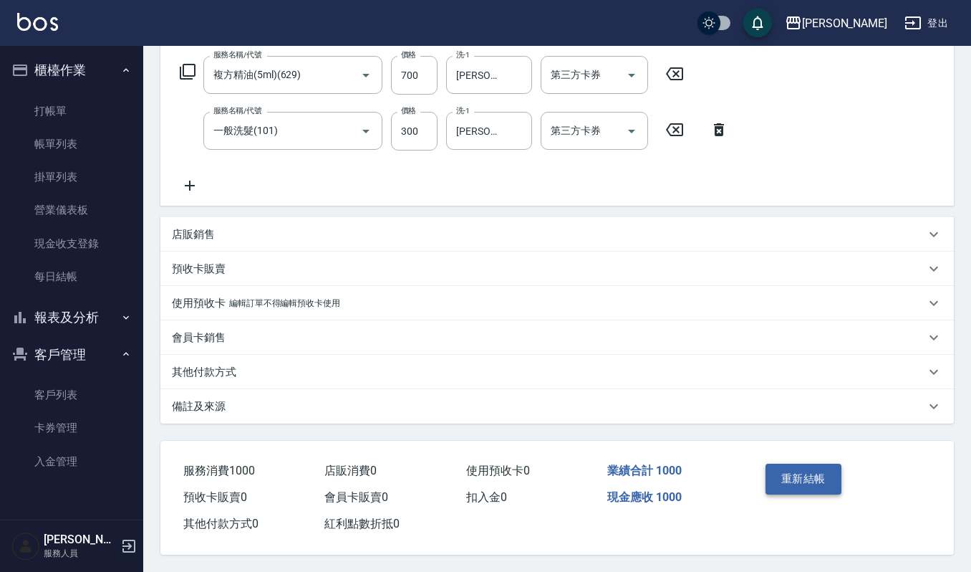
click at [786, 463] on button "重新結帳" at bounding box center [804, 478] width 76 height 30
